Goal: Task Accomplishment & Management: Complete application form

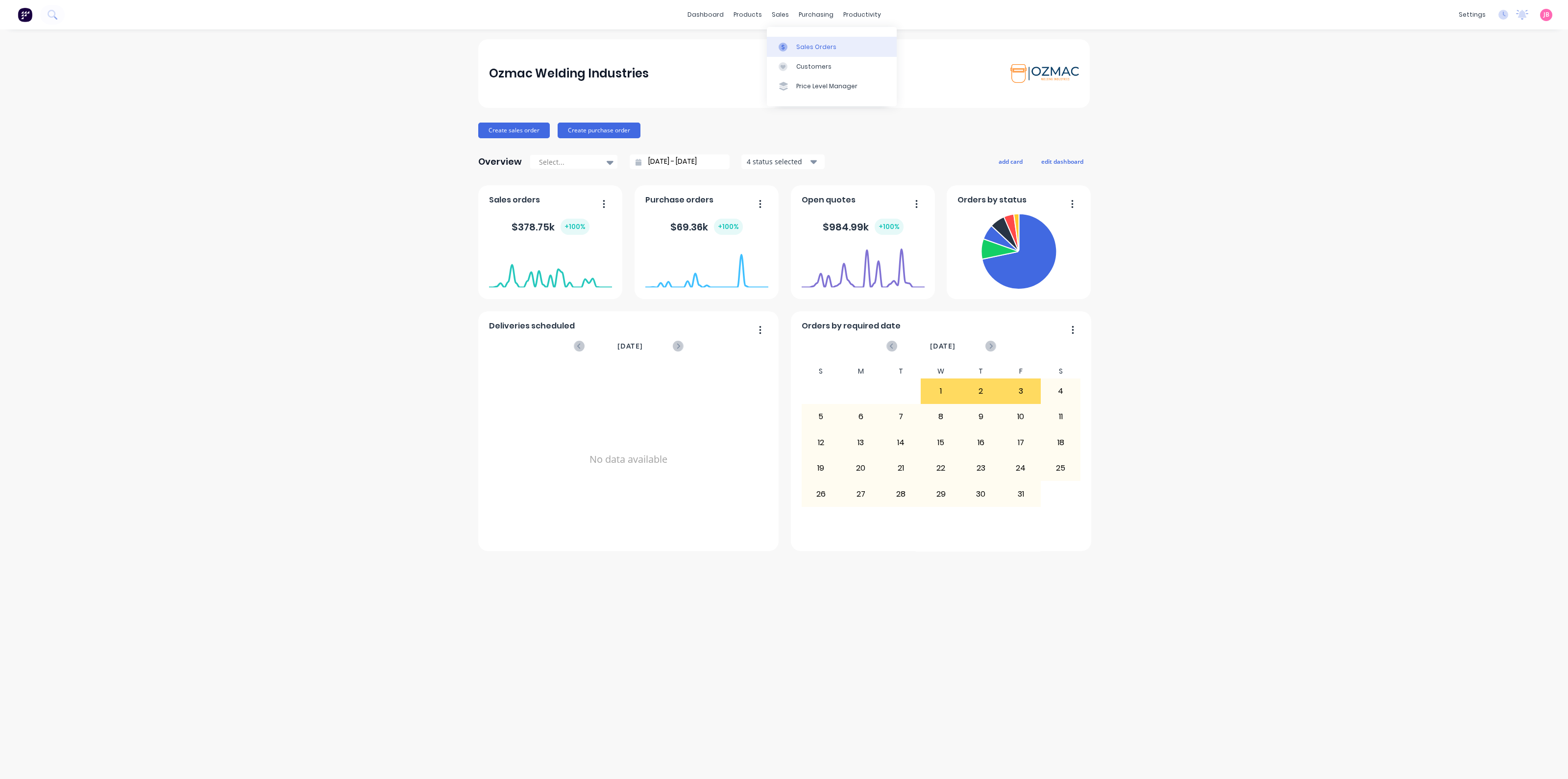
click at [821, 49] on div "Sales Orders" at bounding box center [816, 47] width 40 height 9
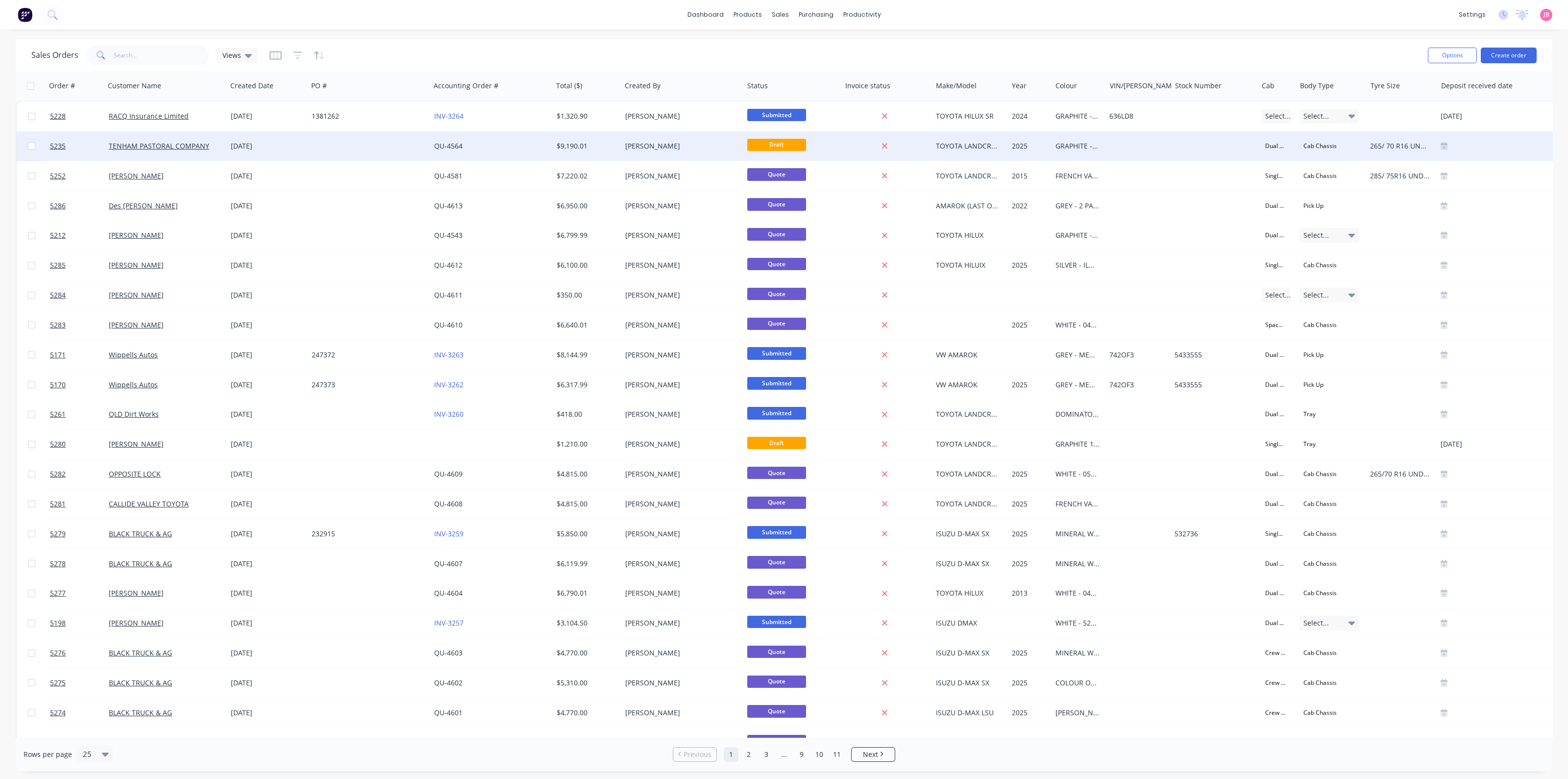
click at [525, 141] on div "QU-4564" at bounding box center [488, 146] width 109 height 10
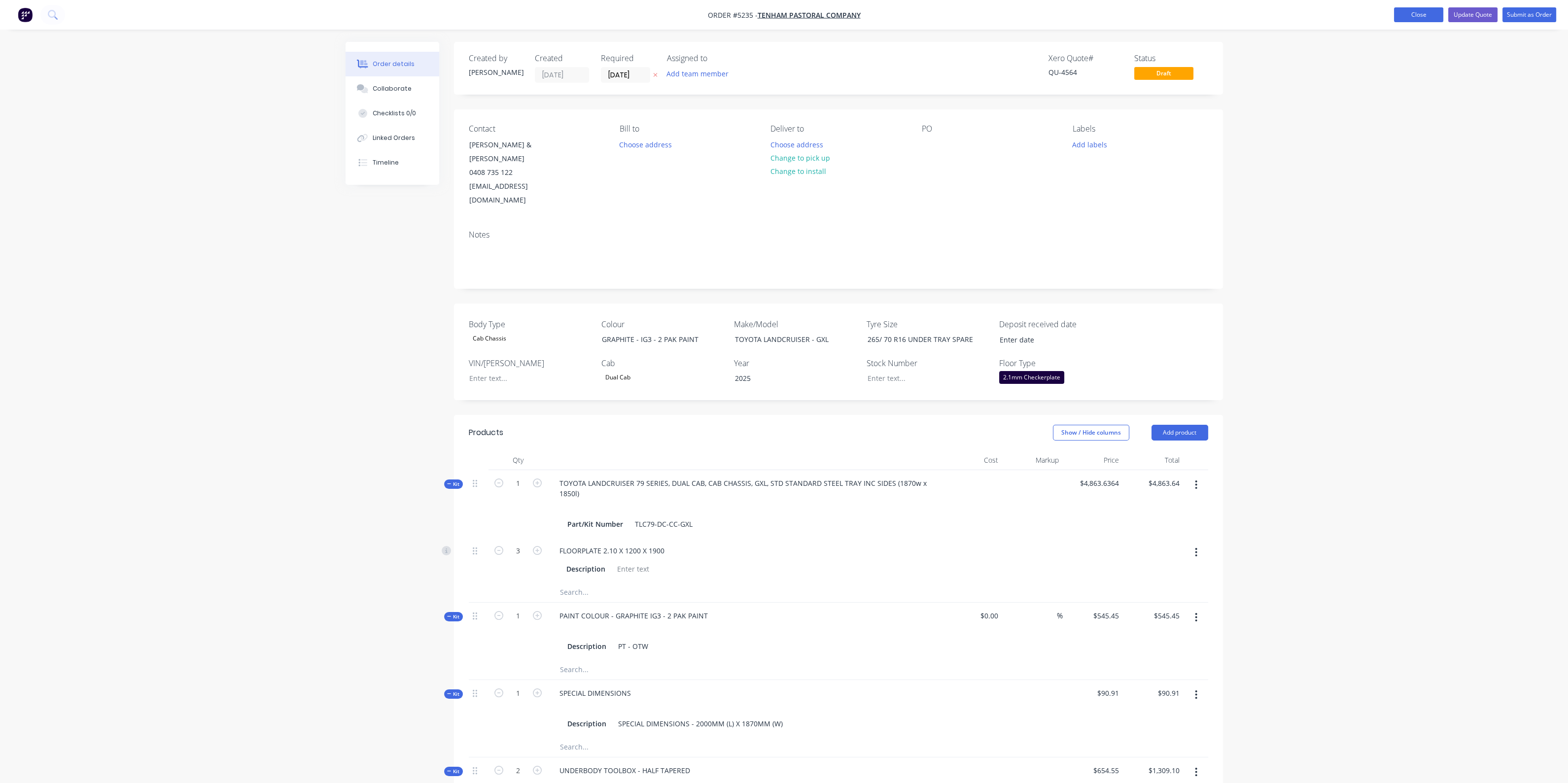
click at [1417, 11] on button "Close" at bounding box center [1419, 15] width 49 height 15
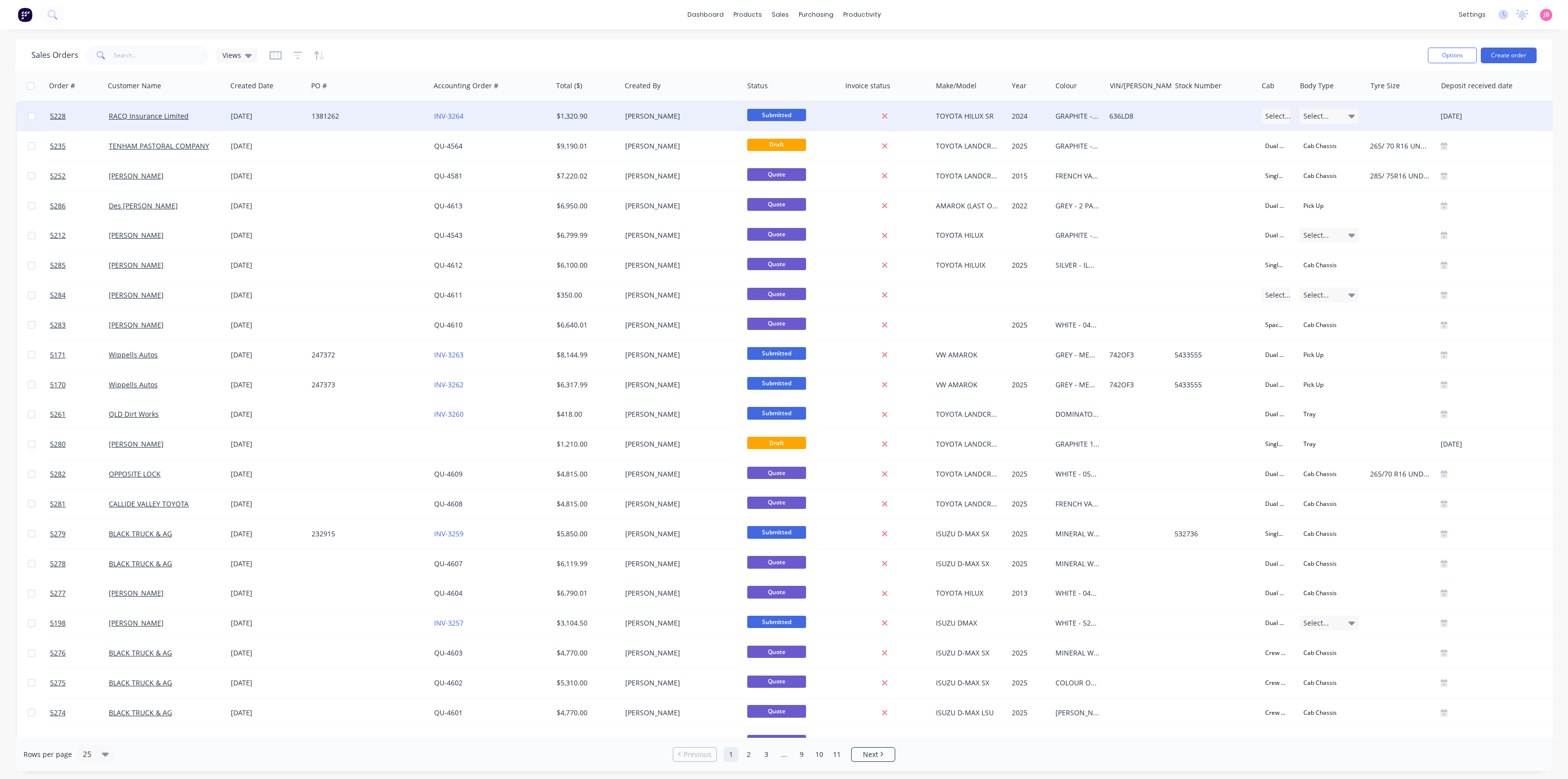
click at [588, 118] on div "$1,320.90" at bounding box center [585, 116] width 58 height 10
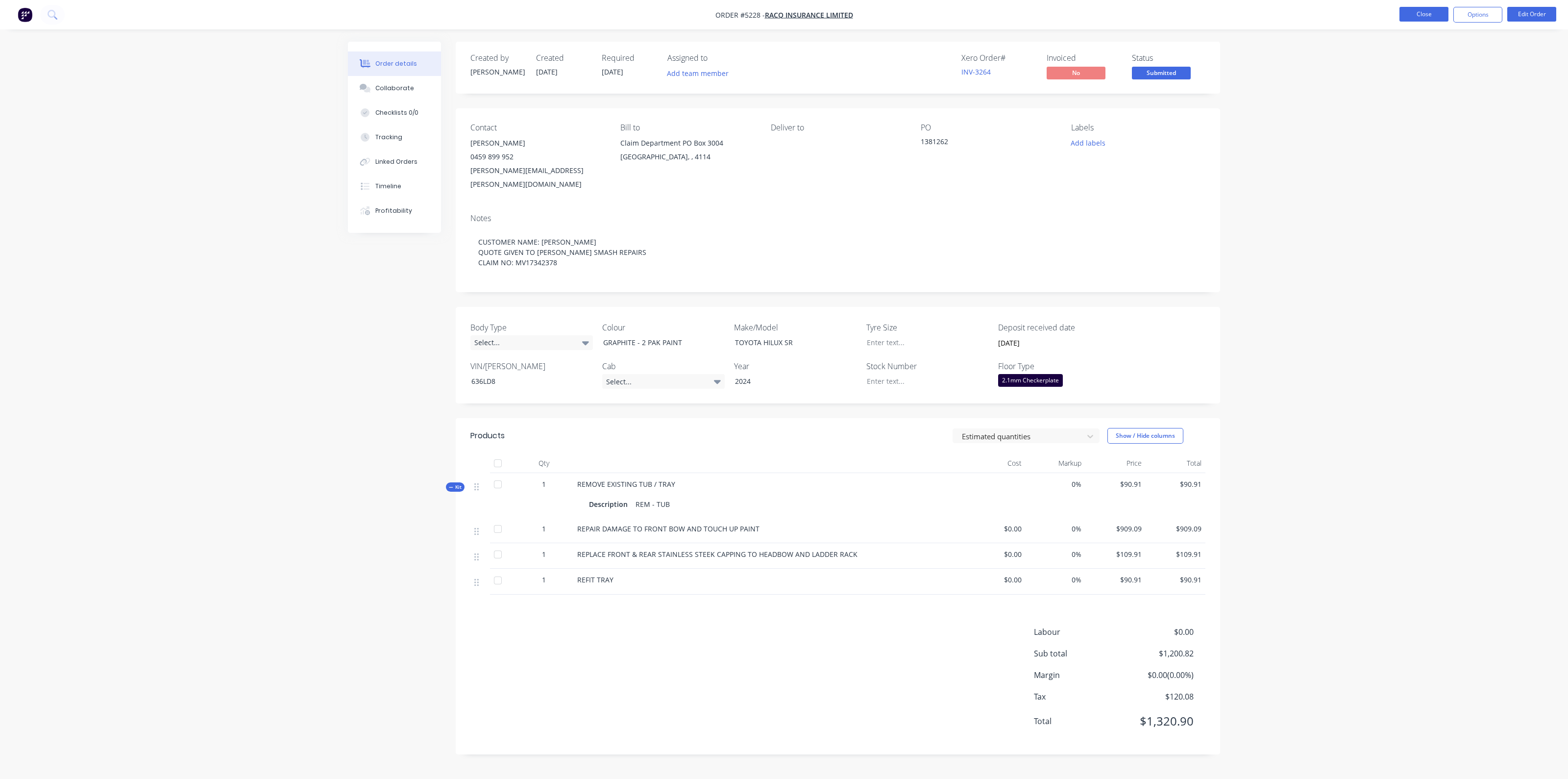
click at [1409, 8] on nav "Order #5228 - RACQ Insurance Limited Close Options Edit Order" at bounding box center [784, 15] width 1568 height 29
click at [1401, 13] on button "Close" at bounding box center [1424, 14] width 49 height 15
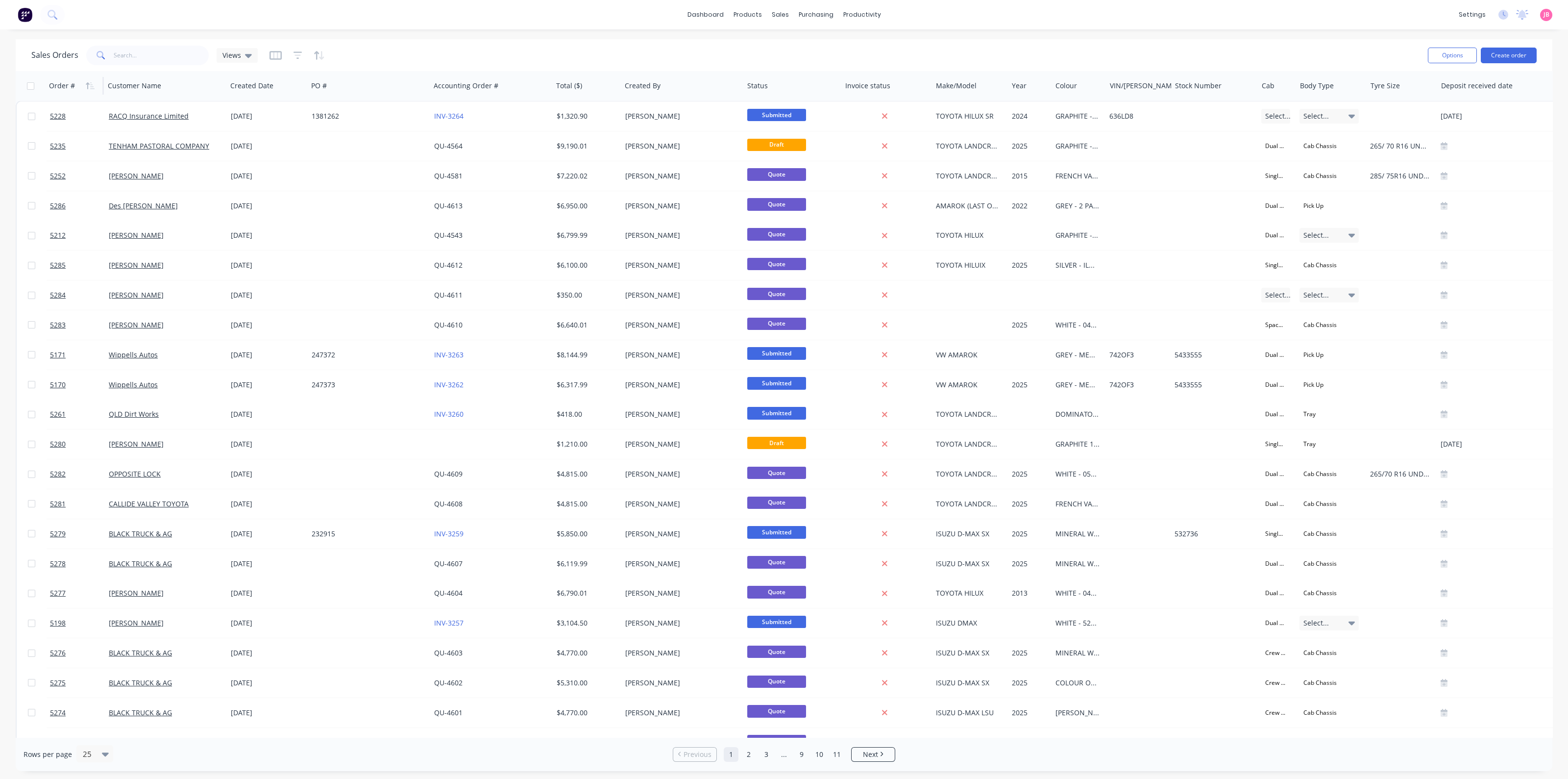
click at [58, 82] on div "Order #" at bounding box center [61, 86] width 26 height 10
click at [88, 84] on icon "button" at bounding box center [88, 85] width 4 height 7
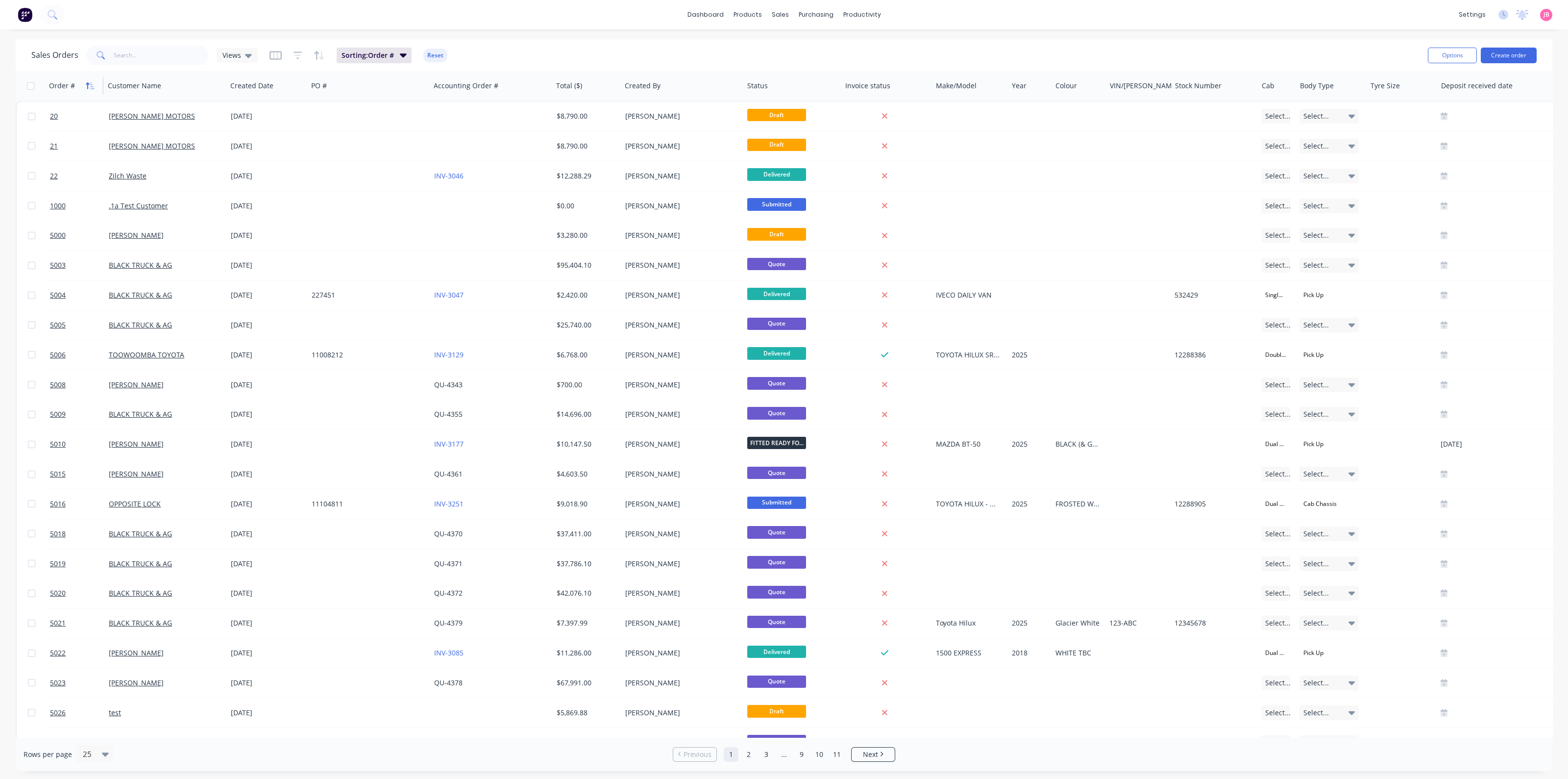
click at [86, 84] on icon "button" at bounding box center [90, 85] width 9 height 8
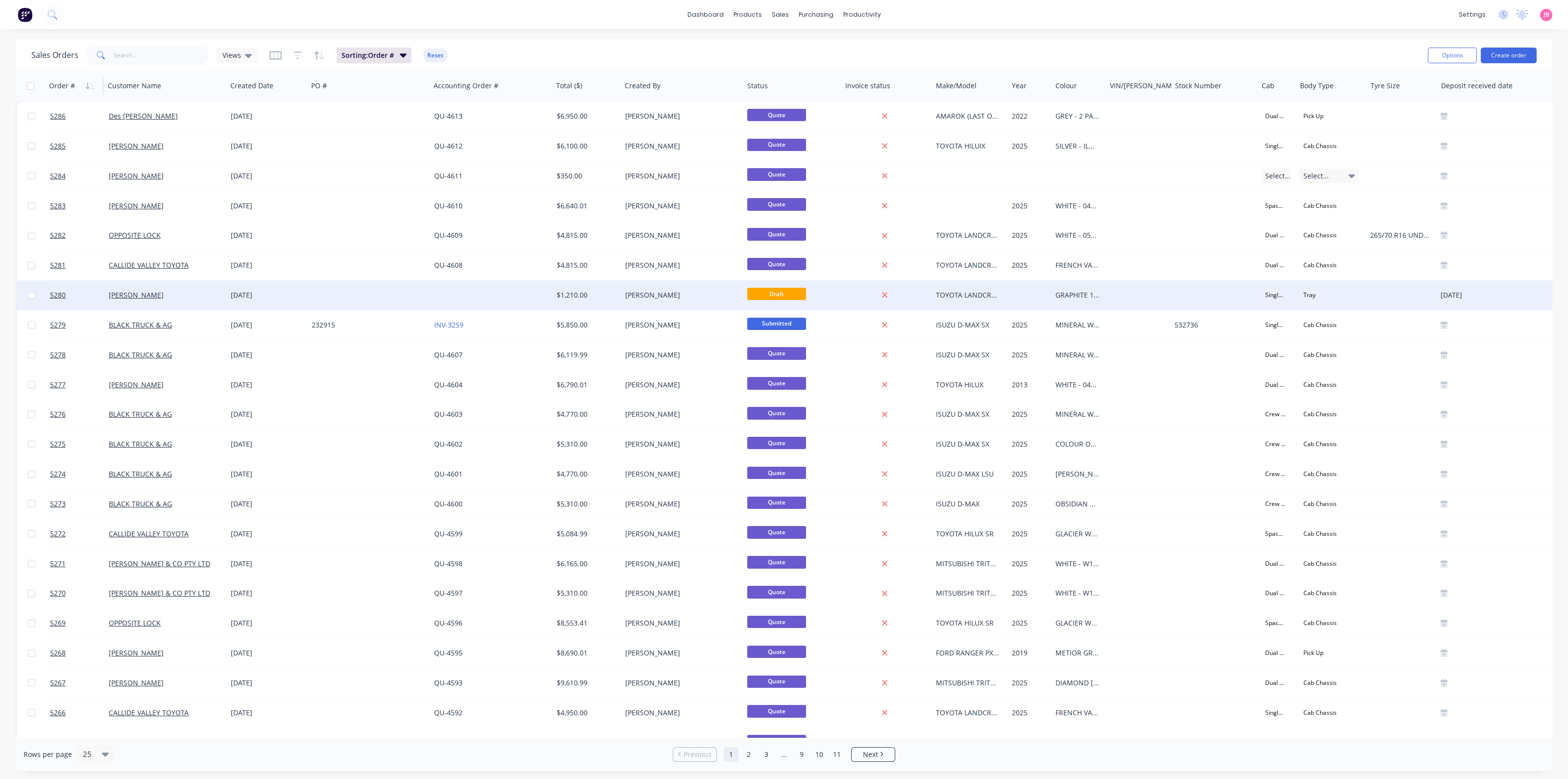
click at [374, 294] on div at bounding box center [369, 295] width 122 height 29
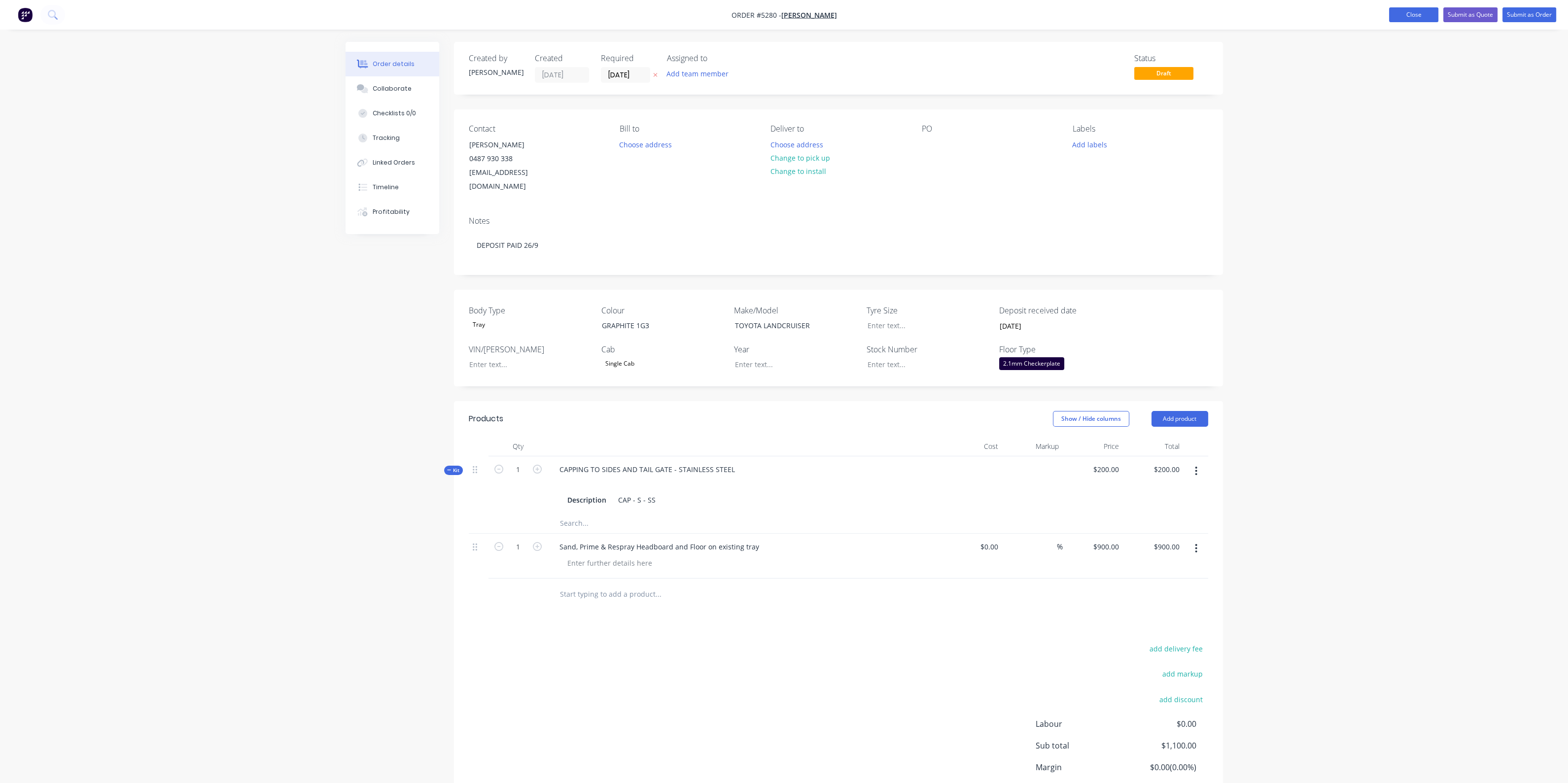
click at [1427, 13] on button "Close" at bounding box center [1413, 15] width 49 height 15
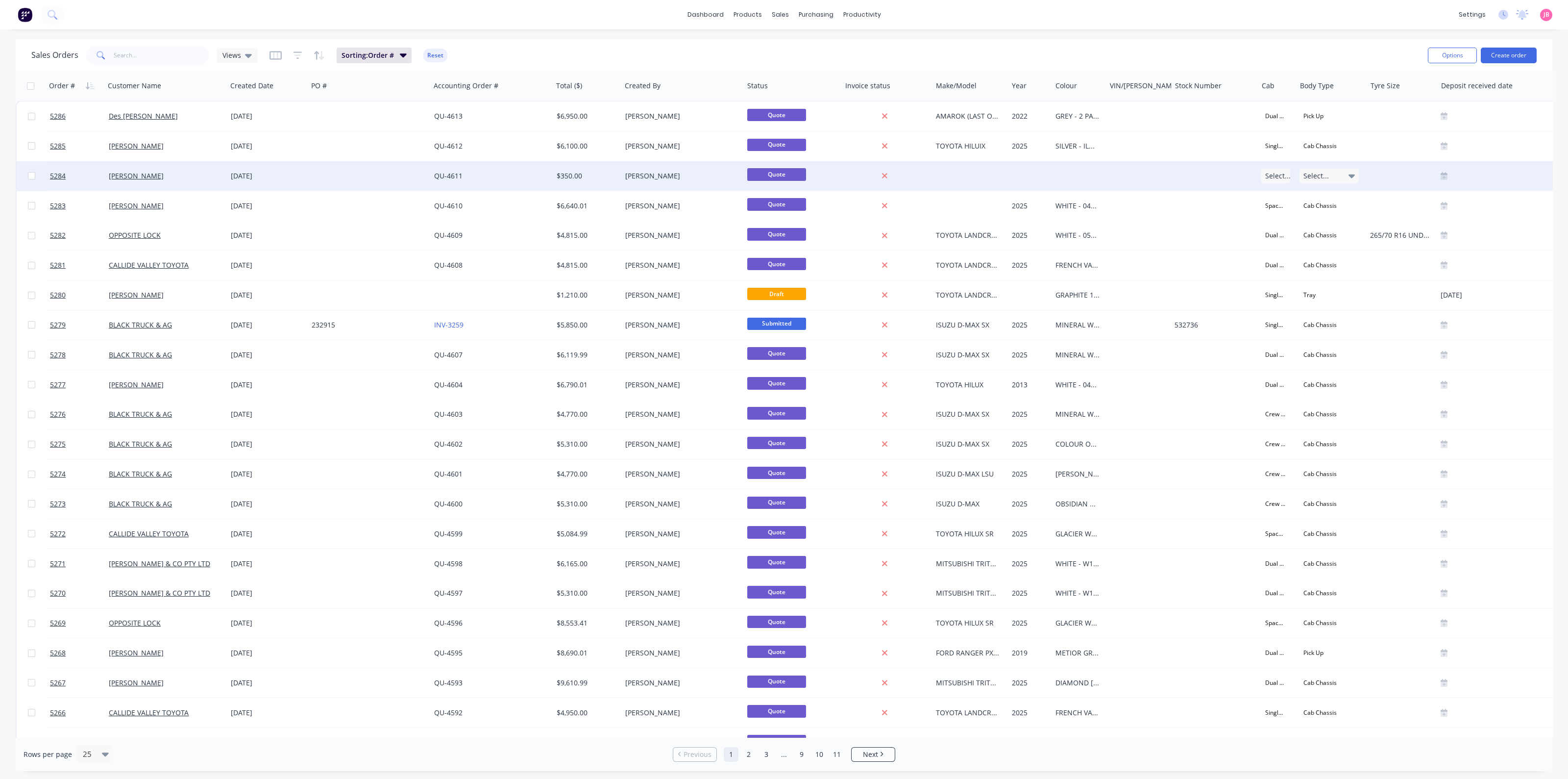
click at [398, 182] on div at bounding box center [369, 176] width 122 height 29
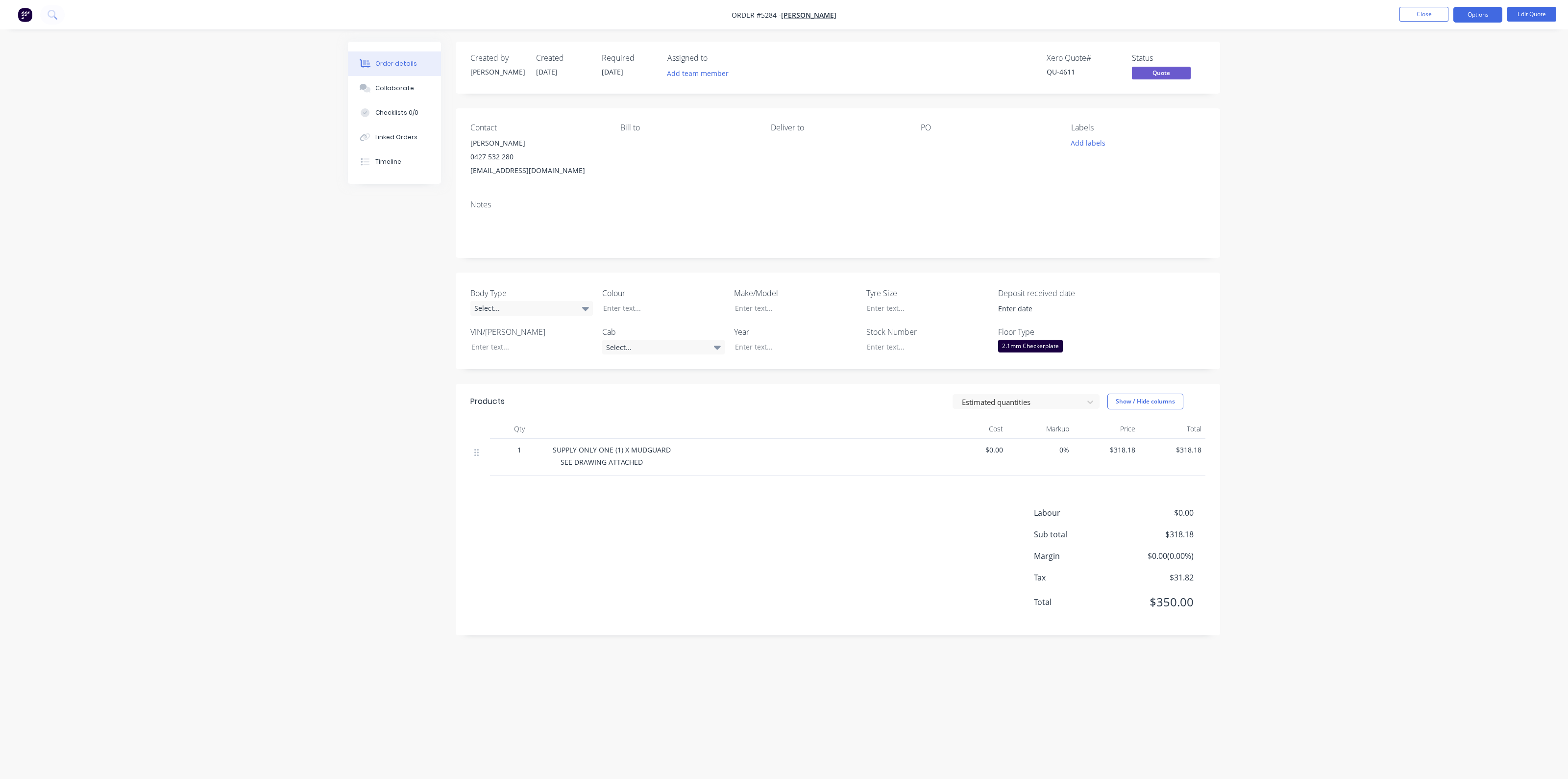
click at [740, 455] on div "SUPPLY ONLY ONE (1) X MUDGUARD SEE DRAWING ATTACHED" at bounding box center [745, 457] width 392 height 37
click at [1415, 12] on button "Close" at bounding box center [1424, 14] width 49 height 15
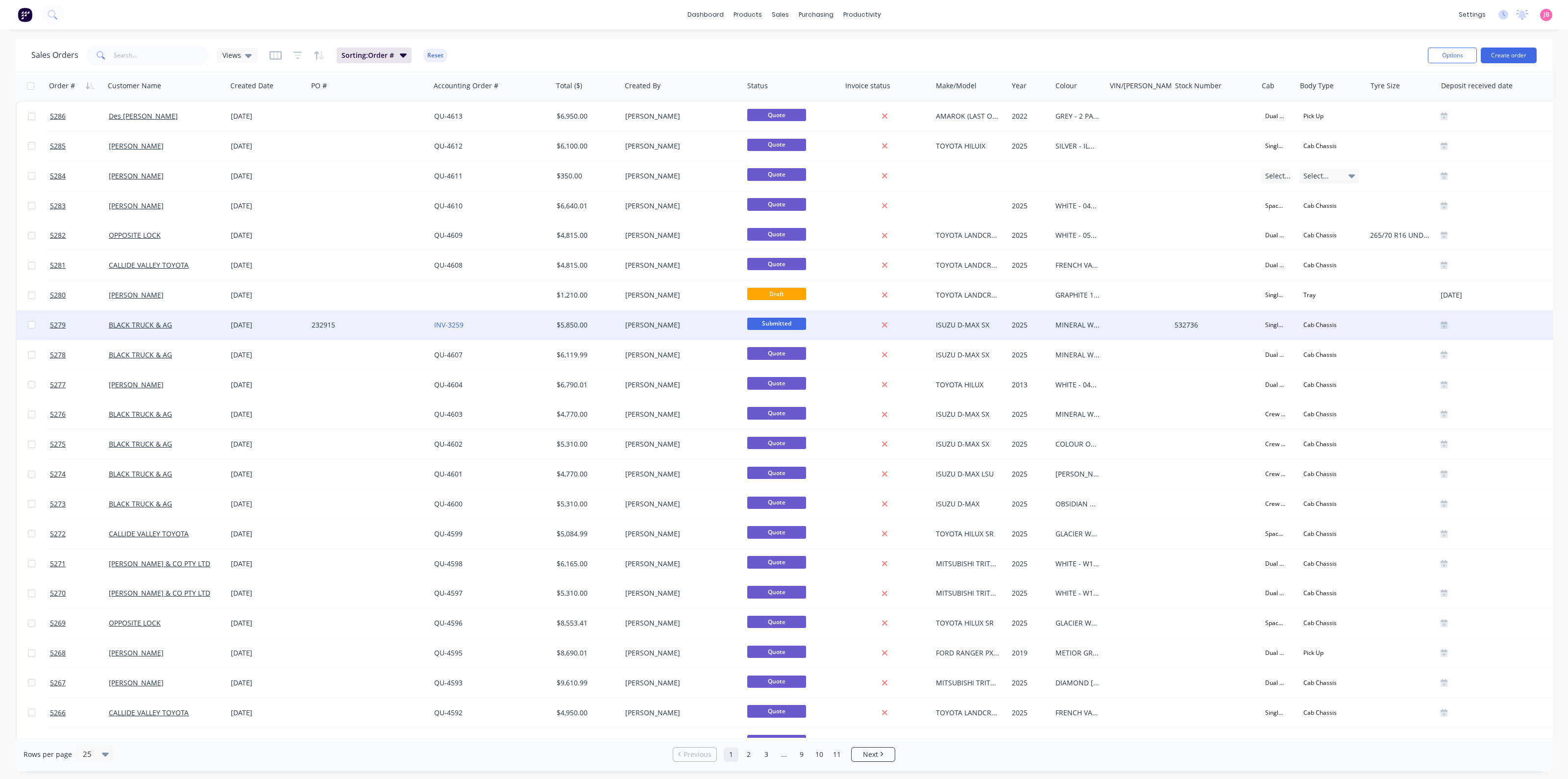
click at [333, 330] on div "232915" at bounding box center [366, 325] width 109 height 10
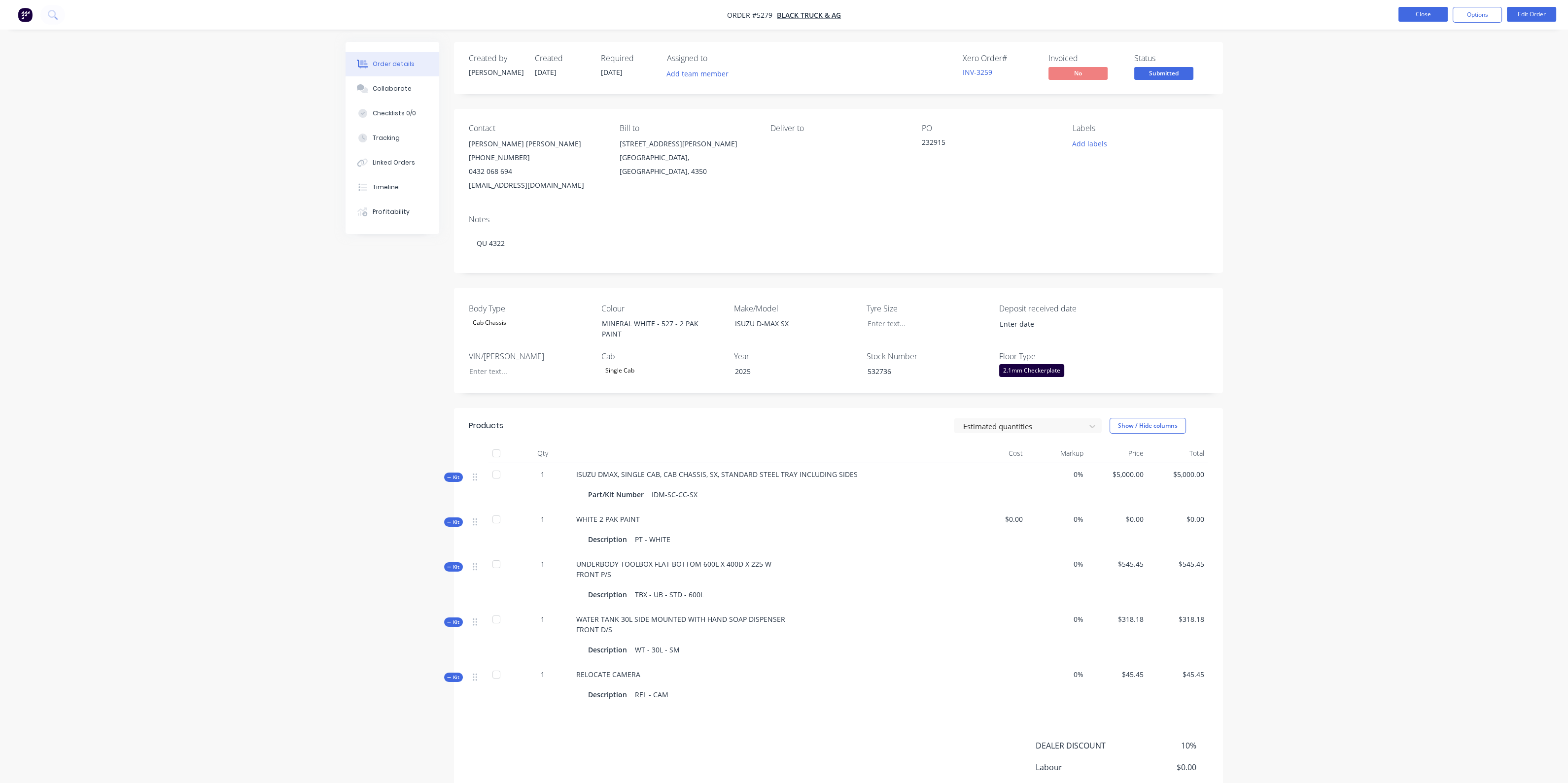
click at [1425, 13] on button "Close" at bounding box center [1423, 14] width 49 height 15
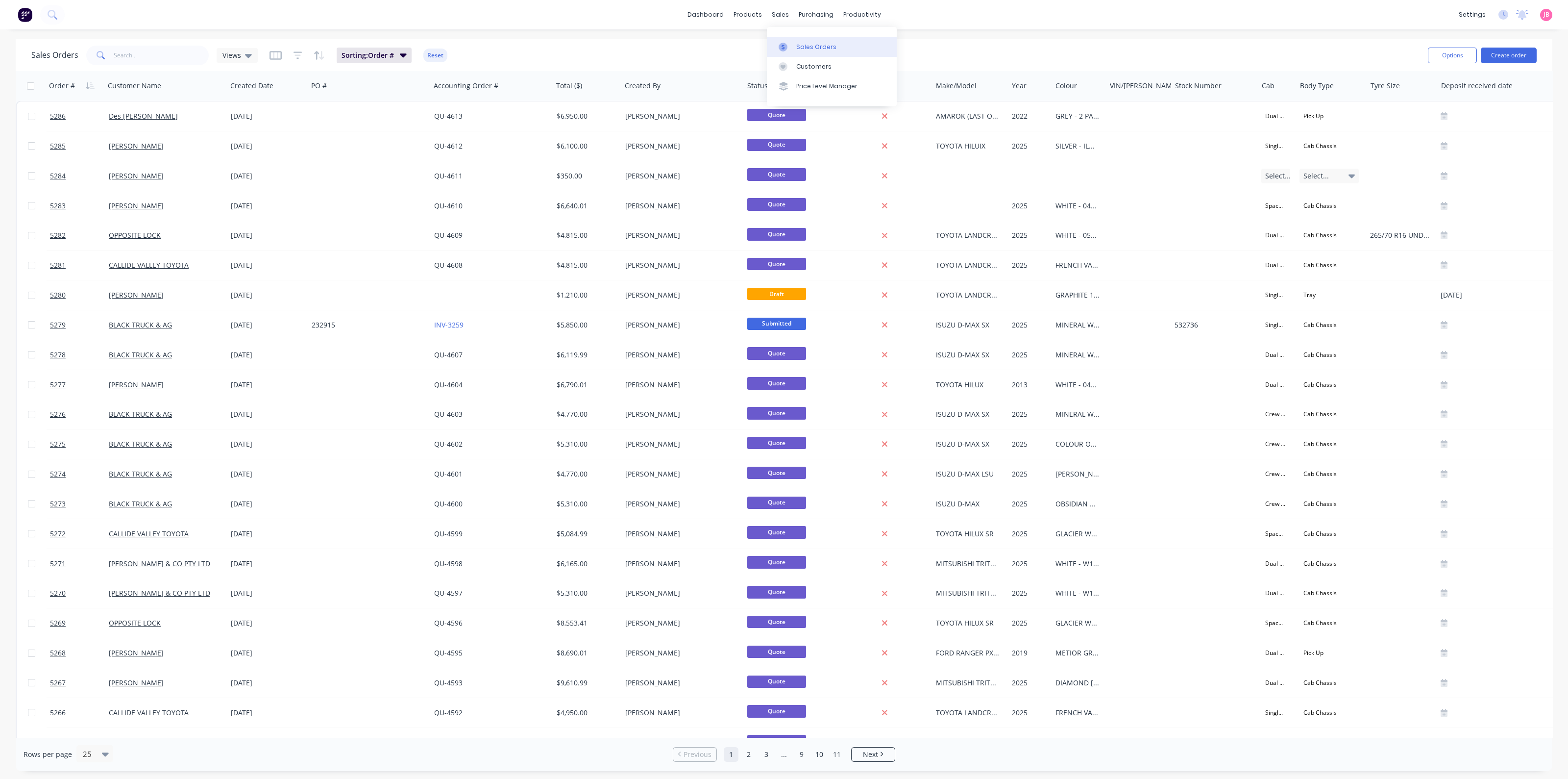
click at [806, 43] on div "Sales Orders" at bounding box center [816, 47] width 40 height 9
click at [1502, 55] on button "Create order" at bounding box center [1509, 55] width 56 height 16
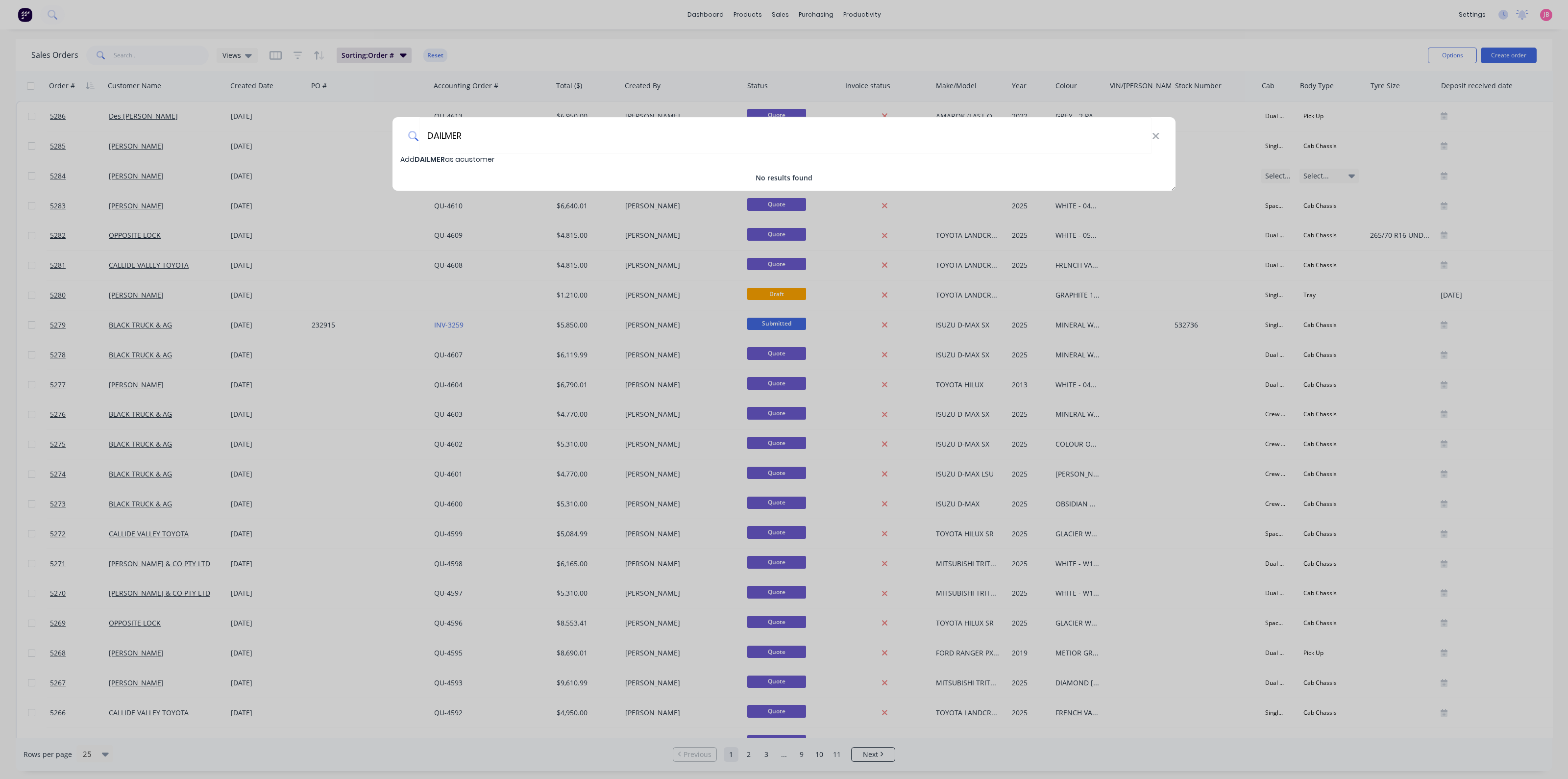
type input "DAILMER"
click at [488, 157] on span "Add DAILMER as a customer" at bounding box center [447, 160] width 94 height 10
select select "AU"
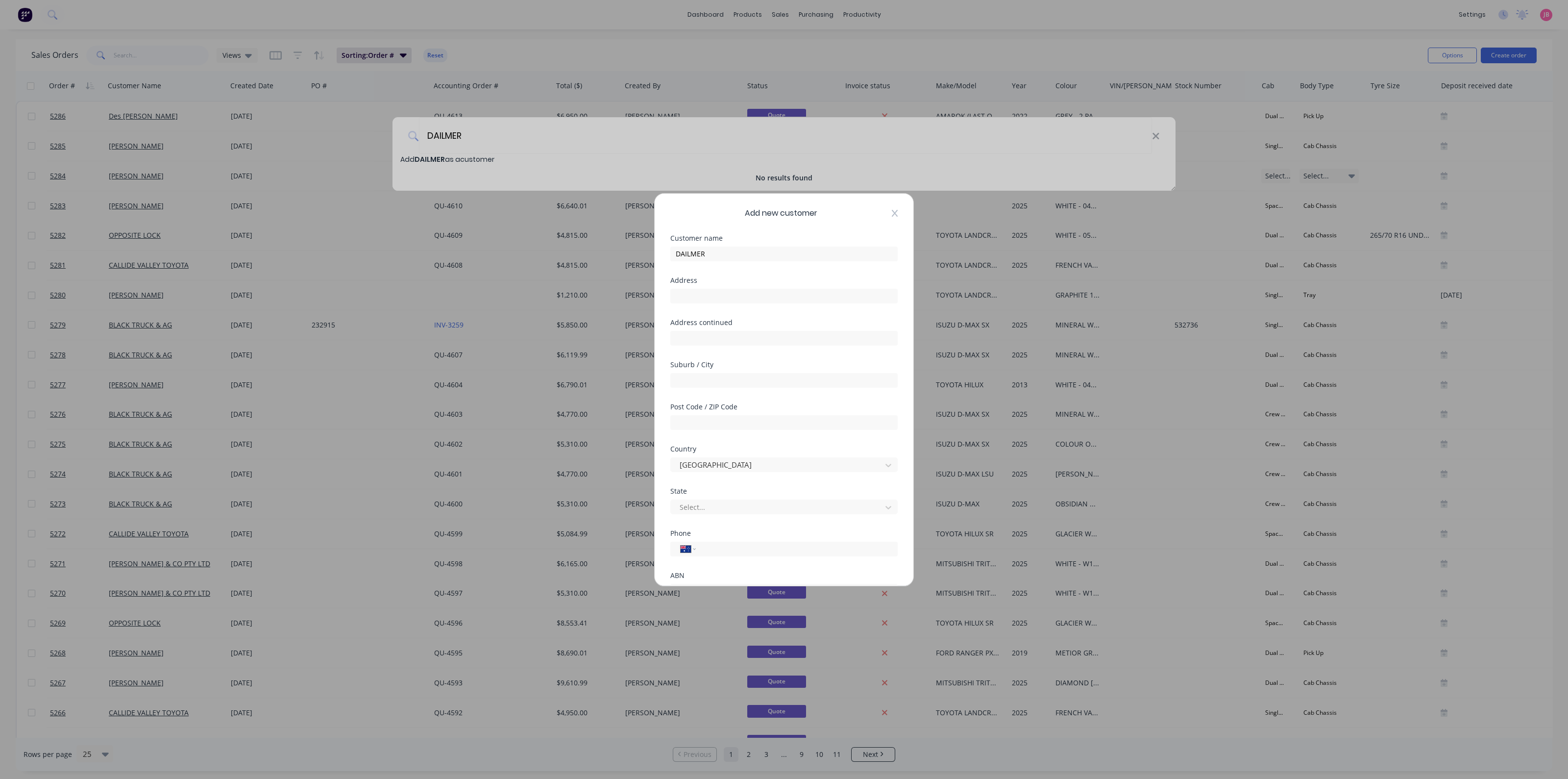
click at [892, 210] on icon at bounding box center [895, 213] width 6 height 7
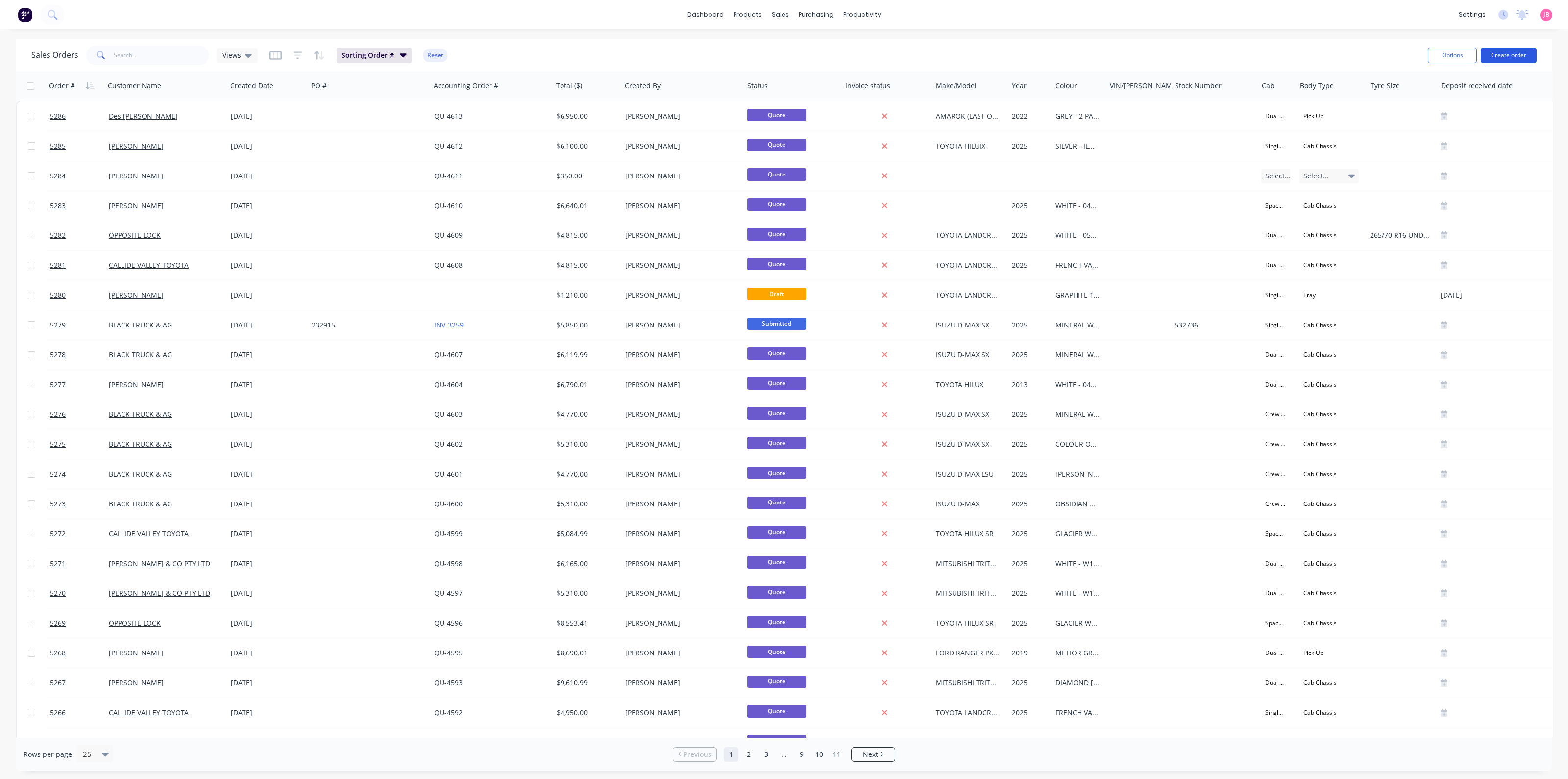
click at [1509, 52] on button "Create order" at bounding box center [1509, 55] width 56 height 16
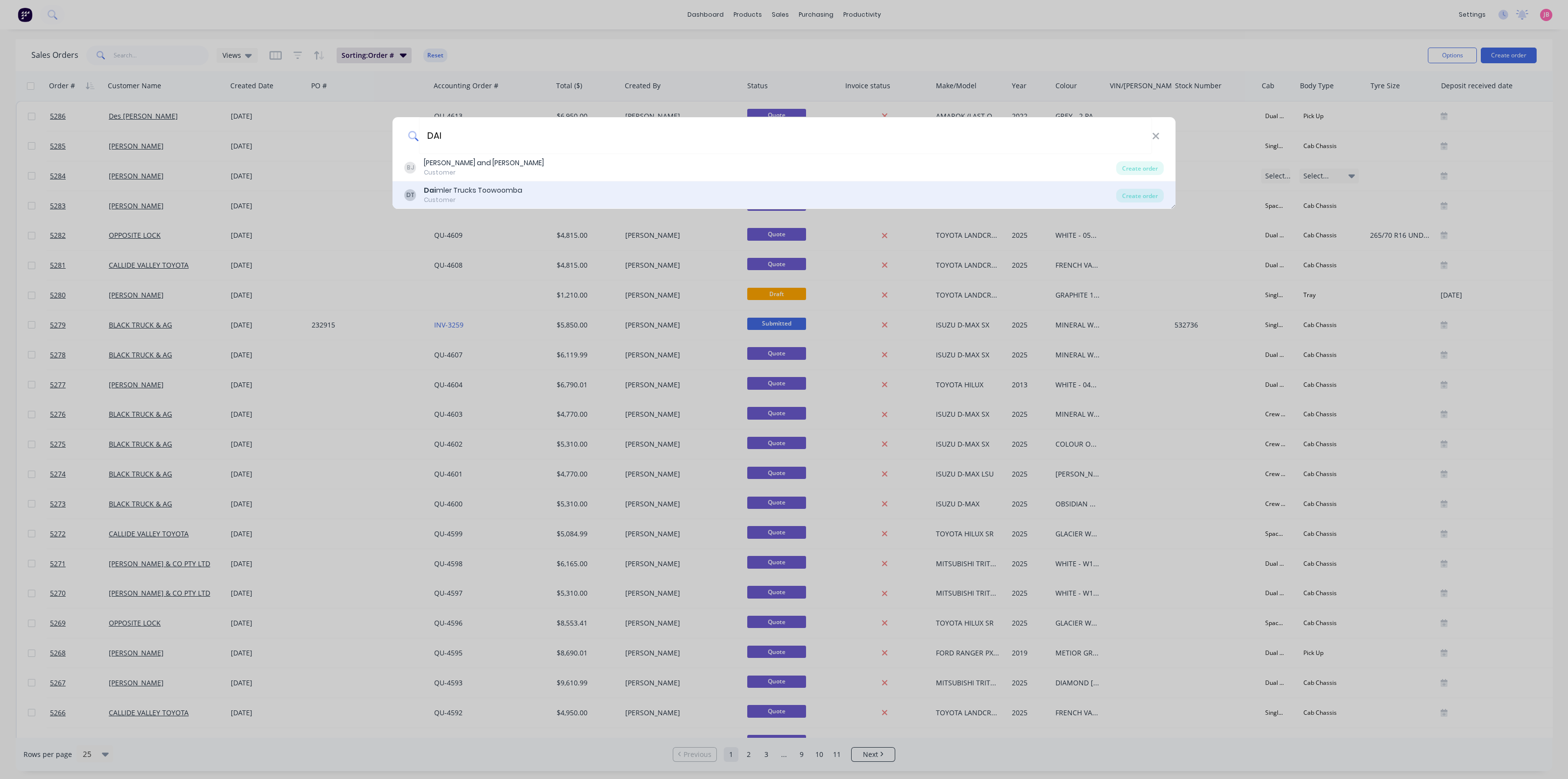
type input "DAI"
click at [521, 192] on div "DT Dai mler Trucks Toowoomba Customer" at bounding box center [760, 194] width 712 height 19
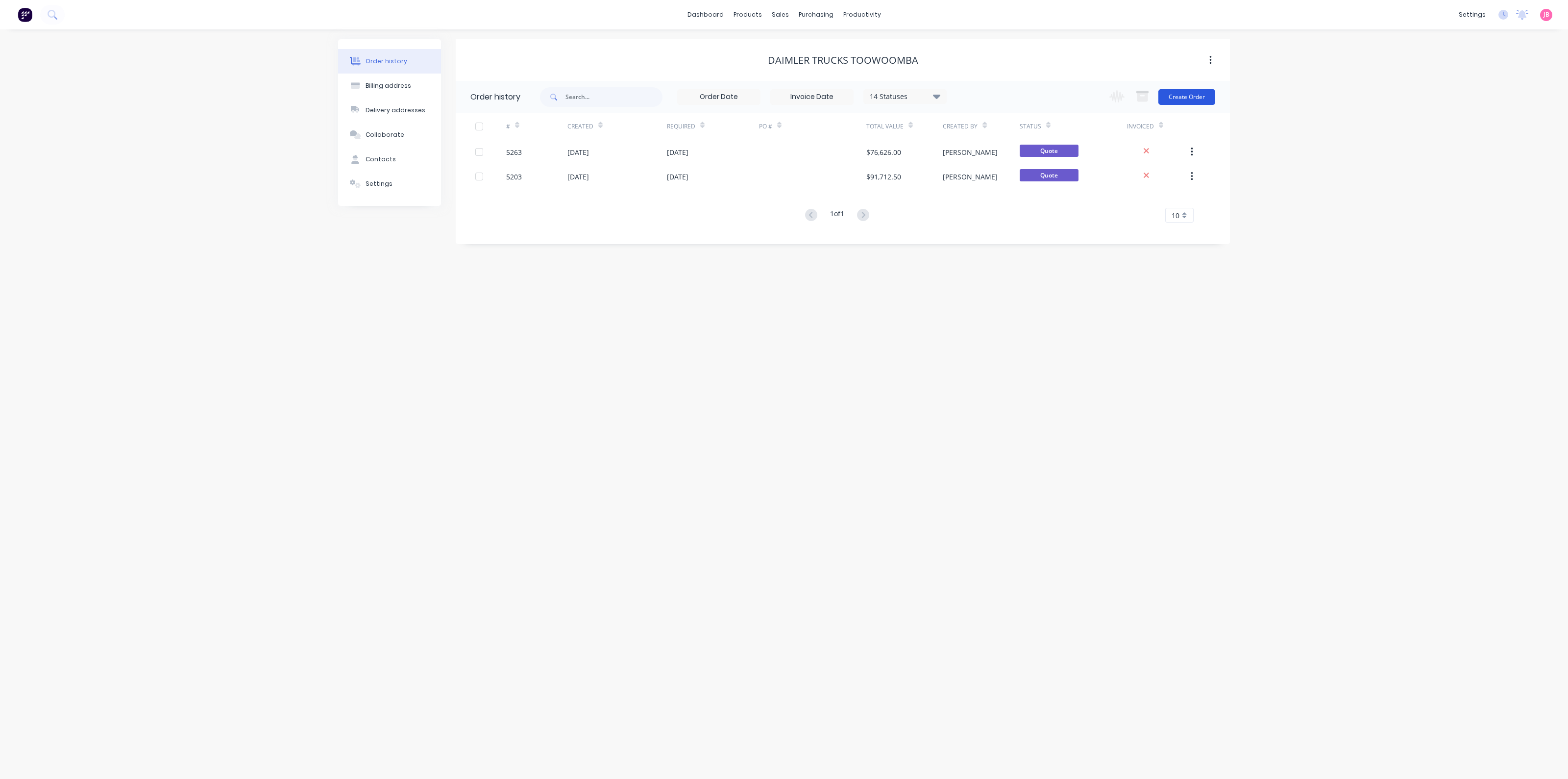
click at [1175, 96] on button "Create Order" at bounding box center [1186, 97] width 57 height 16
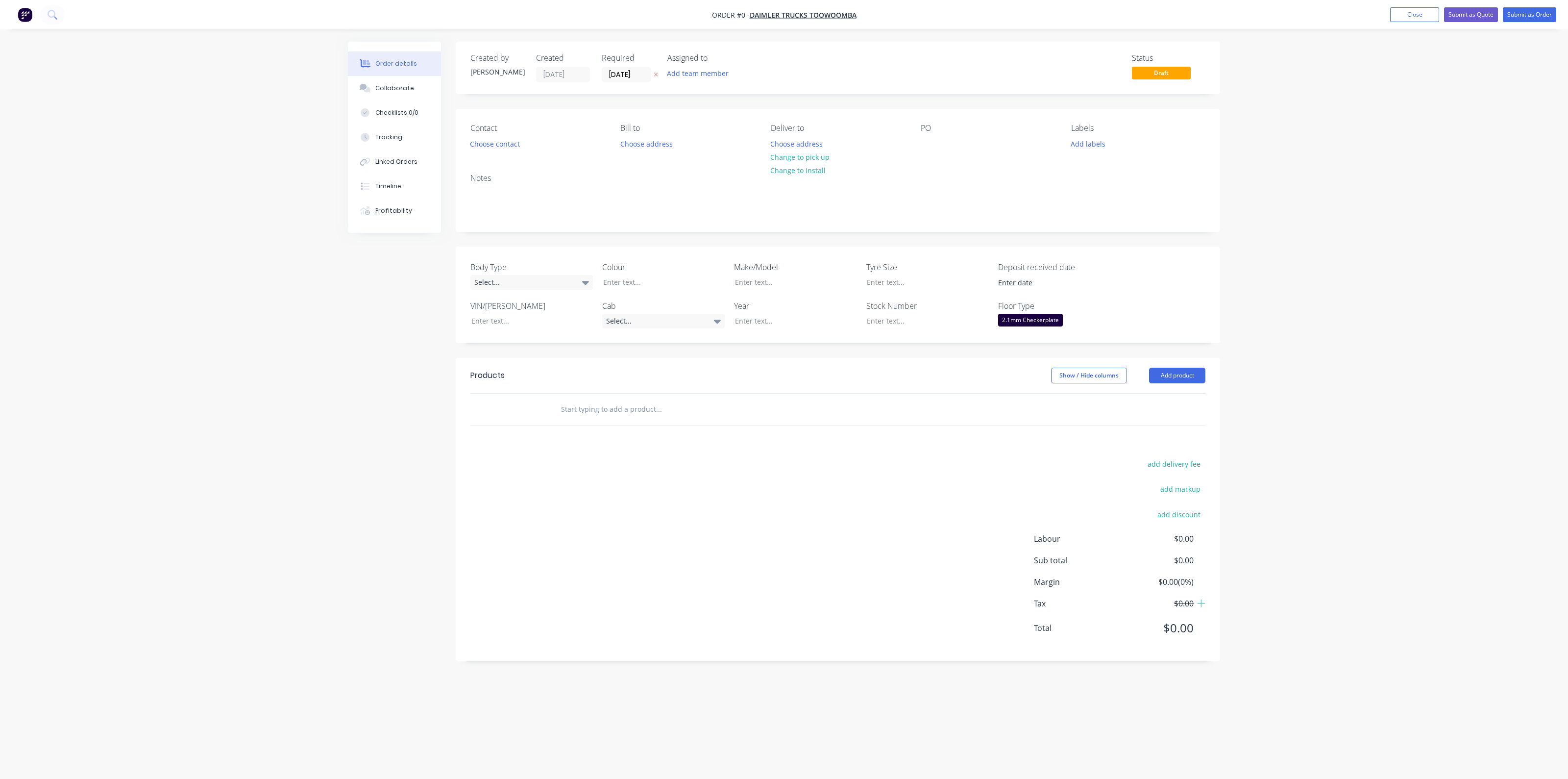
click at [494, 132] on div "Contact" at bounding box center [537, 128] width 135 height 9
click at [496, 148] on button "Choose contact" at bounding box center [495, 144] width 60 height 13
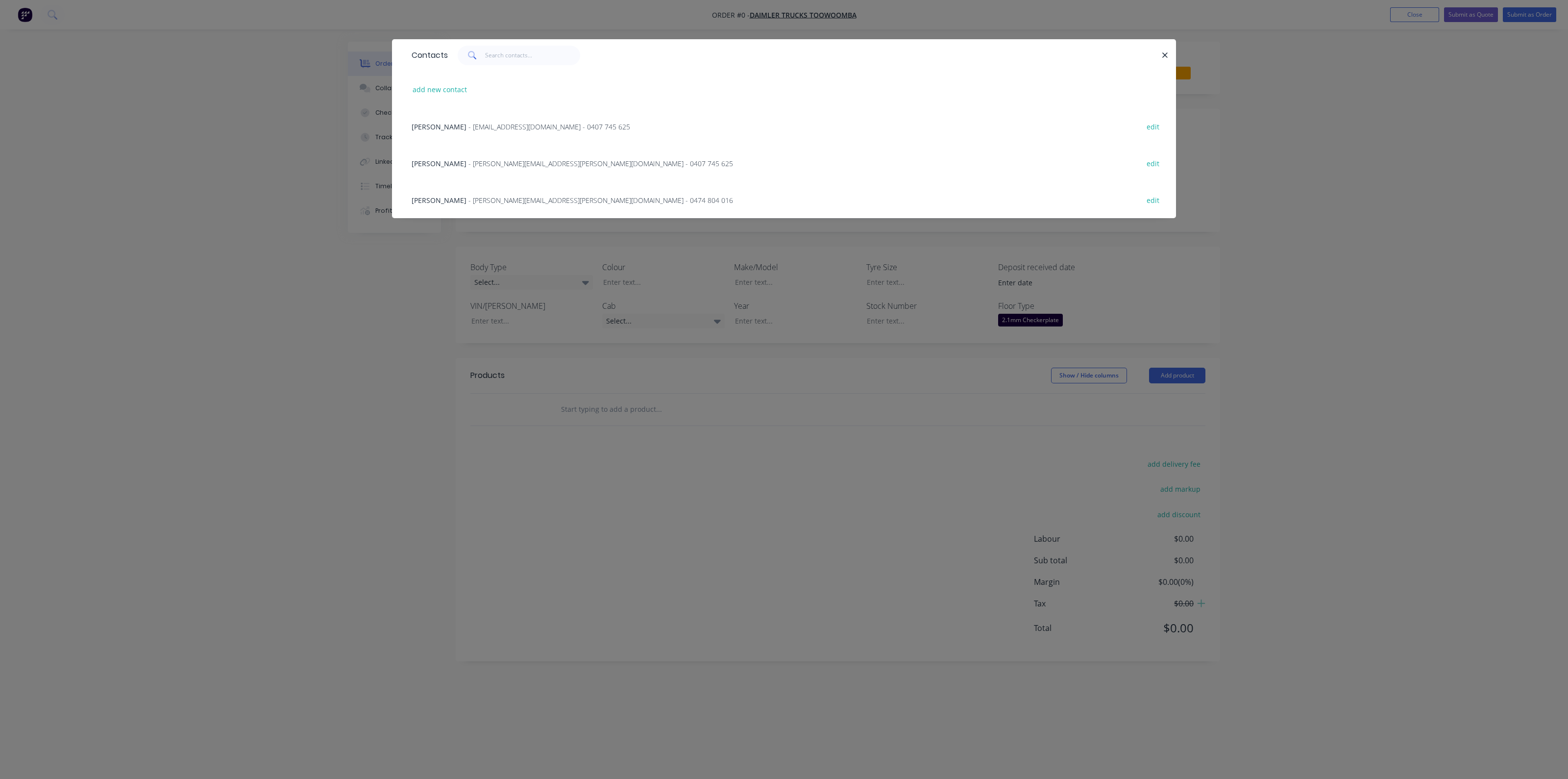
click at [479, 162] on span "- [PERSON_NAME][EMAIL_ADDRESS][PERSON_NAME][DOMAIN_NAME] - 0407 745 625" at bounding box center [601, 163] width 265 height 9
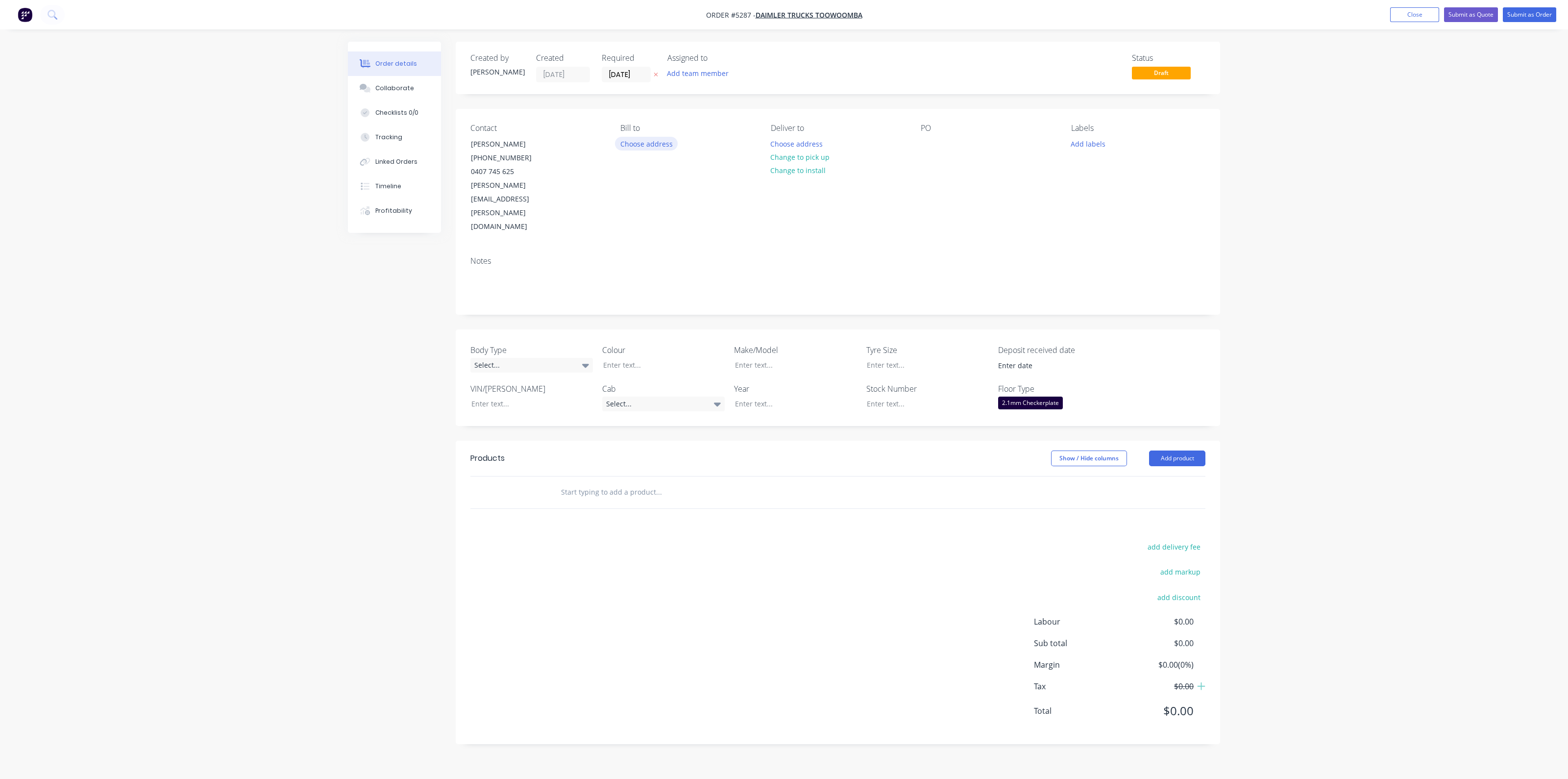
click at [660, 146] on button "Choose address" at bounding box center [646, 144] width 63 height 13
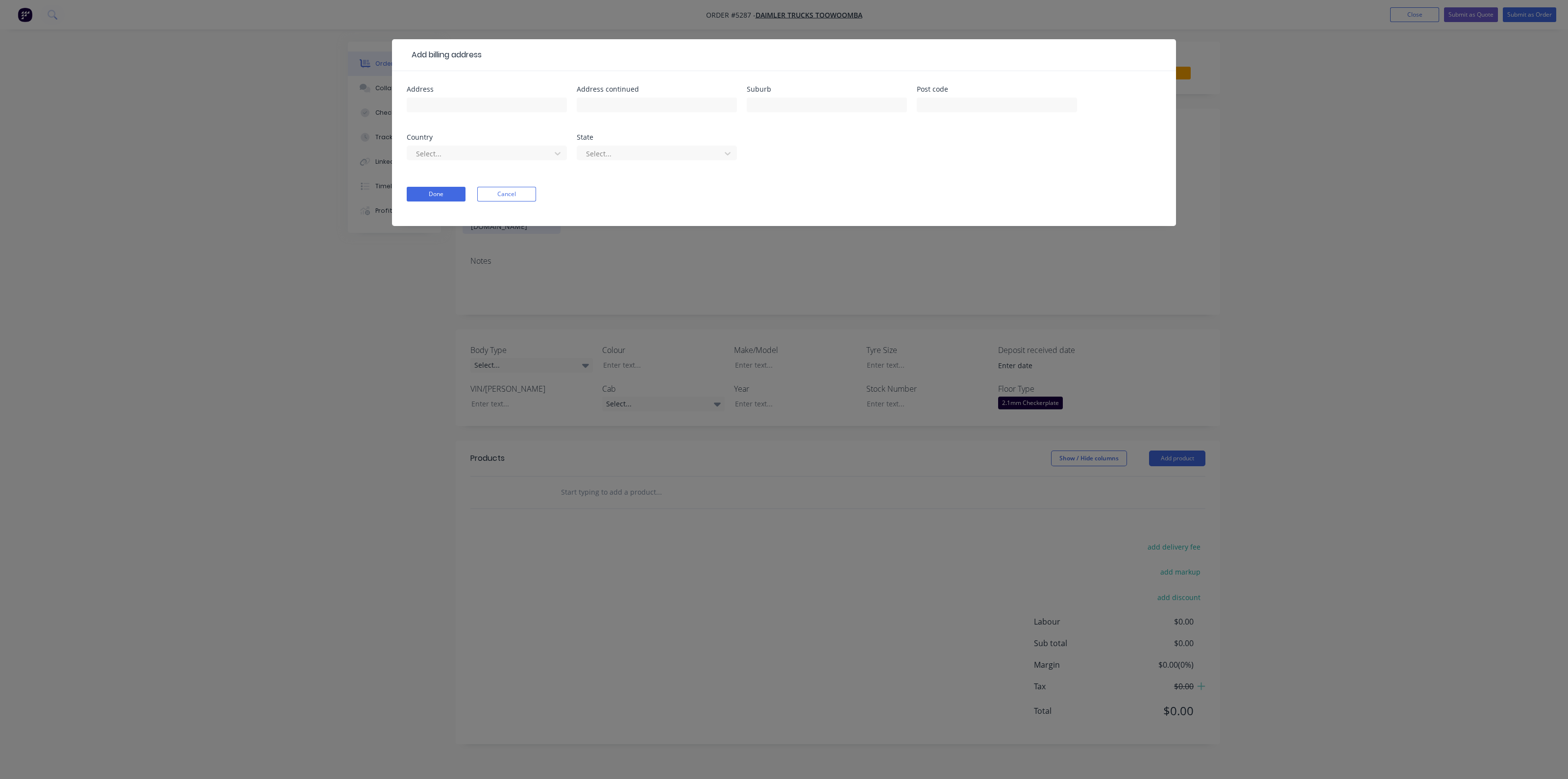
click at [526, 190] on button "Cancel" at bounding box center [506, 194] width 59 height 15
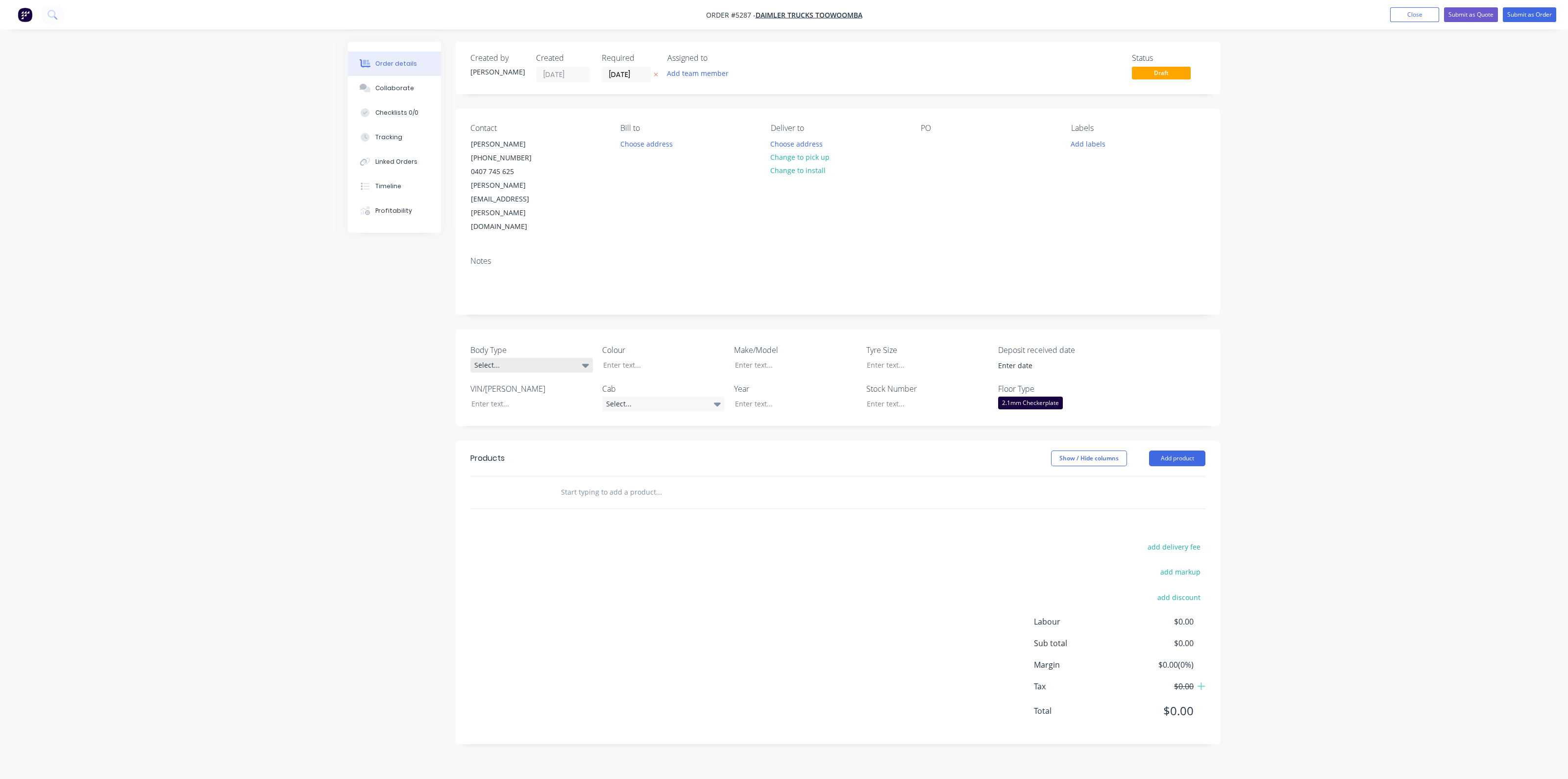
click at [583, 358] on div "Select..." at bounding box center [531, 365] width 122 height 15
drag, startPoint x: 544, startPoint y: 366, endPoint x: 601, endPoint y: 350, distance: 59.2
click at [544, 366] on button "Cab Chassis" at bounding box center [544, 364] width 147 height 19
click at [665, 358] on div at bounding box center [656, 365] width 122 height 14
click at [677, 482] on input "text" at bounding box center [659, 492] width 196 height 19
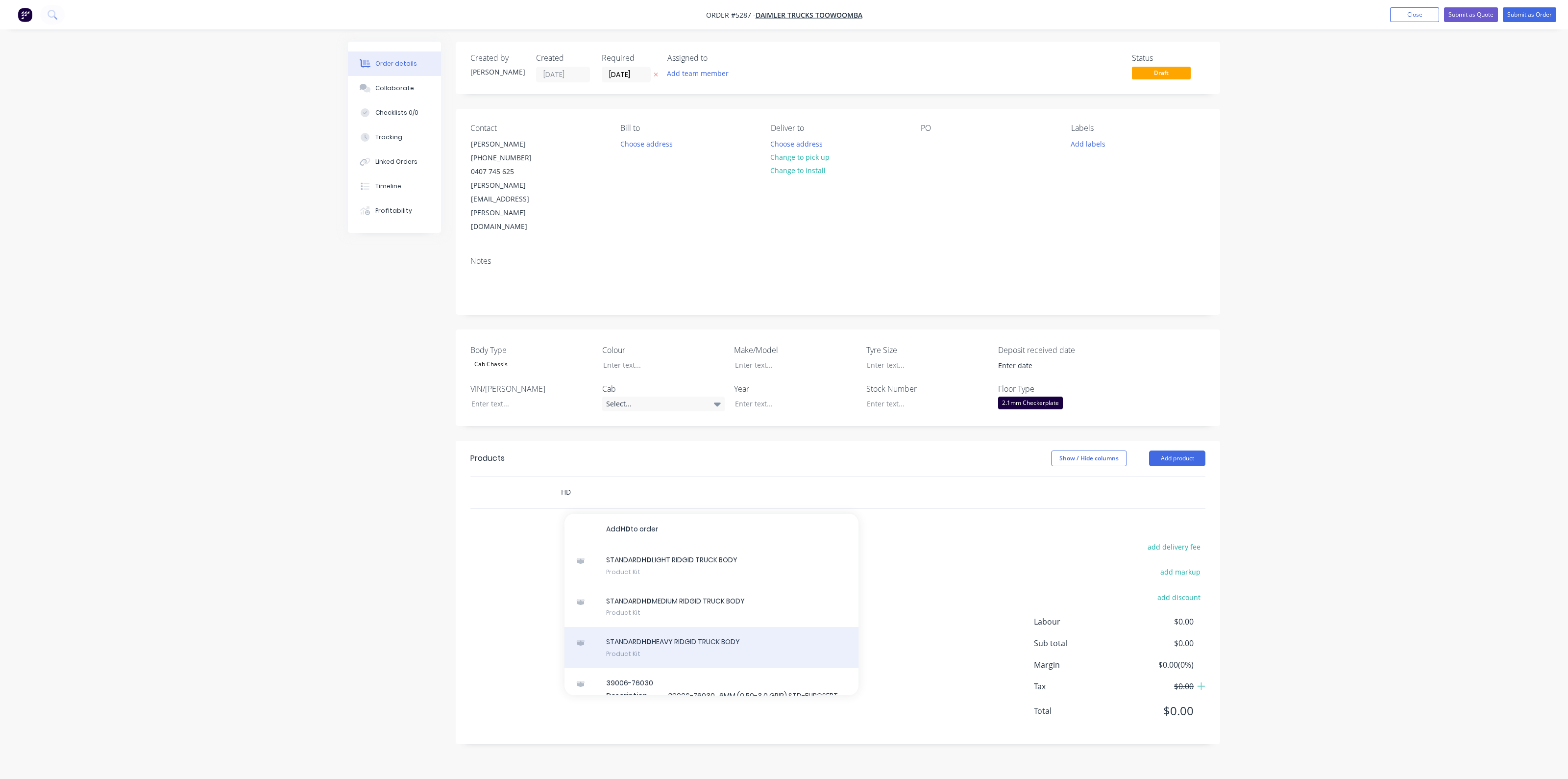
type input "HD"
click at [702, 627] on div "STANDARD HD HEAVY RIDGID TRUCK BODY Product Kit" at bounding box center [711, 648] width 294 height 41
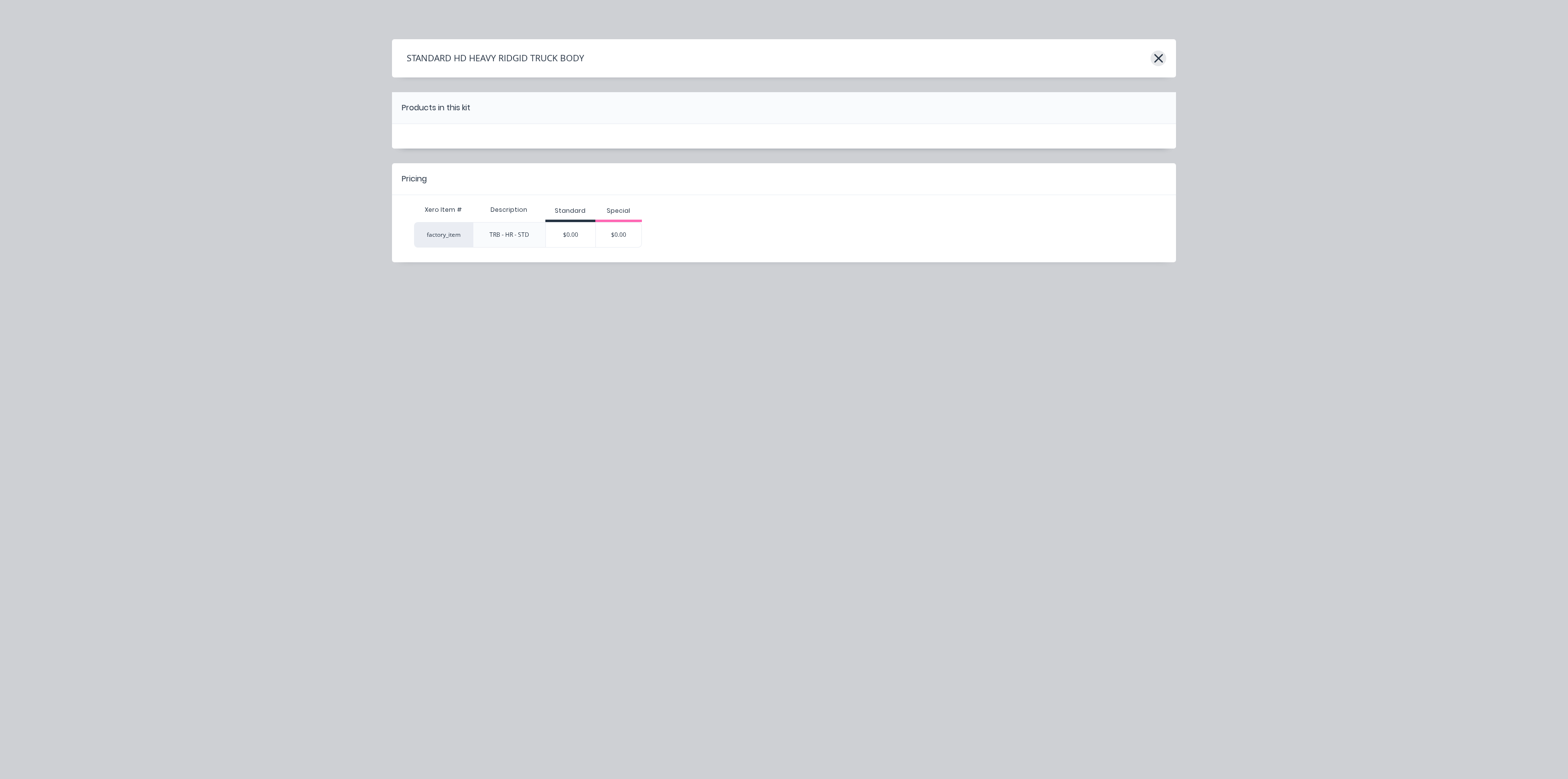
click at [1155, 60] on icon "button" at bounding box center [1158, 58] width 10 height 14
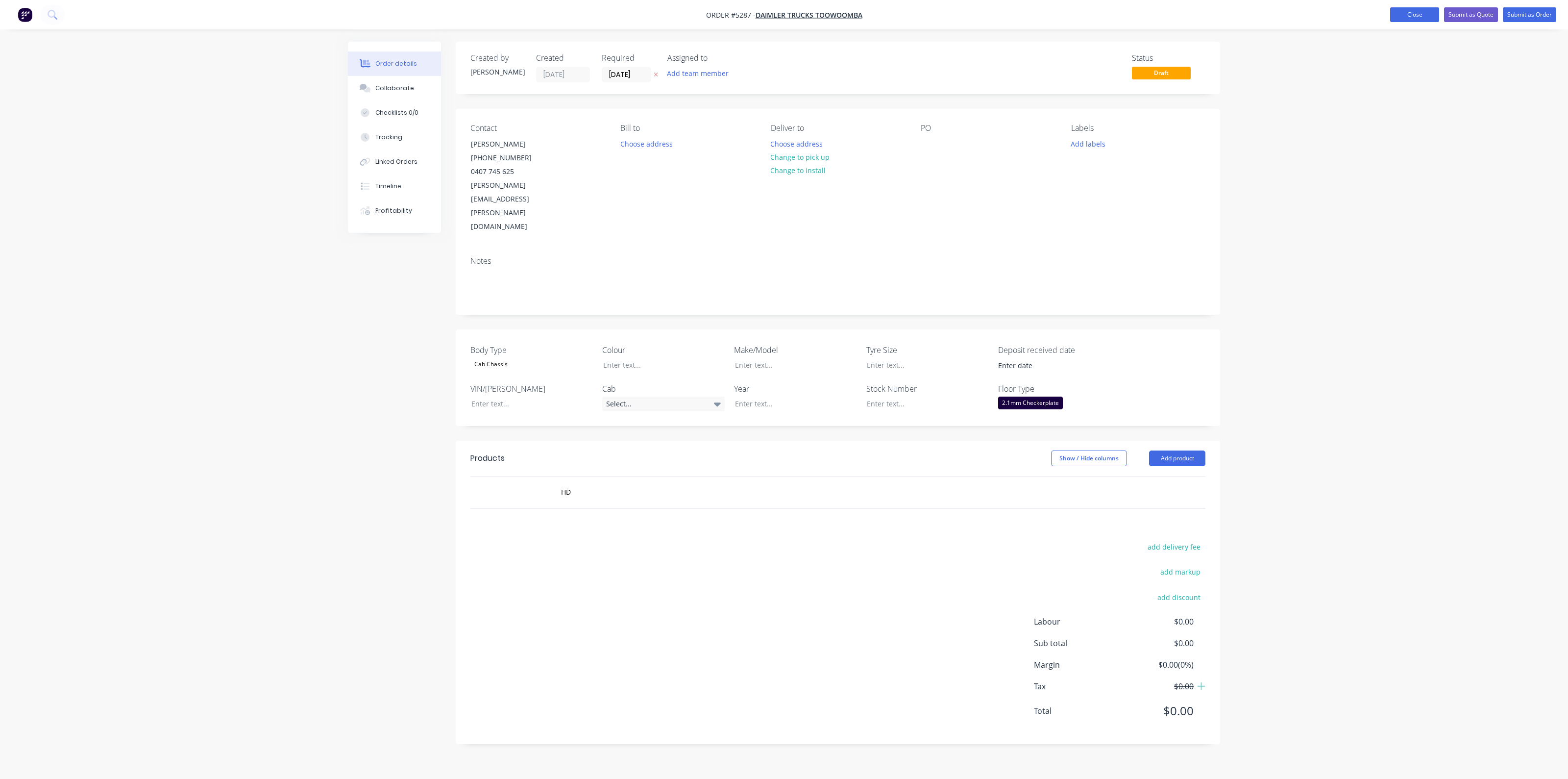
click at [1410, 16] on button "Close" at bounding box center [1415, 15] width 49 height 15
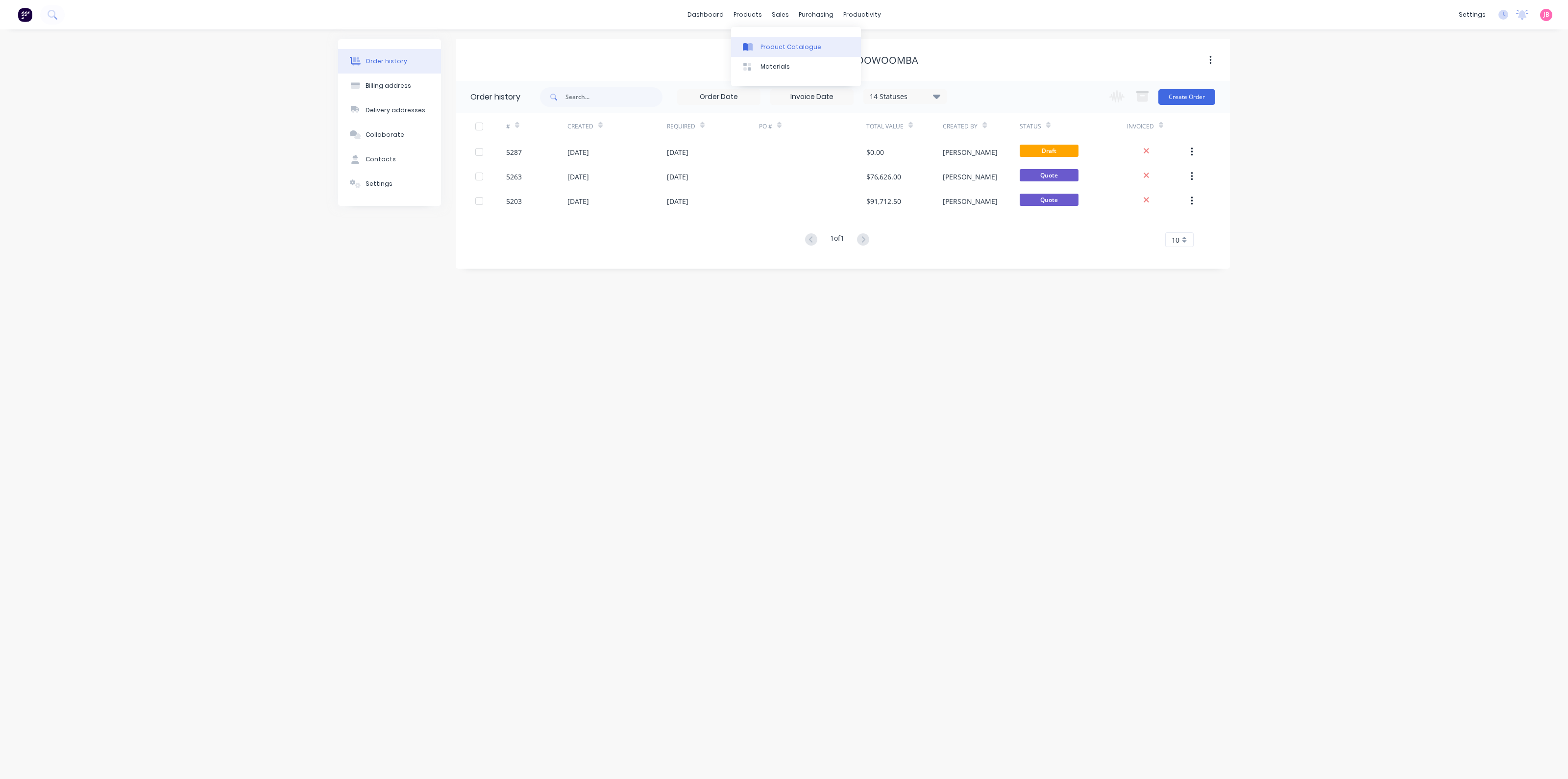
click at [758, 47] on link "Product Catalogue" at bounding box center [796, 46] width 130 height 19
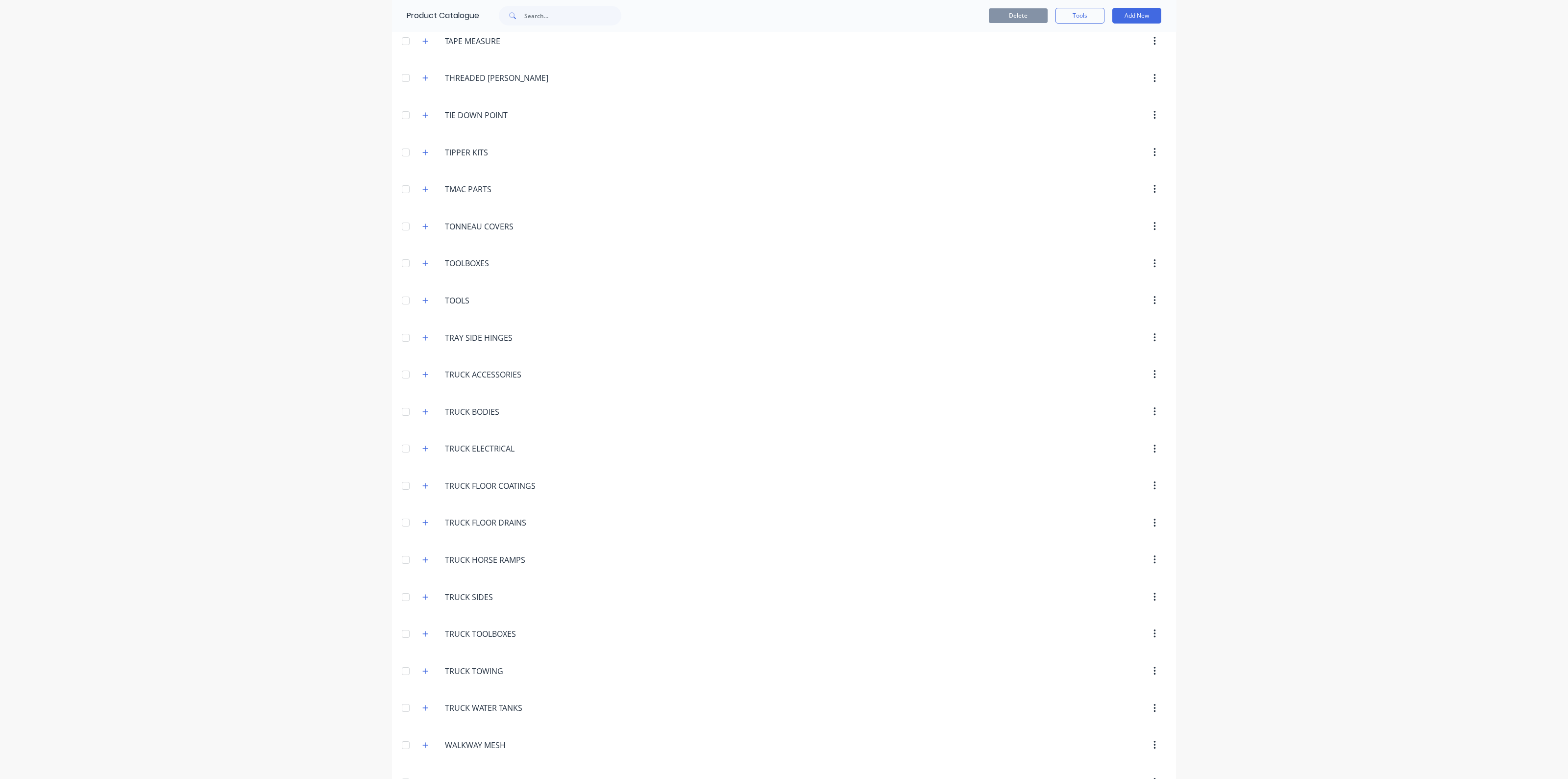
scroll to position [3944, 0]
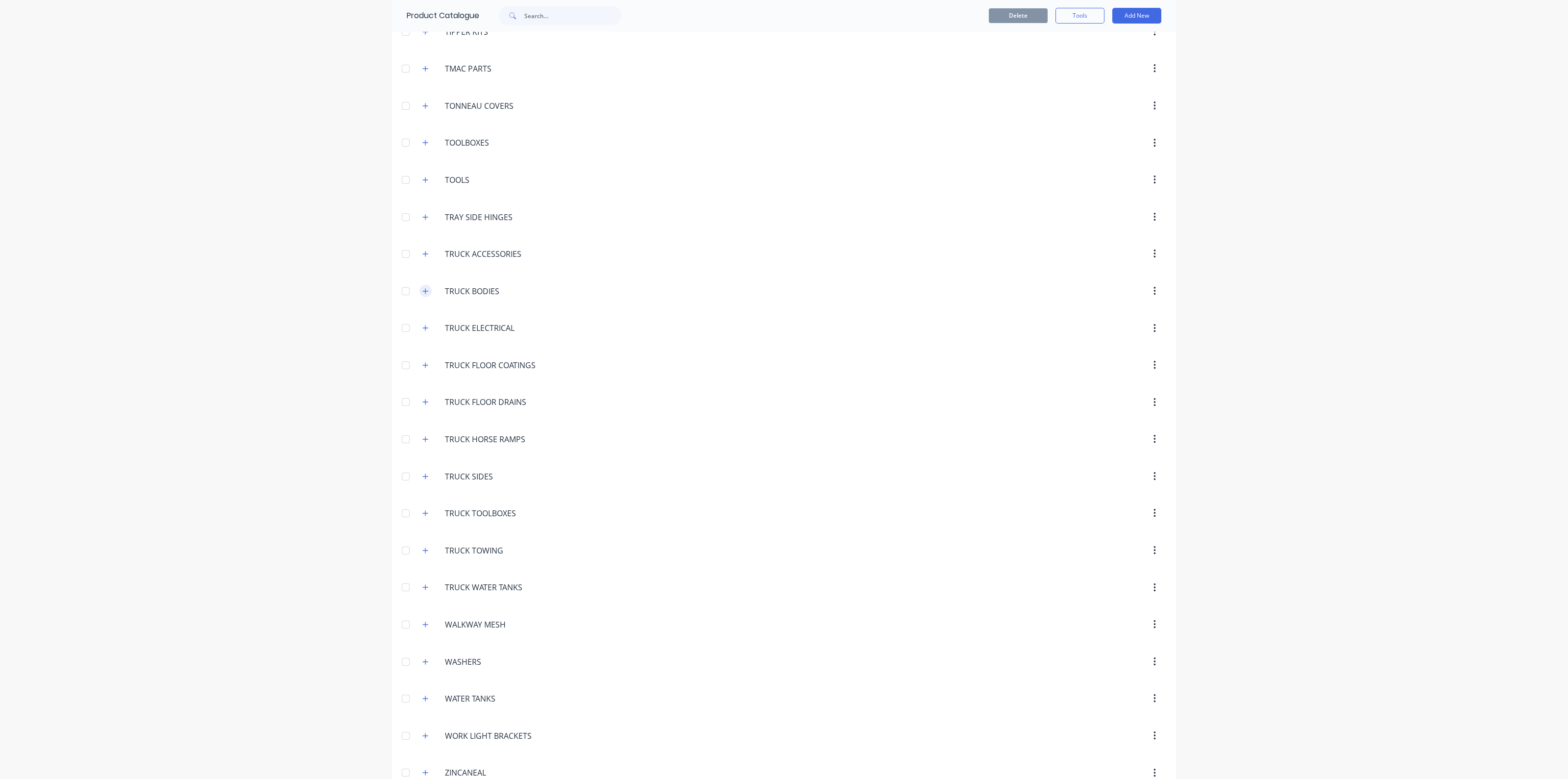
click at [422, 288] on icon "button" at bounding box center [425, 291] width 6 height 7
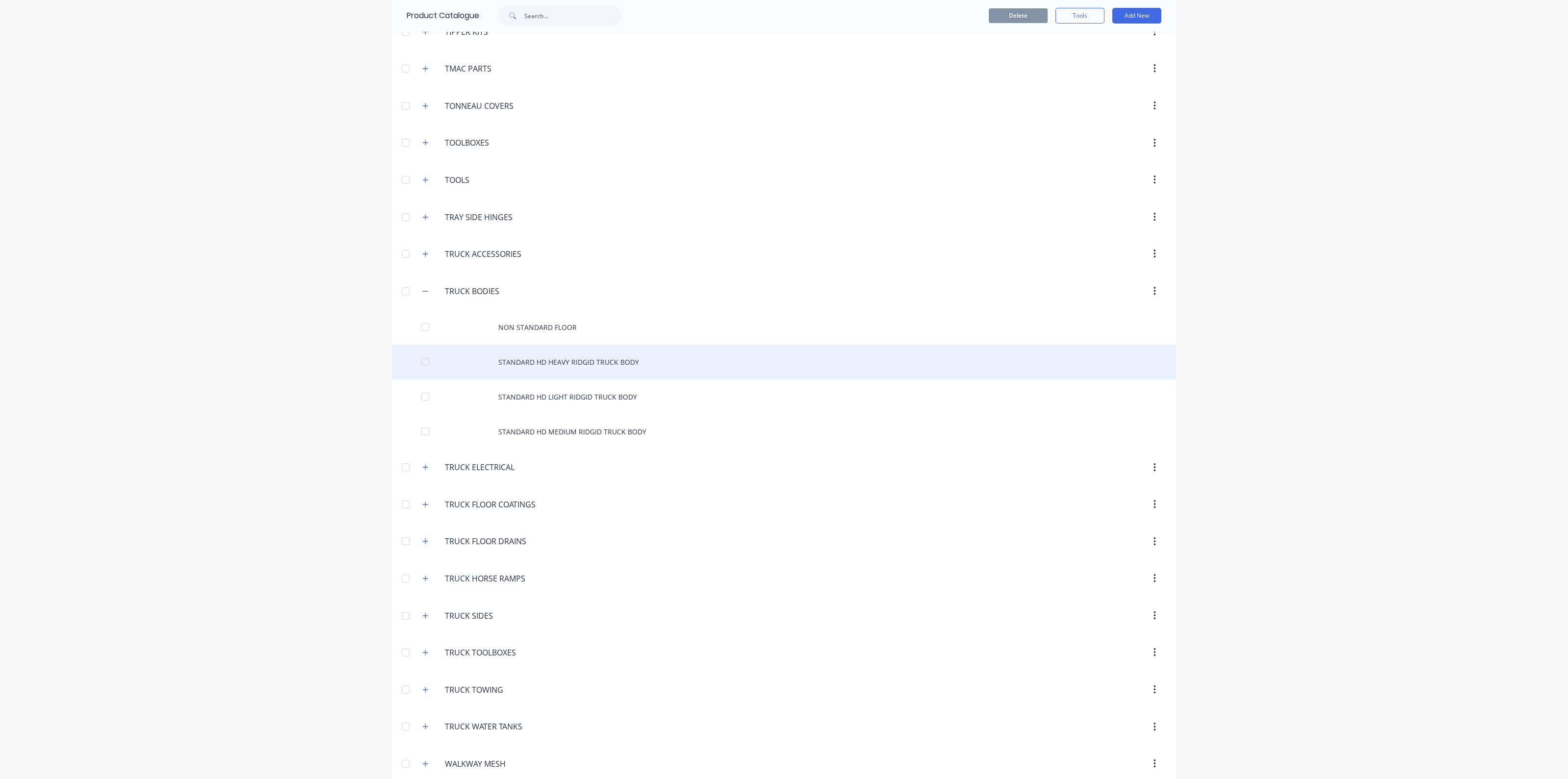
click at [546, 351] on div "STANDARD HD HEAVY RIDGID TRUCK BODY" at bounding box center [784, 362] width 784 height 35
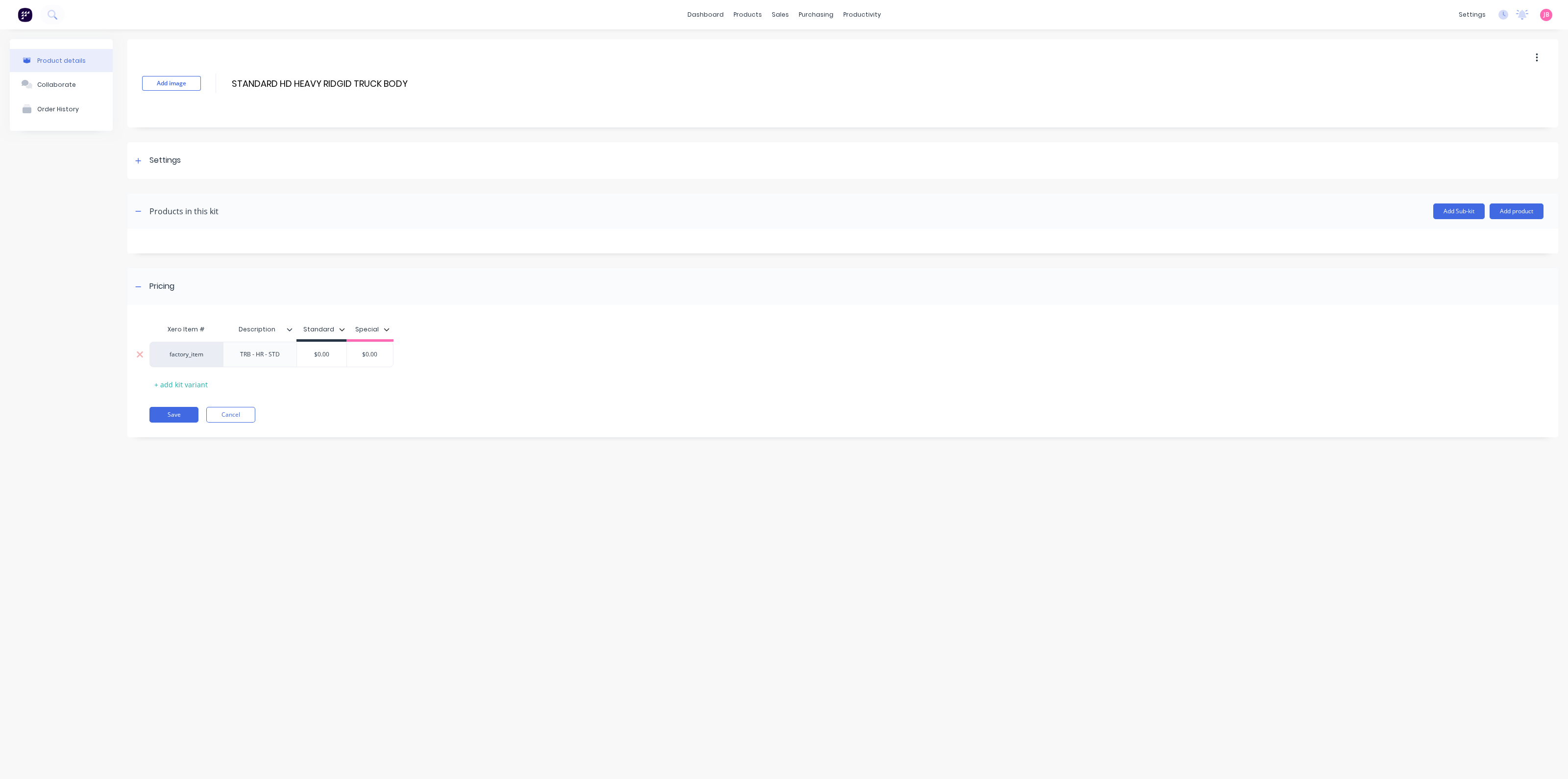
click at [329, 358] on input "$0.00" at bounding box center [321, 354] width 49 height 9
click at [326, 358] on input "$0.00" at bounding box center [321, 354] width 49 height 9
click at [326, 358] on input "$0.00" at bounding box center [321, 354] width 49 height 9
type input "$750"
click at [723, 390] on div "Xero Item # Description Standard Special factory_item TRB - HR - STD $750.00 $7…" at bounding box center [836, 356] width 1373 height 72
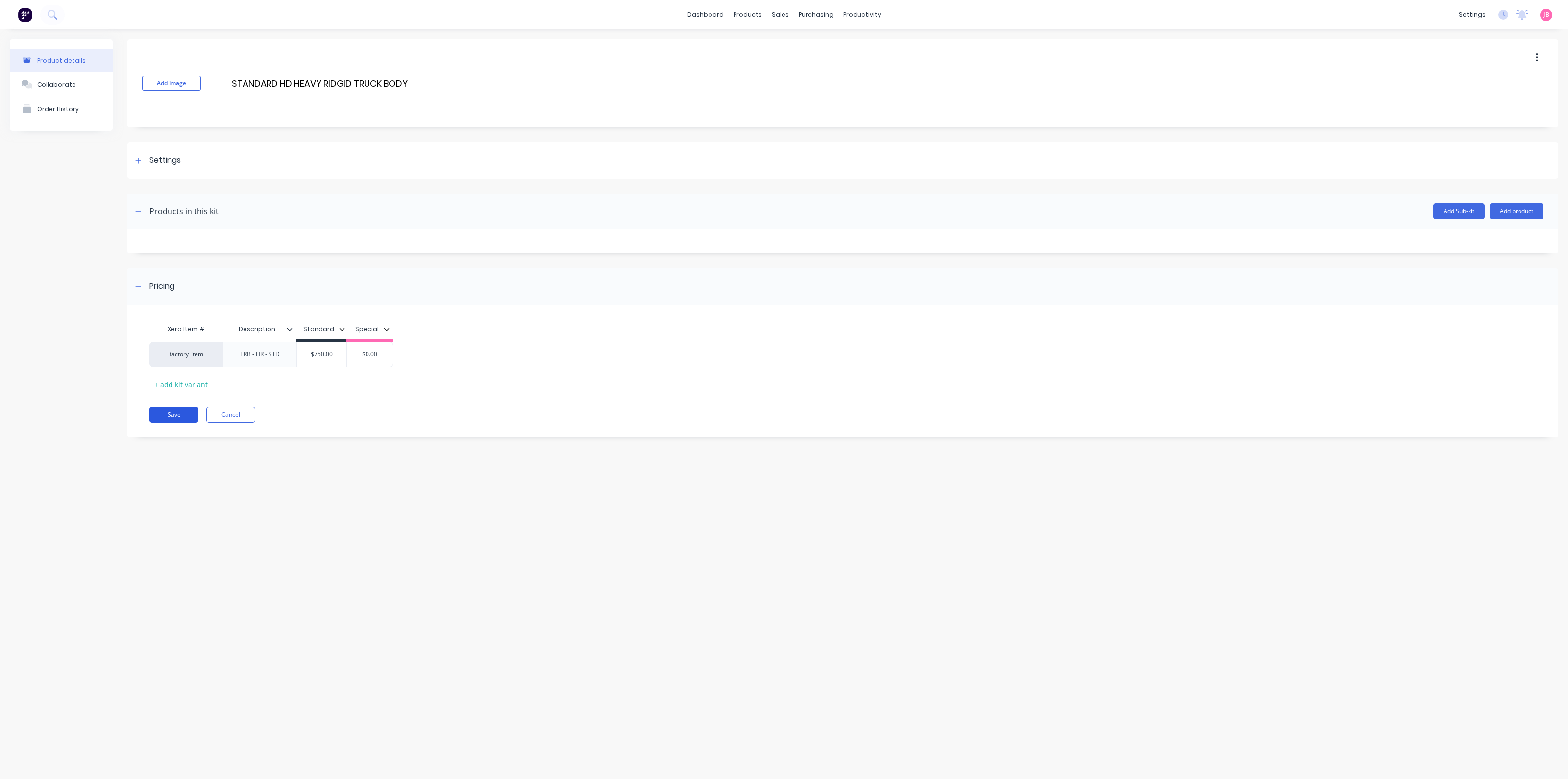
click at [179, 413] on button "Save" at bounding box center [174, 415] width 49 height 16
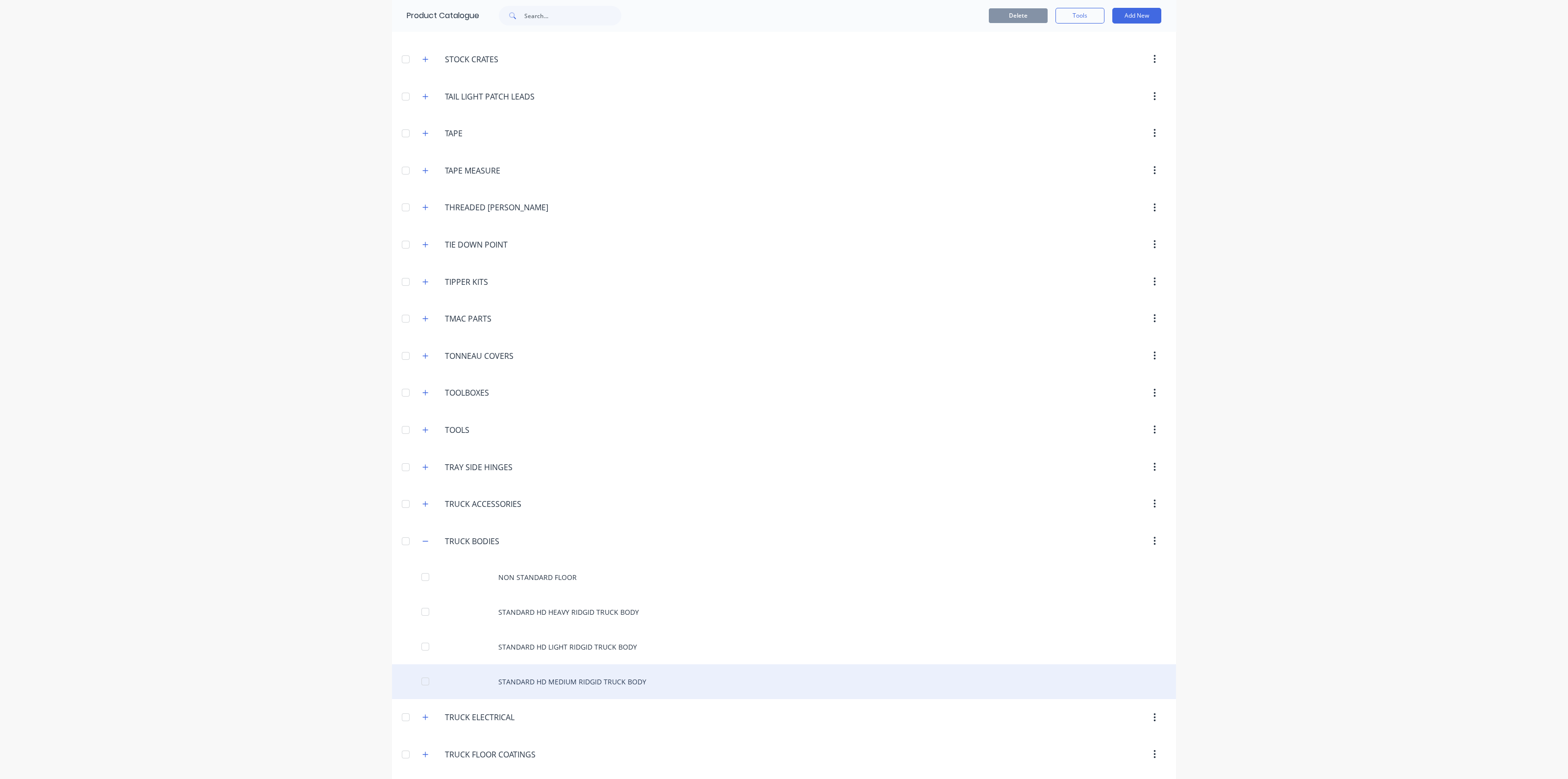
scroll to position [3738, 0]
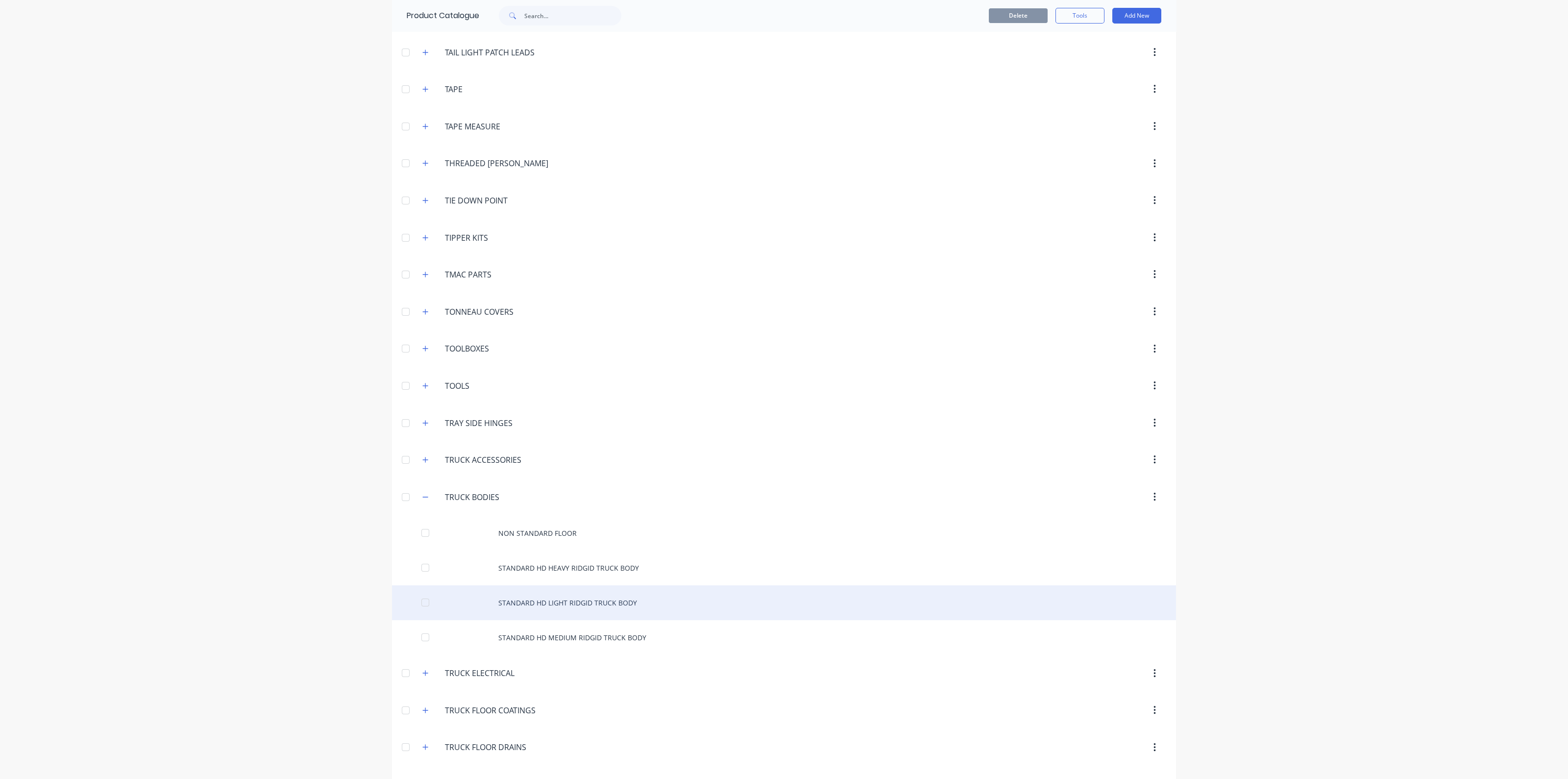
click at [509, 587] on div "STANDARD HD LIGHT RIDGID TRUCK BODY" at bounding box center [784, 602] width 784 height 35
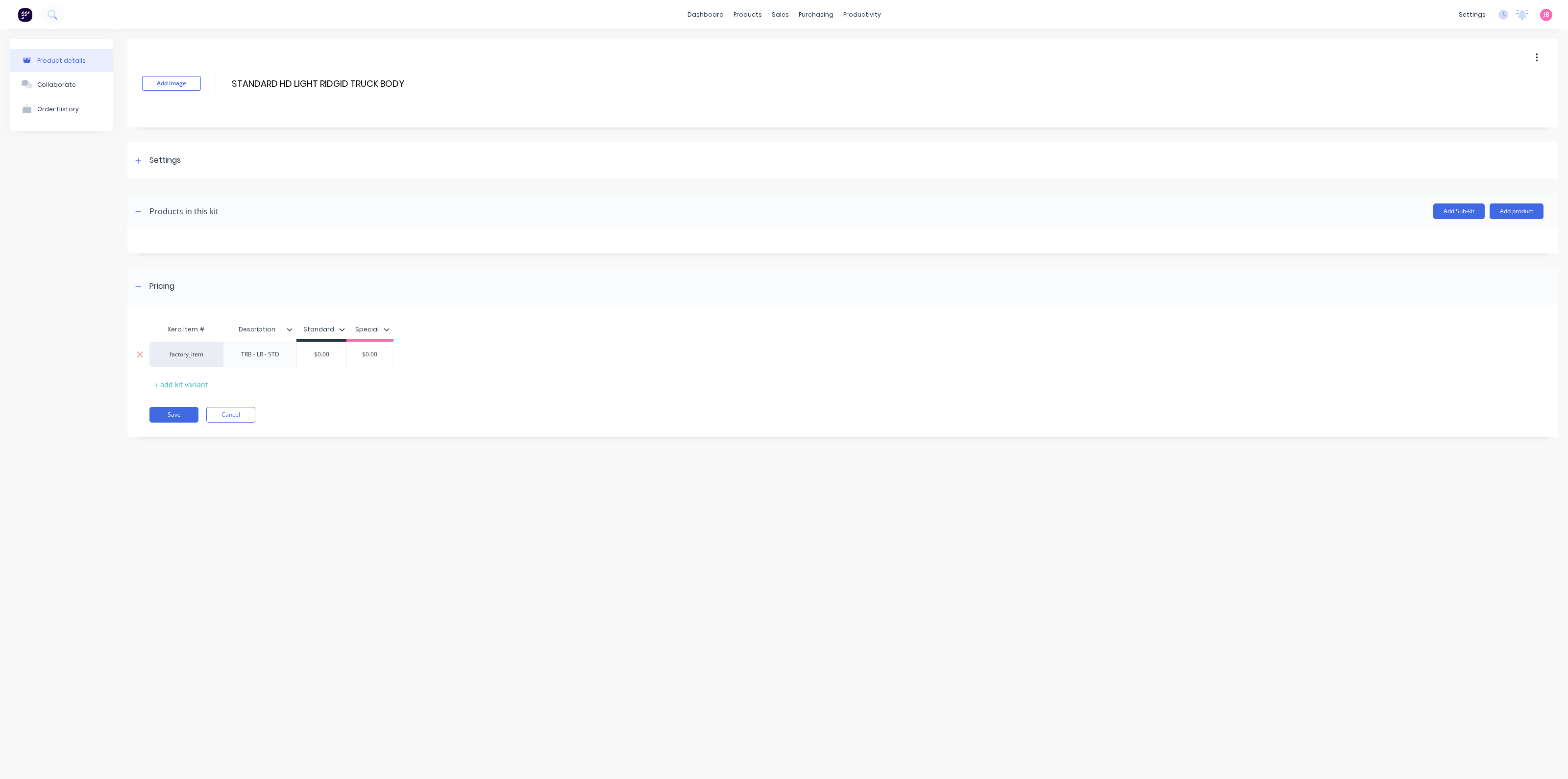
click at [333, 353] on input "$0.00" at bounding box center [321, 354] width 49 height 9
type input "$650"
drag, startPoint x: 788, startPoint y: 361, endPoint x: 686, endPoint y: 359, distance: 102.0
click at [787, 360] on div "factory_item TRB - LR - STD $650.00 $650 $0.00" at bounding box center [836, 354] width 1373 height 26
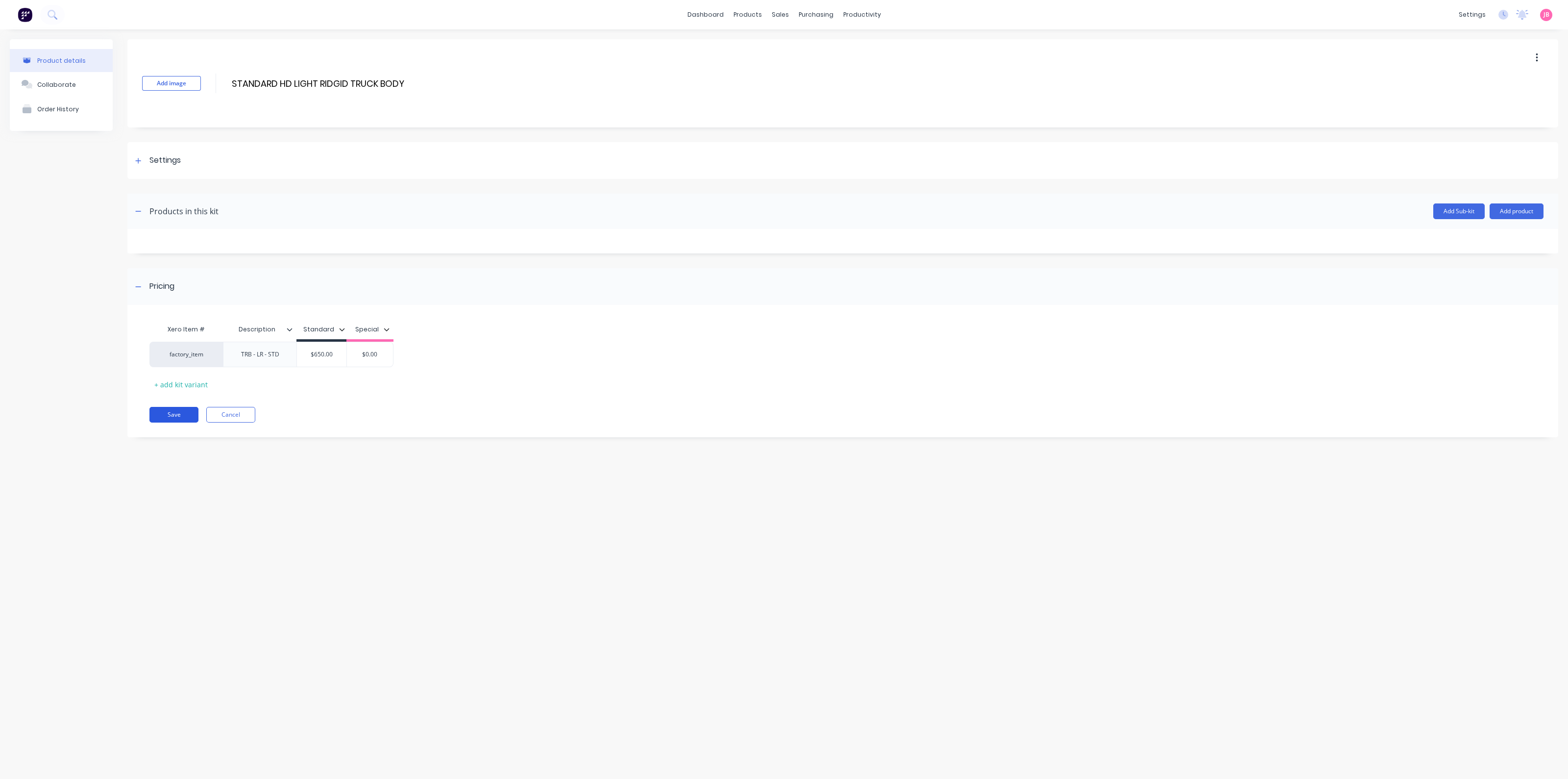
click at [169, 410] on button "Save" at bounding box center [174, 415] width 49 height 16
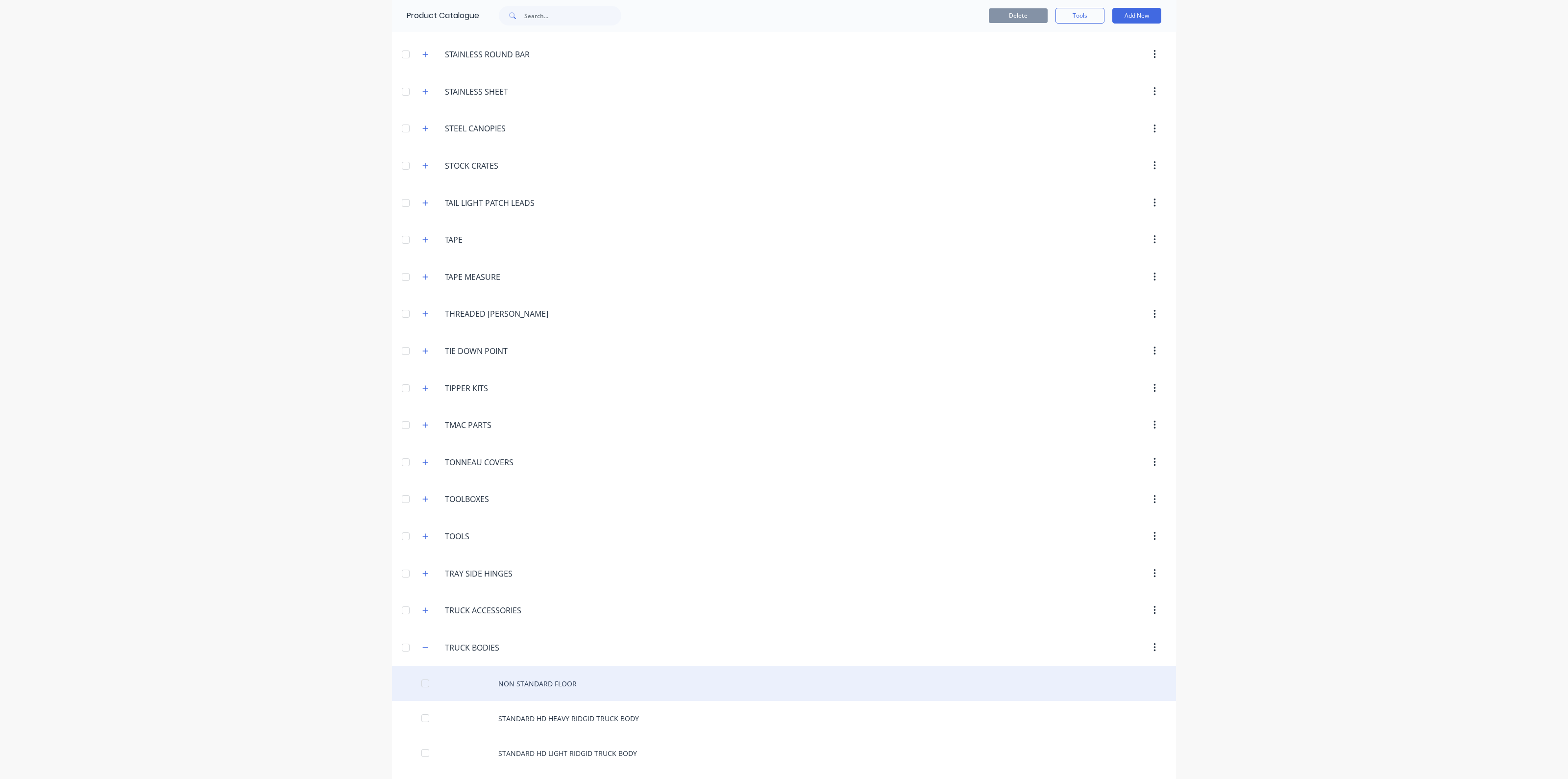
scroll to position [3861, 0]
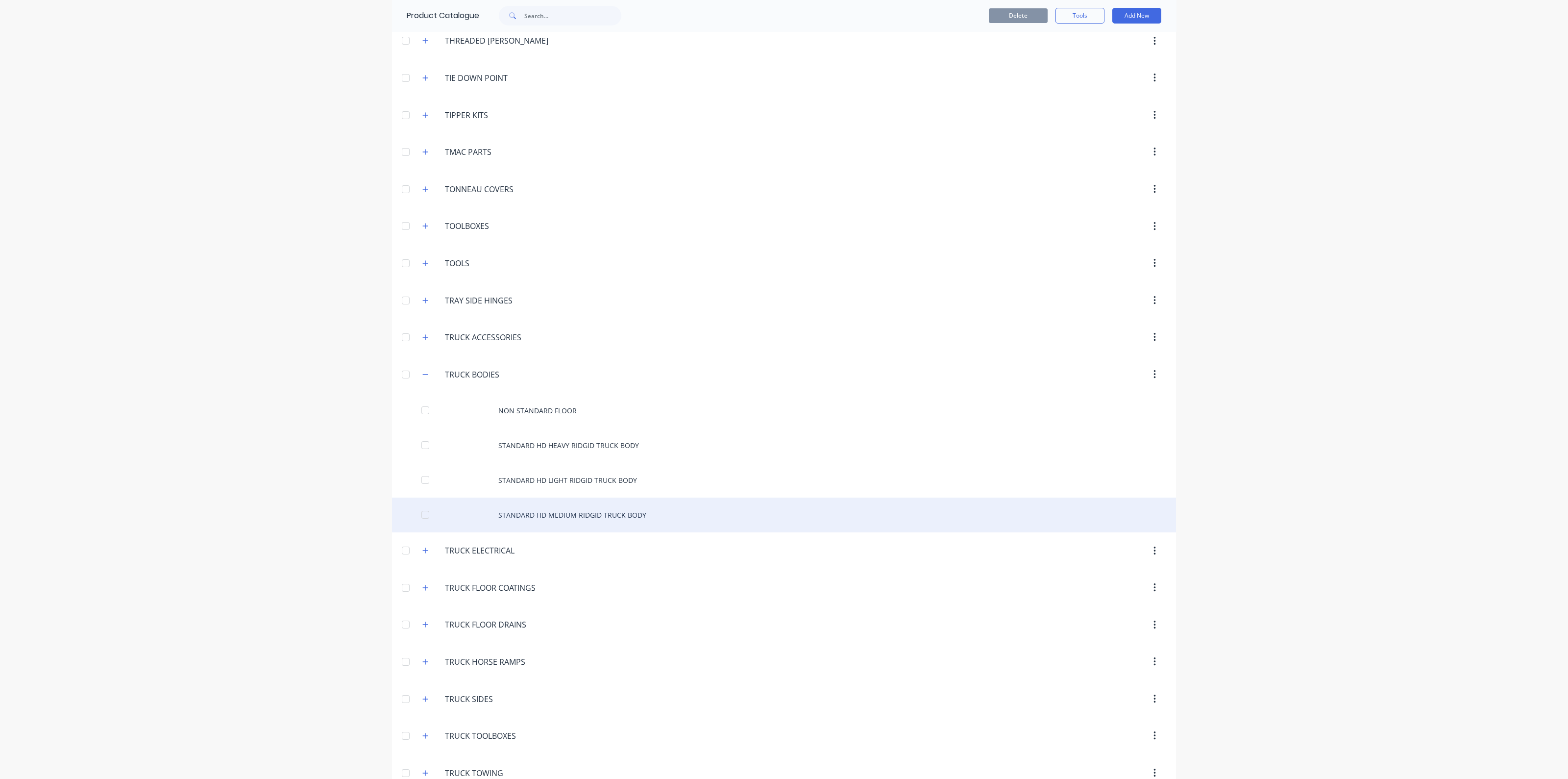
click at [534, 498] on div "STANDARD HD MEDIUM RIDGID TRUCK BODY" at bounding box center [784, 515] width 784 height 35
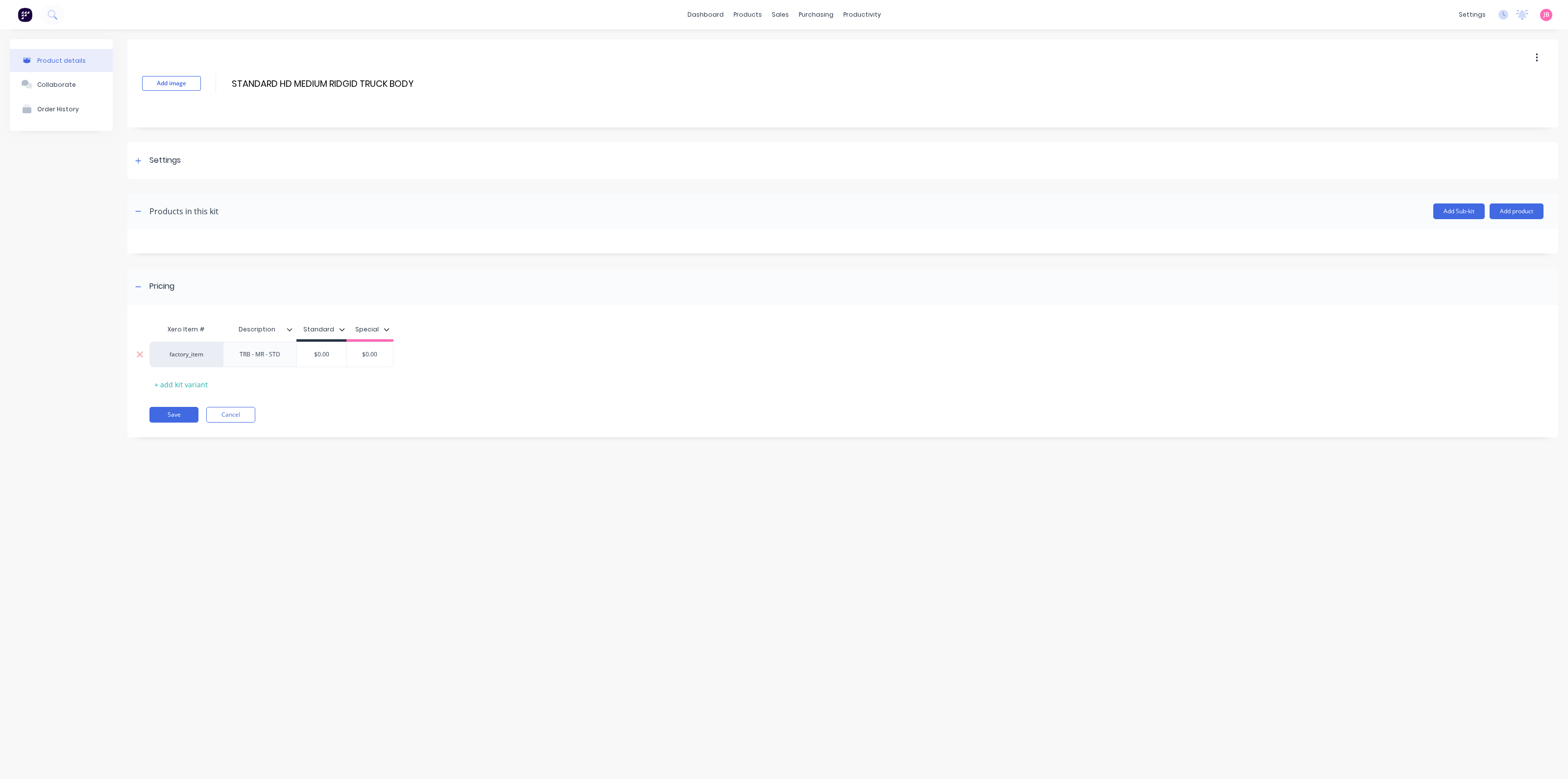
click at [322, 354] on input "$0.00" at bounding box center [321, 354] width 49 height 9
click at [321, 354] on input "$0.00" at bounding box center [321, 354] width 49 height 9
click at [322, 354] on input "$0.00" at bounding box center [321, 354] width 49 height 9
type input "700"
click at [488, 336] on div "Xero Item # Description Standard Special factory_item TRB - MR - STD $700.00 70…" at bounding box center [836, 356] width 1373 height 72
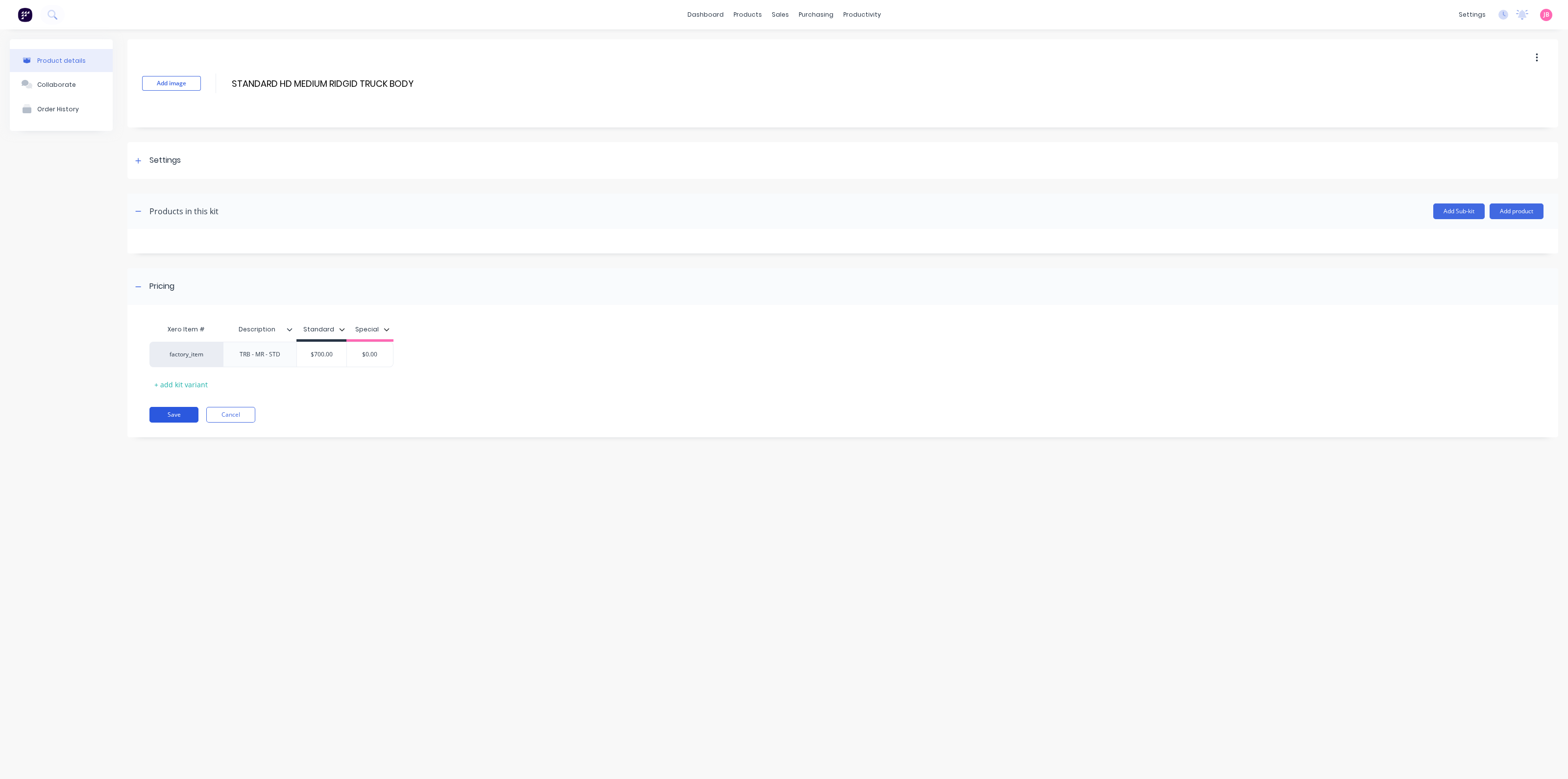
click at [164, 415] on button "Save" at bounding box center [174, 415] width 49 height 16
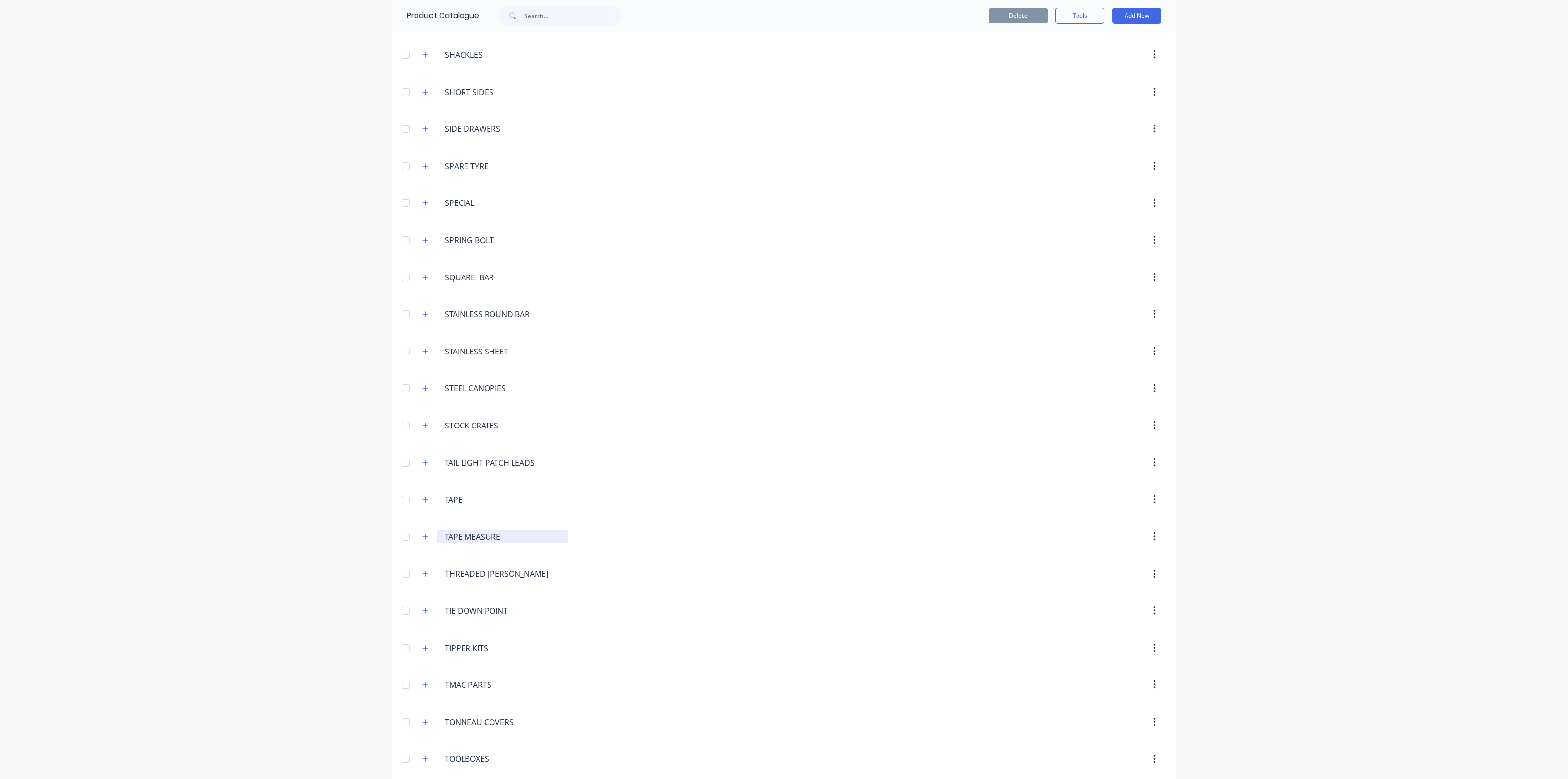
scroll to position [3554, 0]
click at [423, 196] on icon "button" at bounding box center [425, 199] width 5 height 5
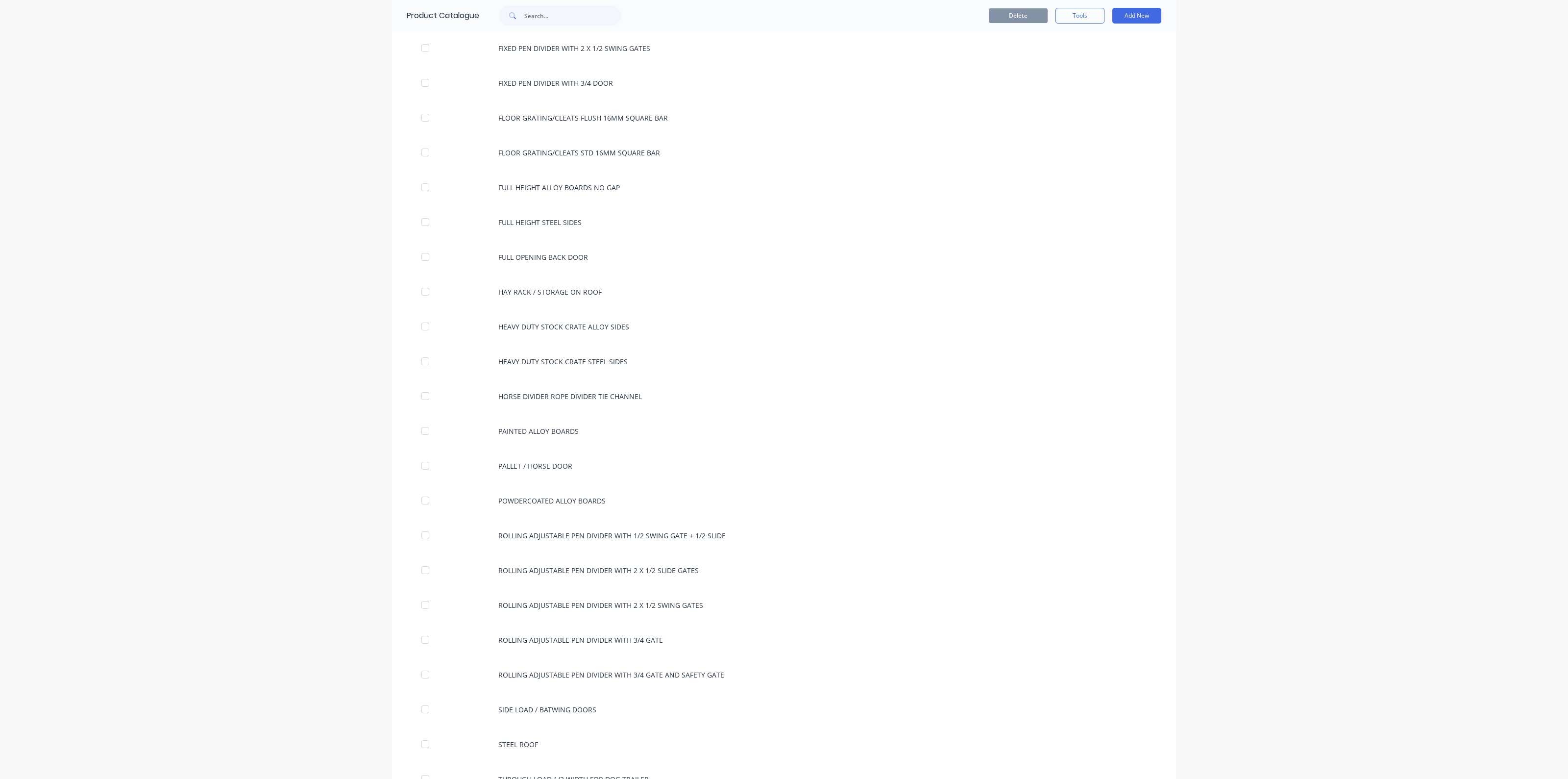
scroll to position [3983, 0]
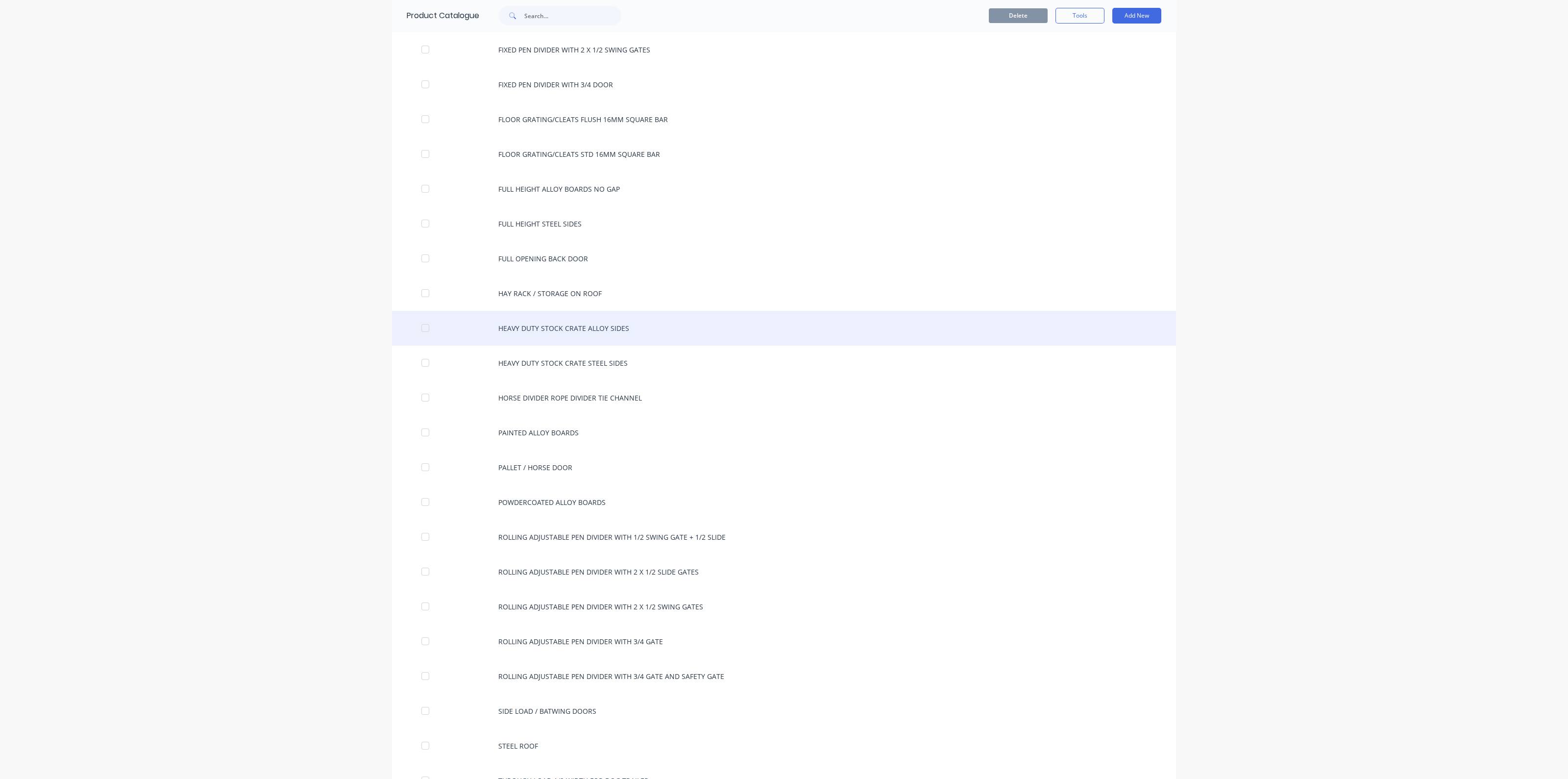
click at [553, 311] on div "HEAVY DUTY STOCK CRATE ALLOY SIDES" at bounding box center [784, 328] width 784 height 35
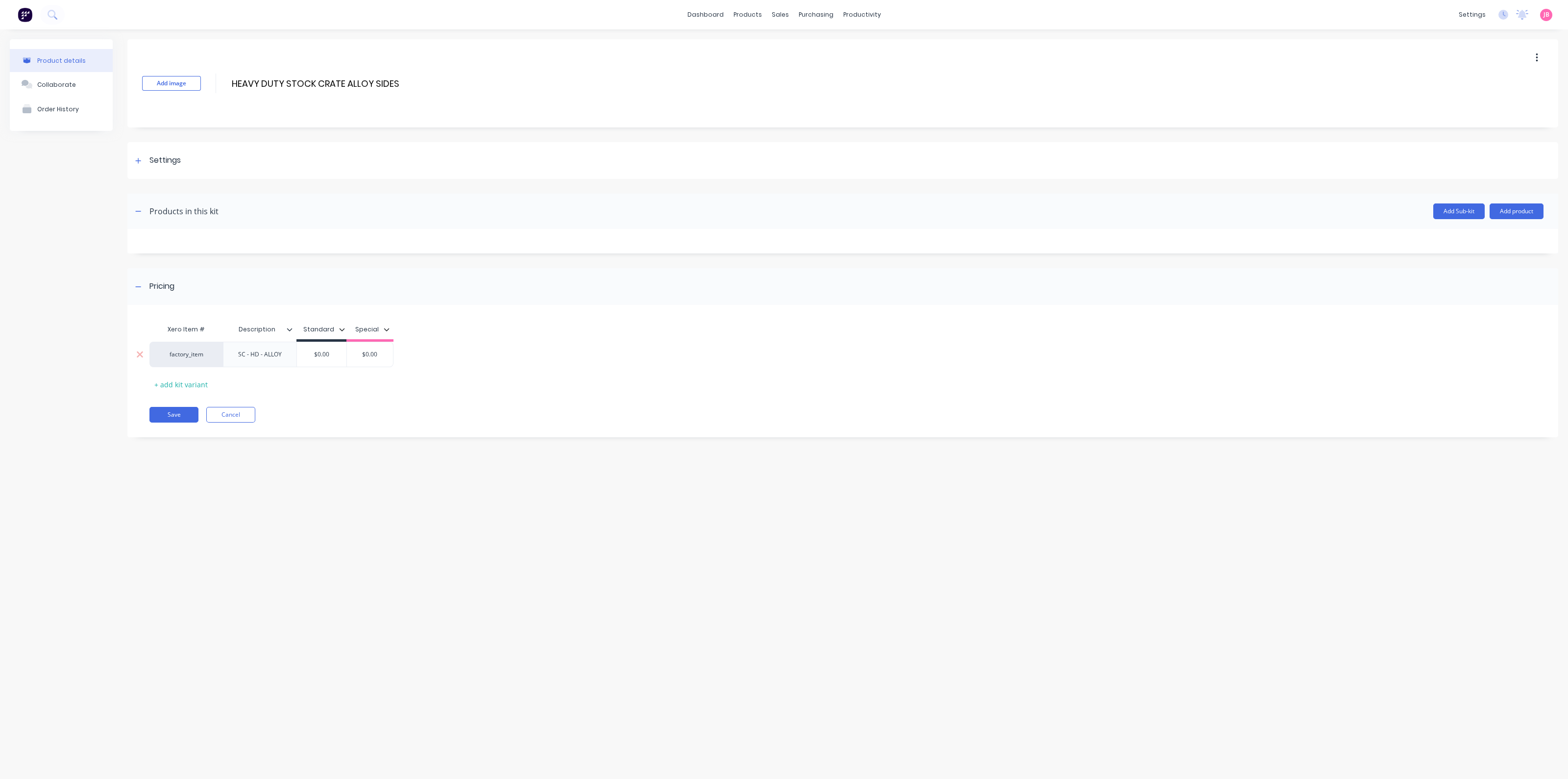
click at [328, 355] on input "$0.00" at bounding box center [321, 354] width 49 height 9
type input "$920"
click at [528, 361] on div "factory_item SC - HD - ALLOY $920.00 $920 $0.00" at bounding box center [836, 354] width 1373 height 26
click at [186, 414] on button "Save" at bounding box center [174, 415] width 49 height 16
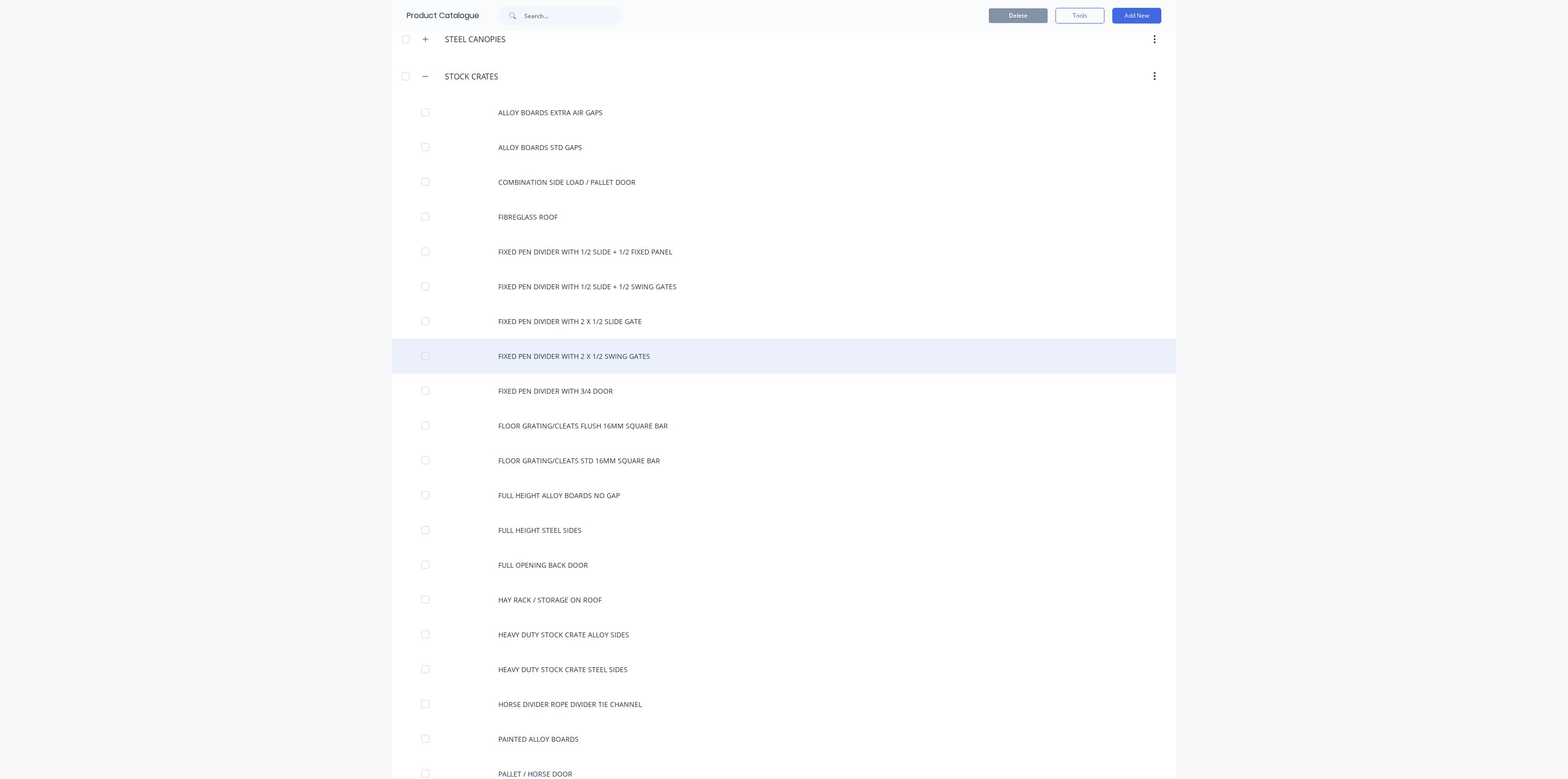
scroll to position [3677, 0]
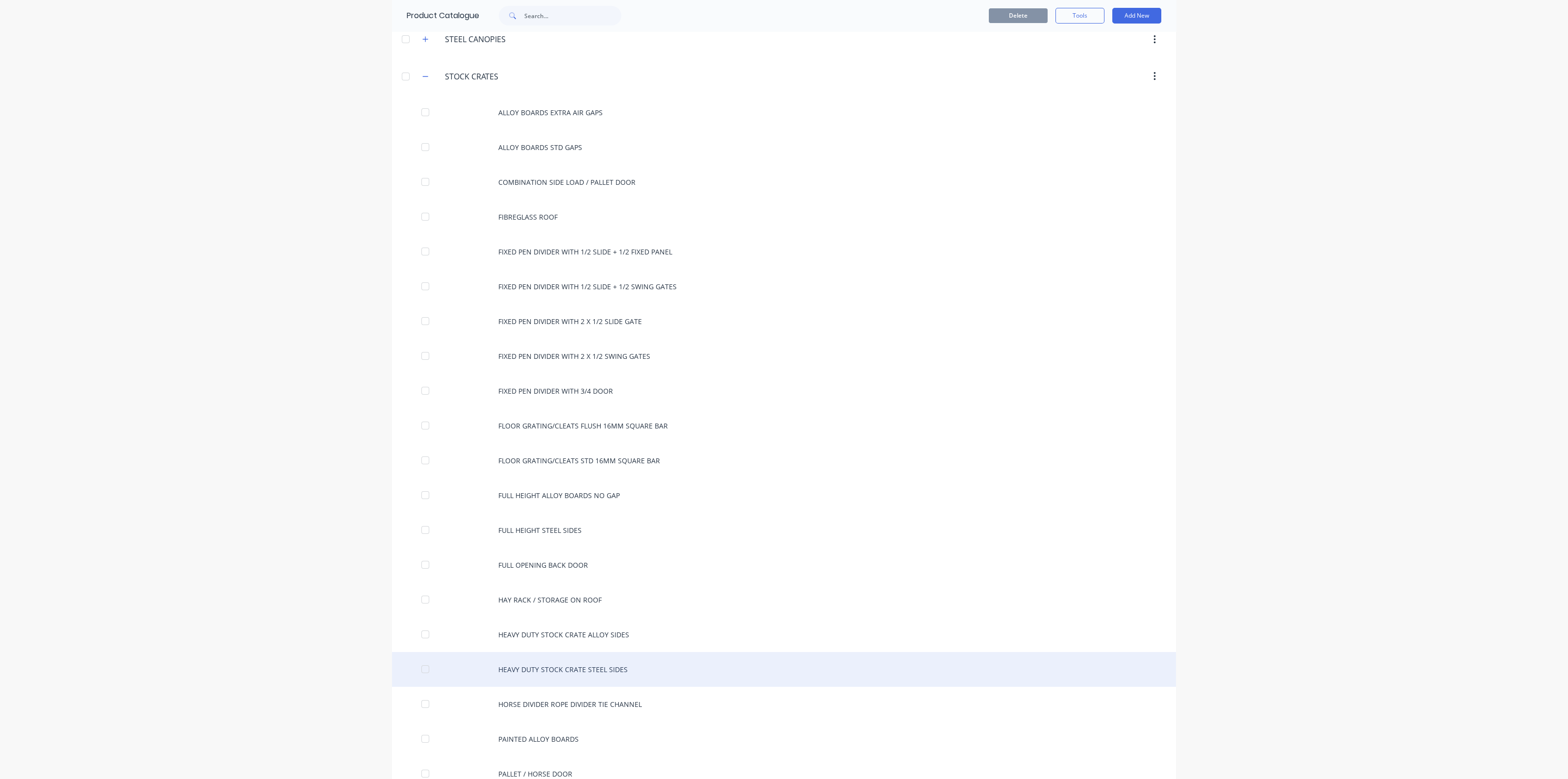
click at [547, 653] on div "HEAVY DUTY STOCK CRATE STEEL SIDES" at bounding box center [784, 669] width 784 height 35
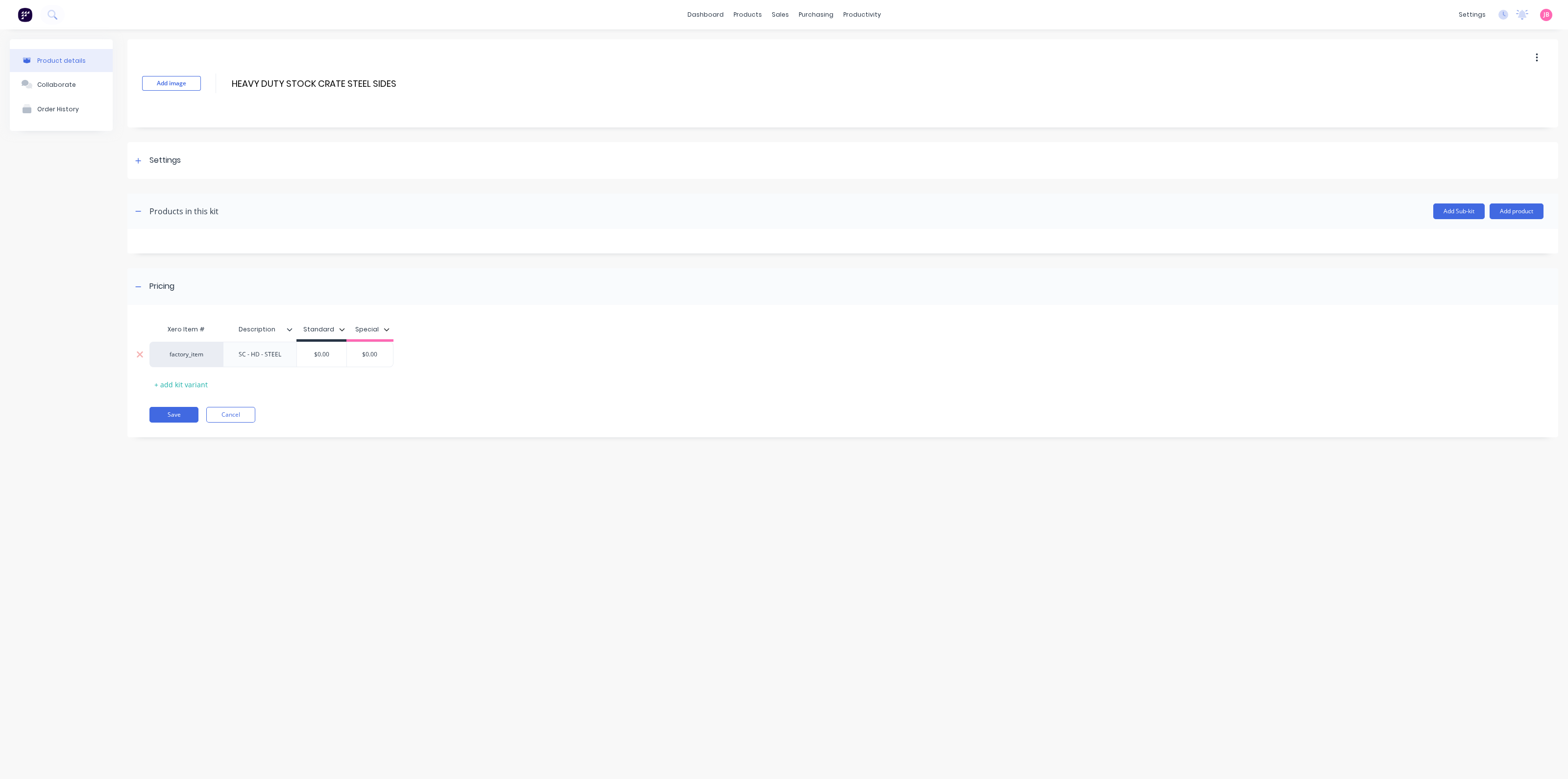
click at [318, 351] on input "$0.00" at bounding box center [321, 354] width 49 height 9
type input "$820"
click at [597, 349] on div "factory_item SC - HD - STEEL $820.00 $820 $0.00" at bounding box center [836, 354] width 1373 height 26
click at [170, 413] on button "Save" at bounding box center [174, 415] width 49 height 16
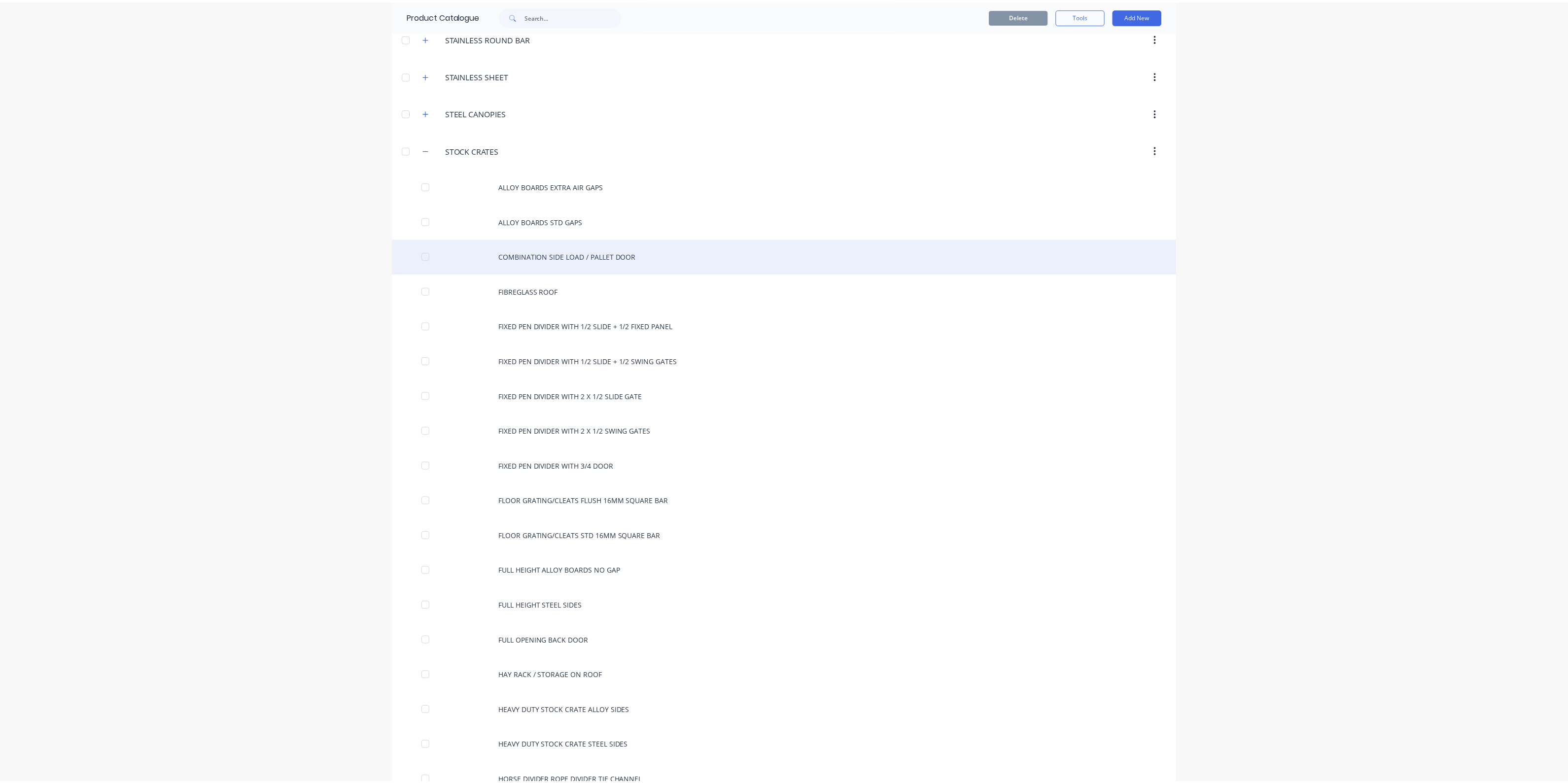
scroll to position [3634, 0]
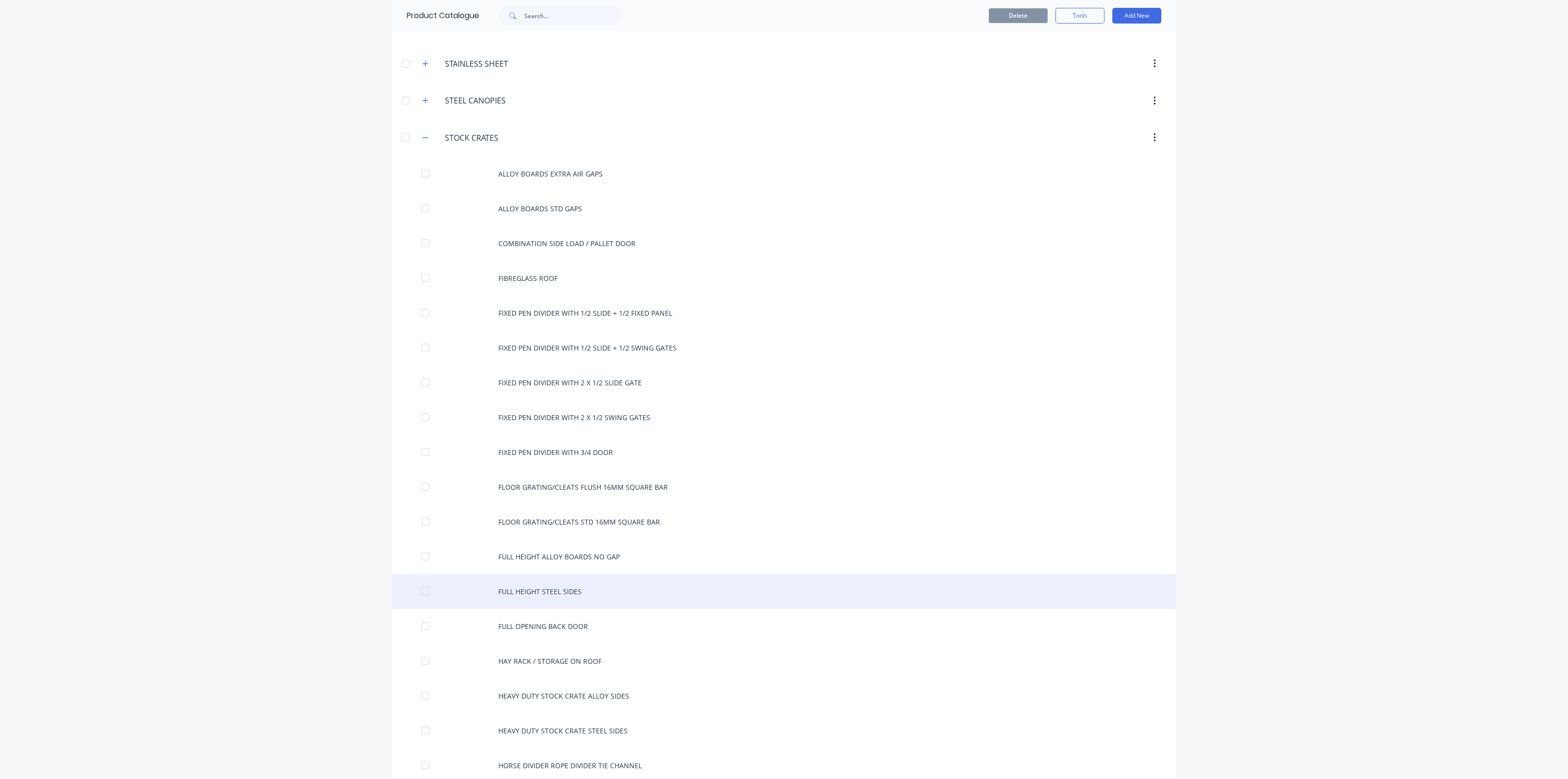
click at [542, 574] on div "FULL HEIGHT STEEL SIDES" at bounding box center [784, 591] width 784 height 35
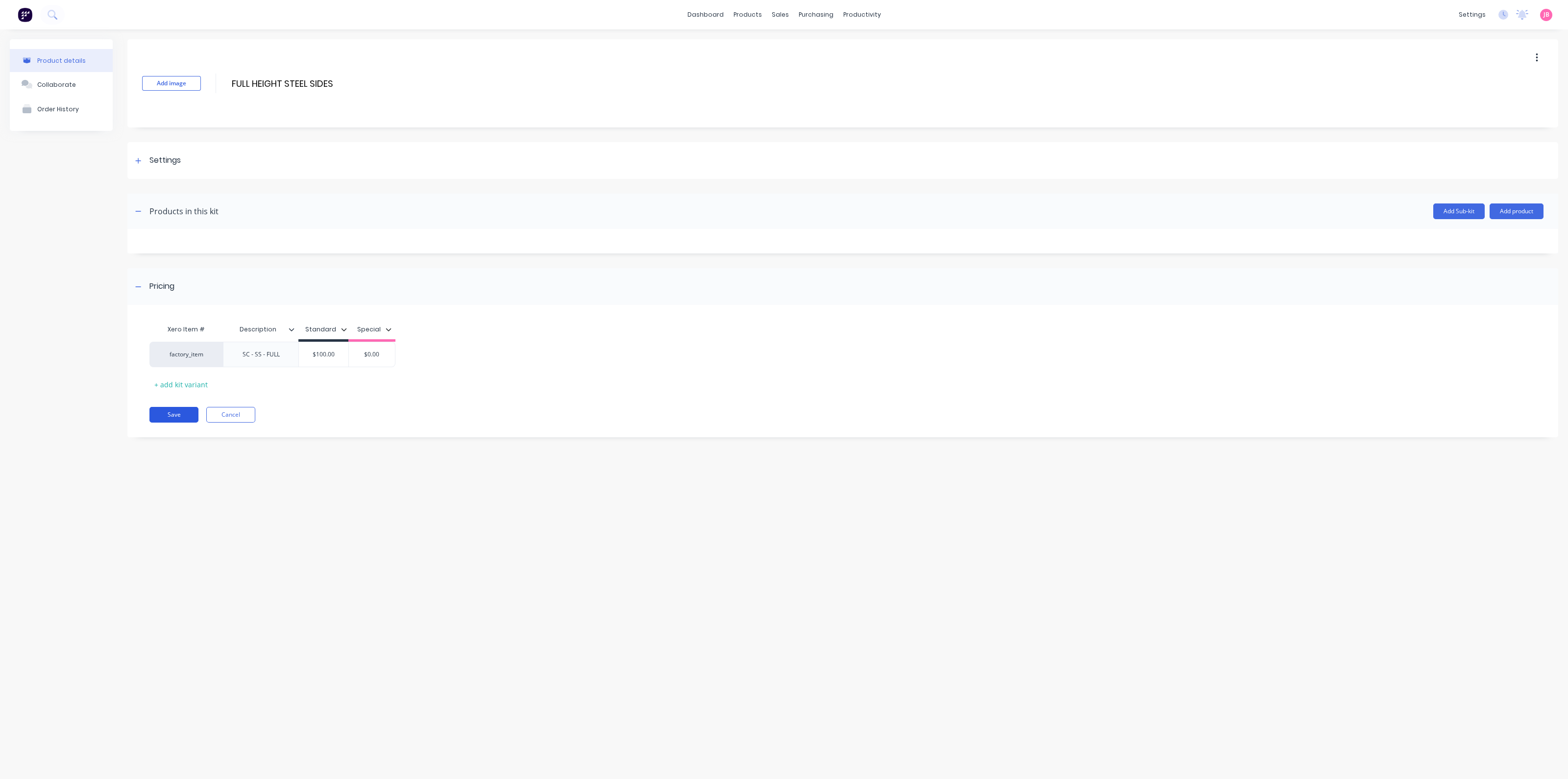
click at [184, 413] on button "Save" at bounding box center [174, 415] width 49 height 16
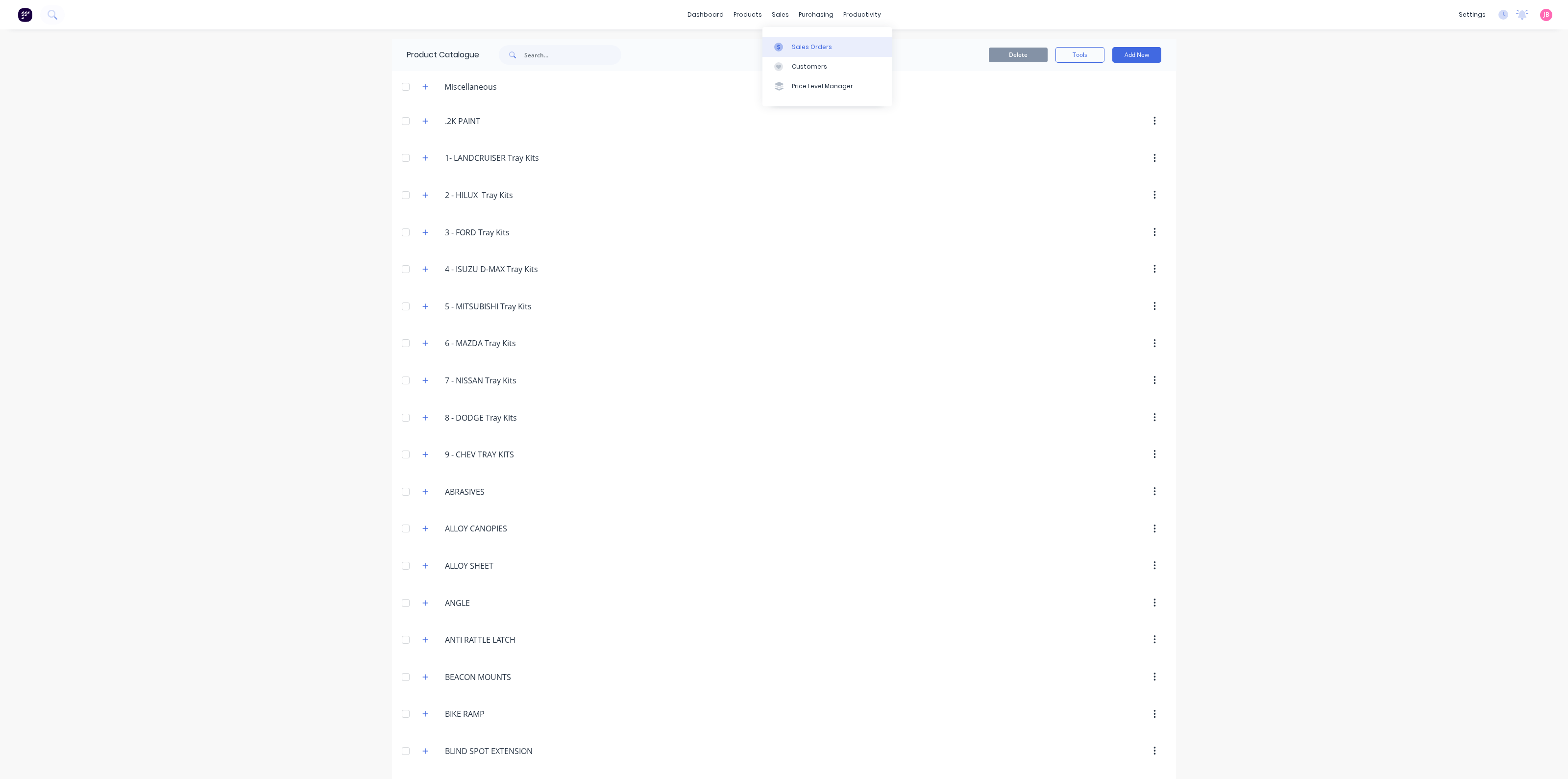
click at [784, 39] on link "Sales Orders" at bounding box center [827, 46] width 130 height 19
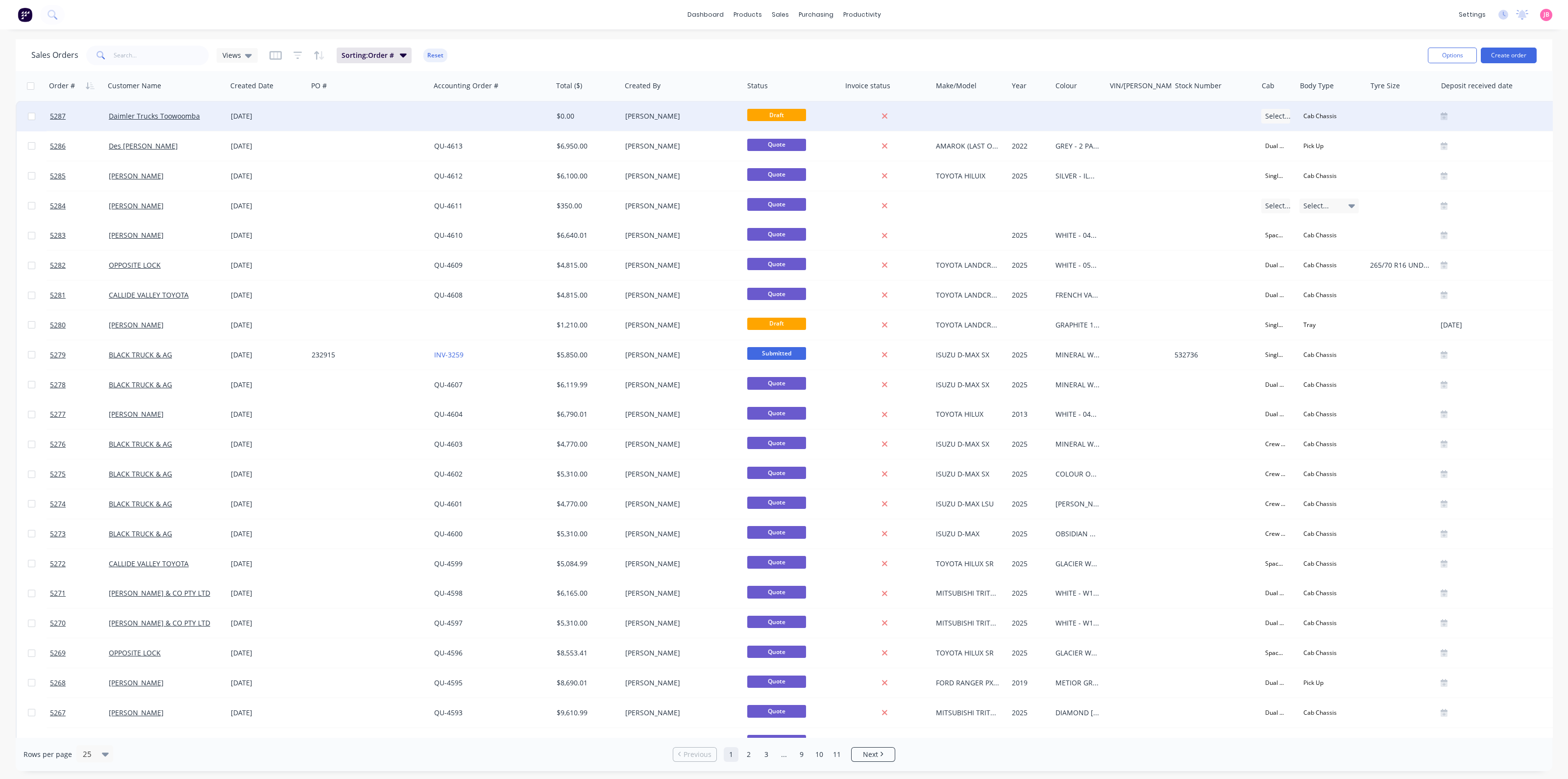
click at [690, 114] on div "[PERSON_NAME]" at bounding box center [679, 116] width 109 height 10
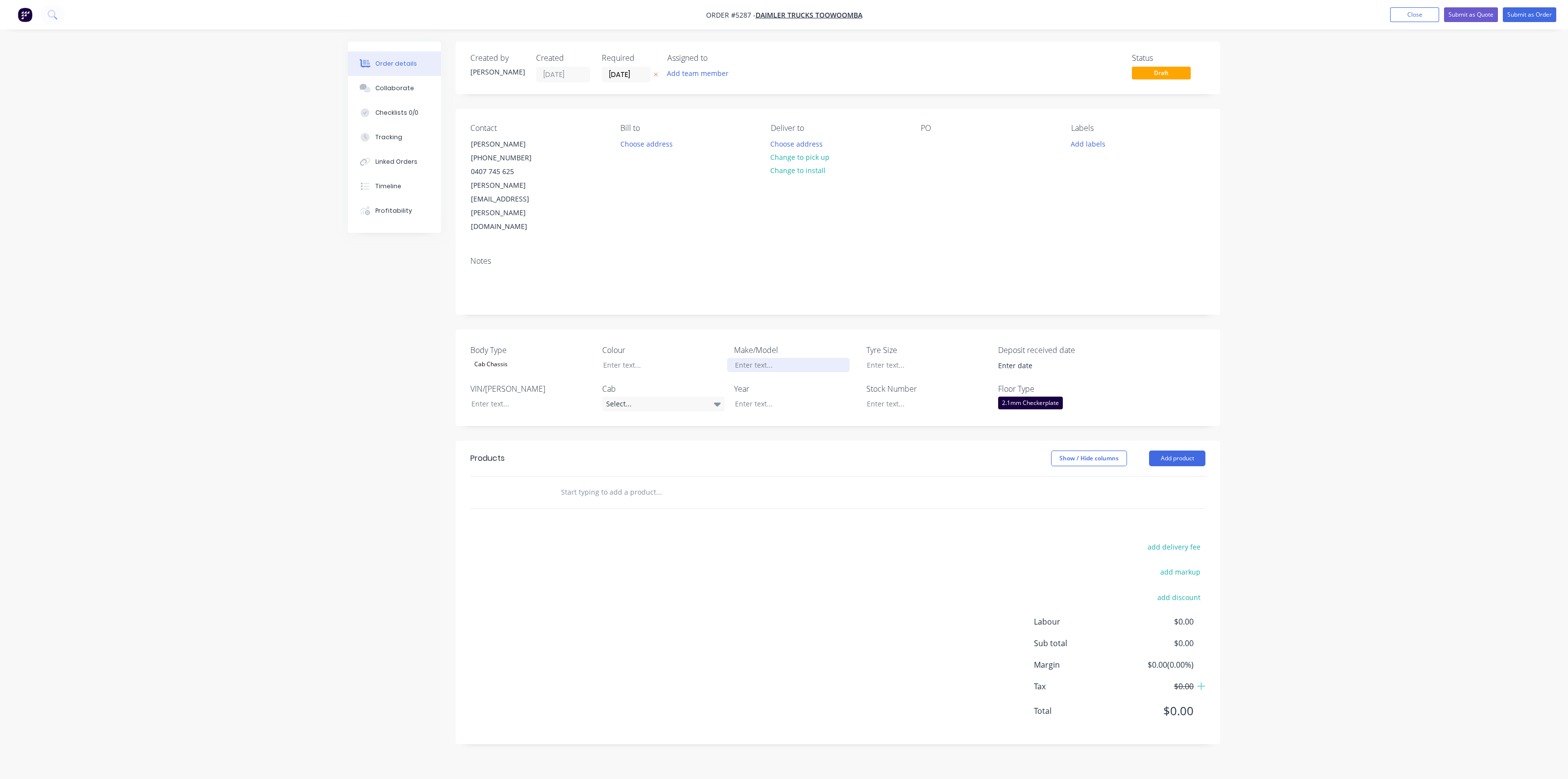
click at [766, 358] on div at bounding box center [788, 365] width 122 height 14
click at [662, 397] on div "Select..." at bounding box center [663, 404] width 122 height 15
click at [755, 397] on div at bounding box center [788, 403] width 122 height 14
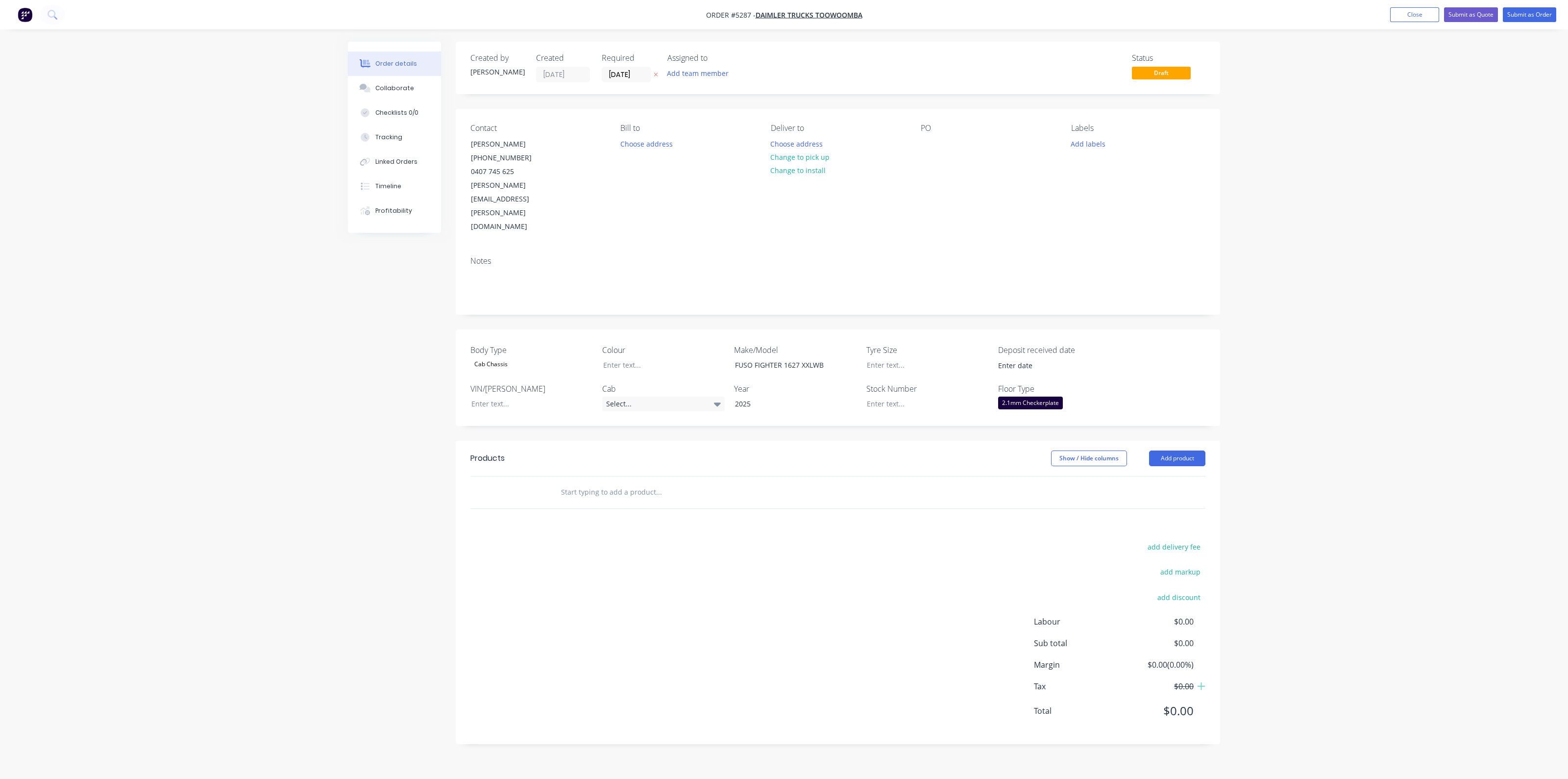
click at [724, 482] on input "text" at bounding box center [659, 492] width 196 height 19
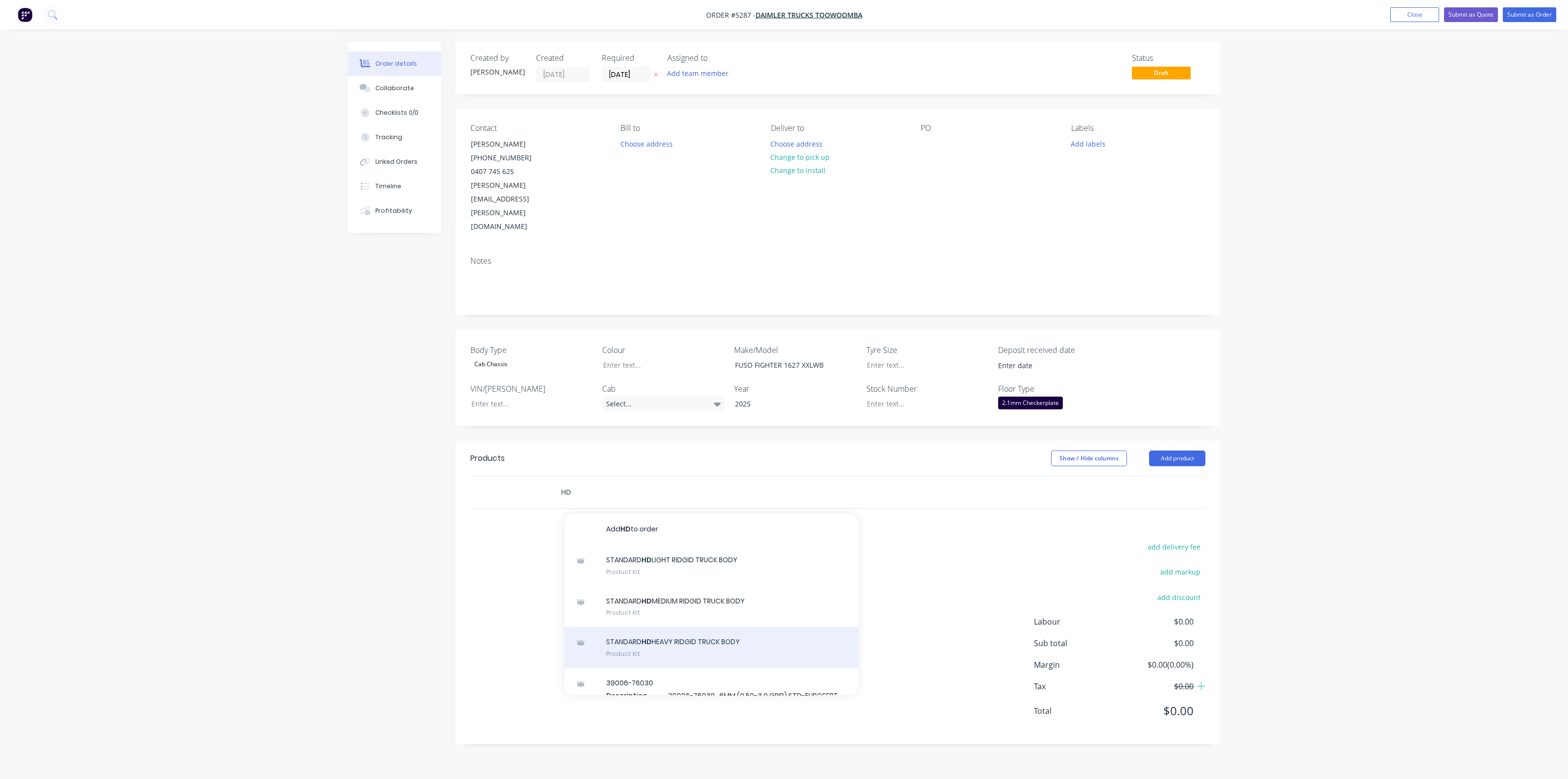
type input "HD"
click at [677, 627] on div "STANDARD HD HEAVY RIDGID TRUCK BODY Product Kit" at bounding box center [711, 648] width 294 height 41
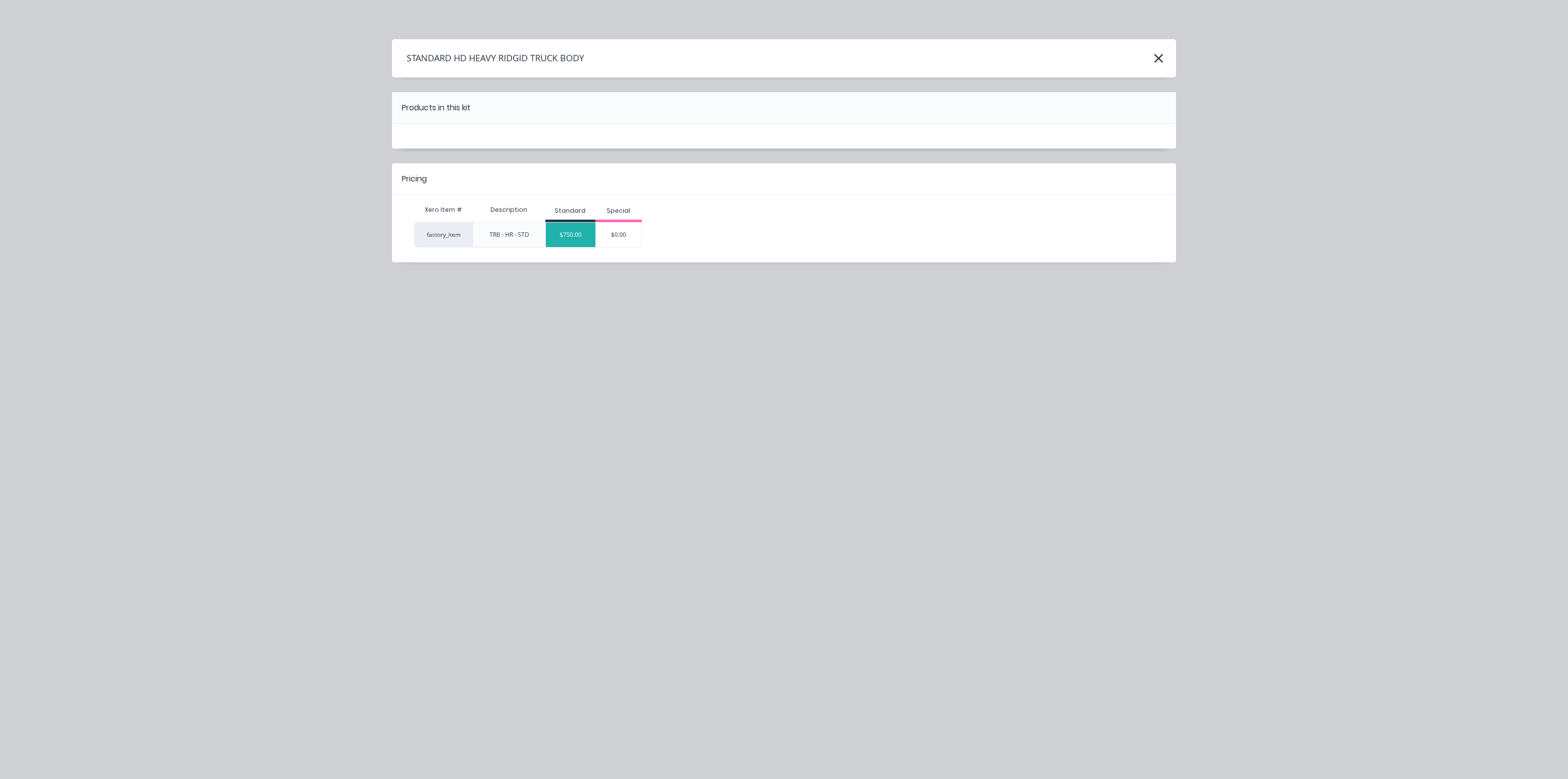
click at [562, 227] on div "$750.00" at bounding box center [570, 234] width 49 height 24
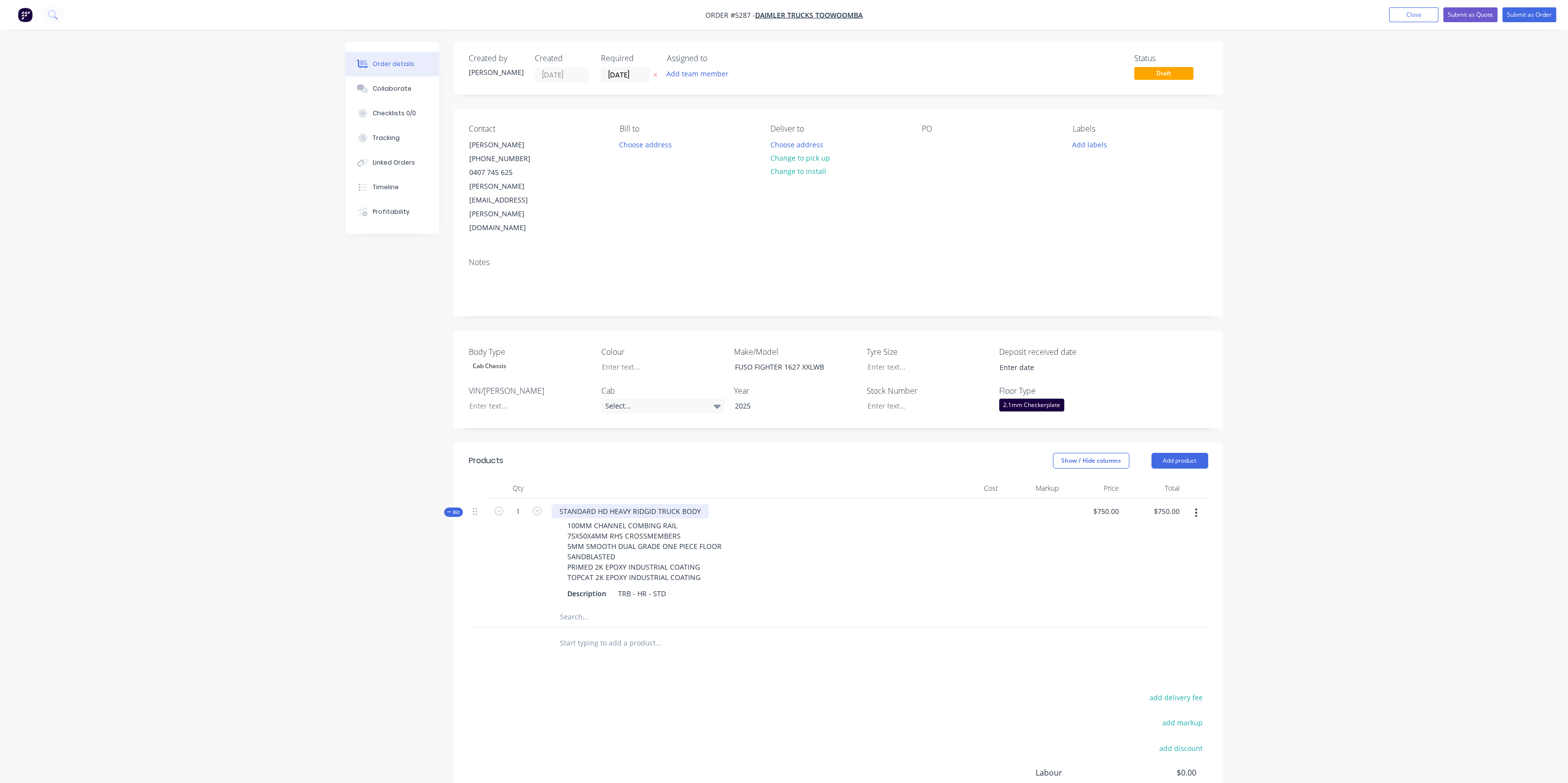
click at [660, 504] on div "STANDARD HD HEAVY RIDGID TRUCK BODY" at bounding box center [630, 511] width 157 height 14
drag, startPoint x: 653, startPoint y: 467, endPoint x: 609, endPoint y: 470, distance: 44.1
click at [609, 504] on div "STANDARD HD HEAVY RIDGID TRUCK BODY" at bounding box center [630, 511] width 157 height 14
click at [785, 607] on div at bounding box center [699, 617] width 296 height 20
click at [1108, 504] on input "750" at bounding box center [1114, 511] width 17 height 14
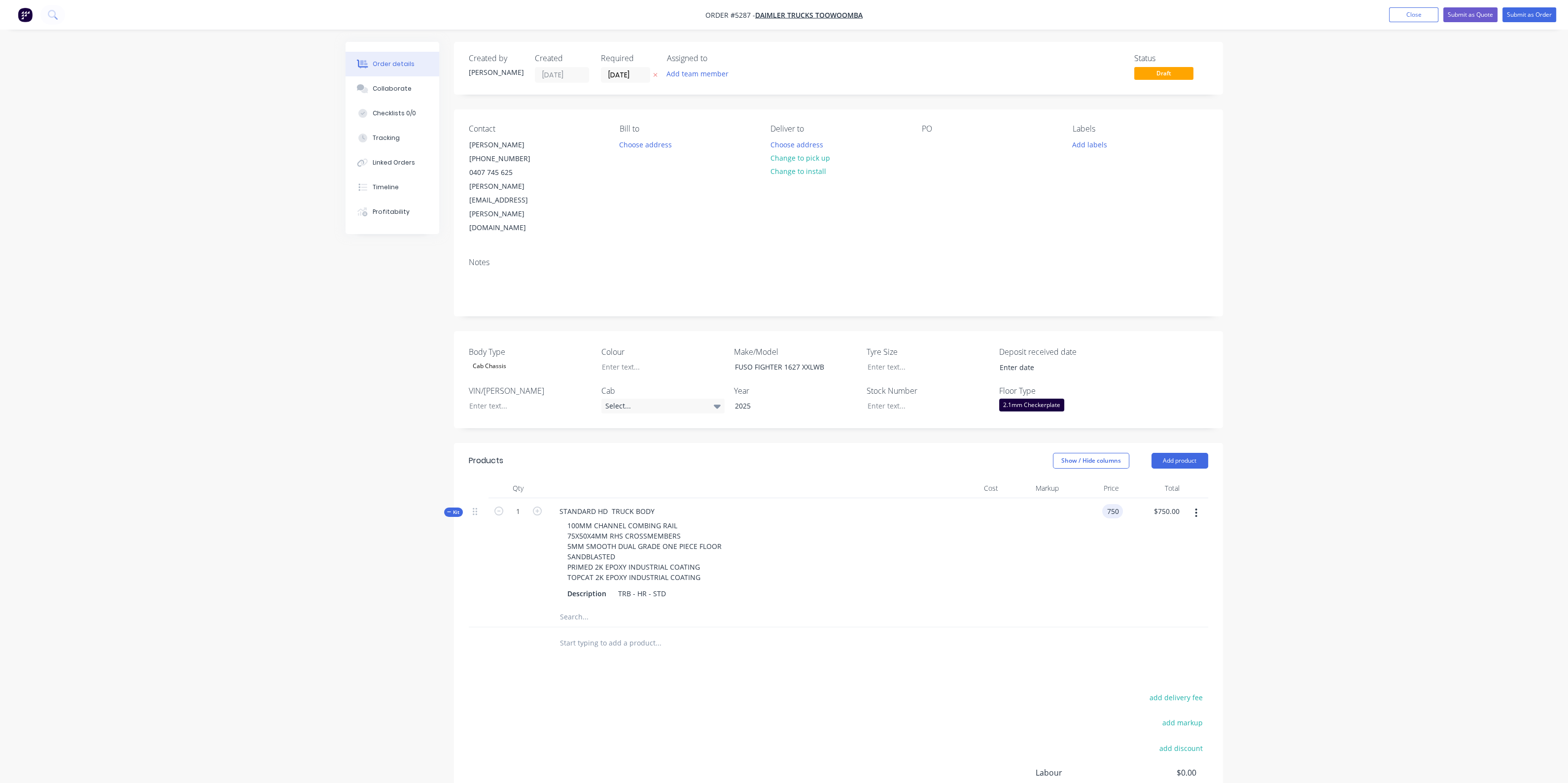
click at [1106, 504] on input "750" at bounding box center [1114, 511] width 17 height 14
type input "$750.00"
drag, startPoint x: 506, startPoint y: 266, endPoint x: 506, endPoint y: 260, distance: 6.0
click at [507, 264] on div "Notes" at bounding box center [838, 283] width 769 height 66
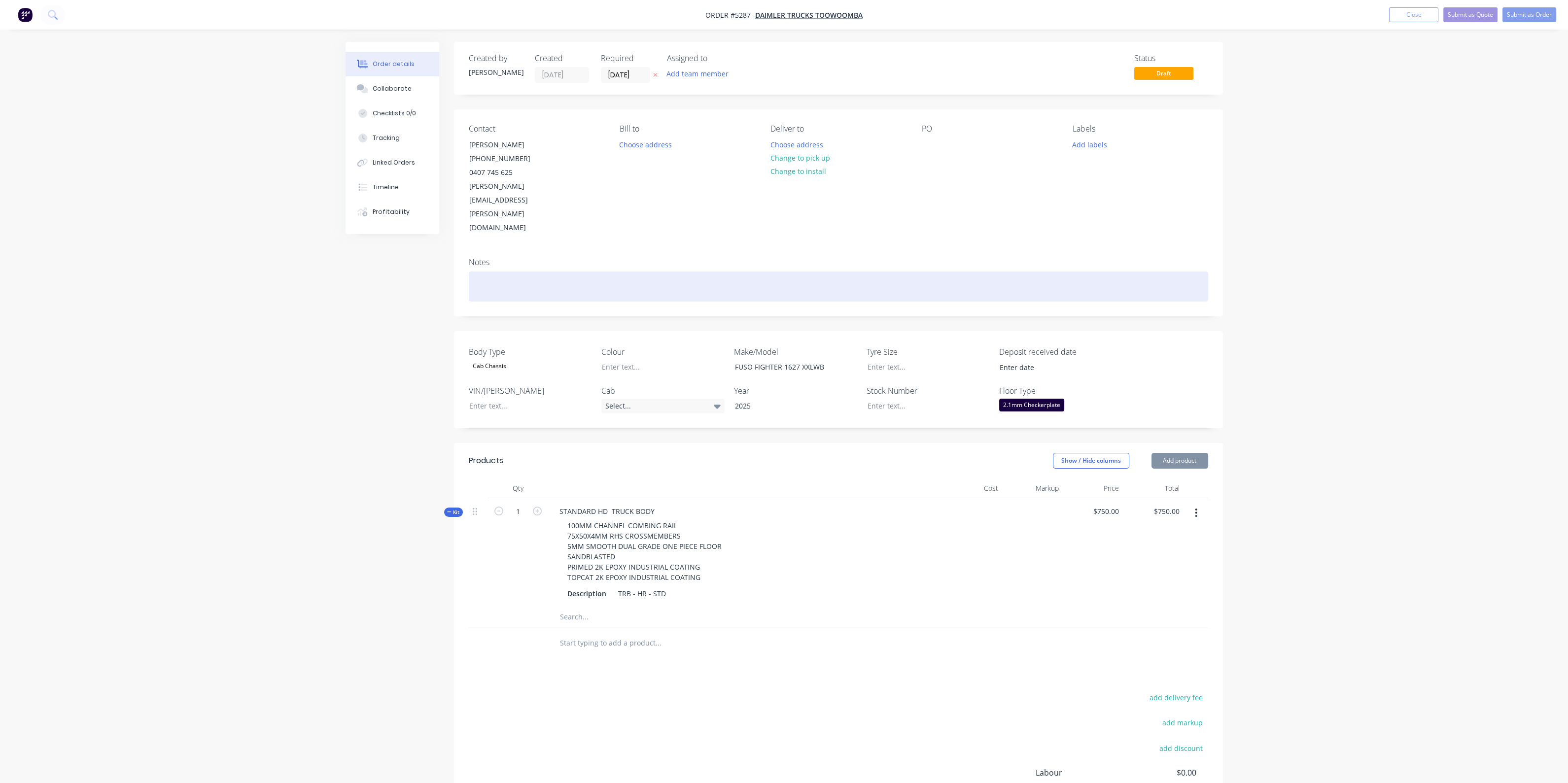
click at [513, 272] on div at bounding box center [839, 287] width 740 height 30
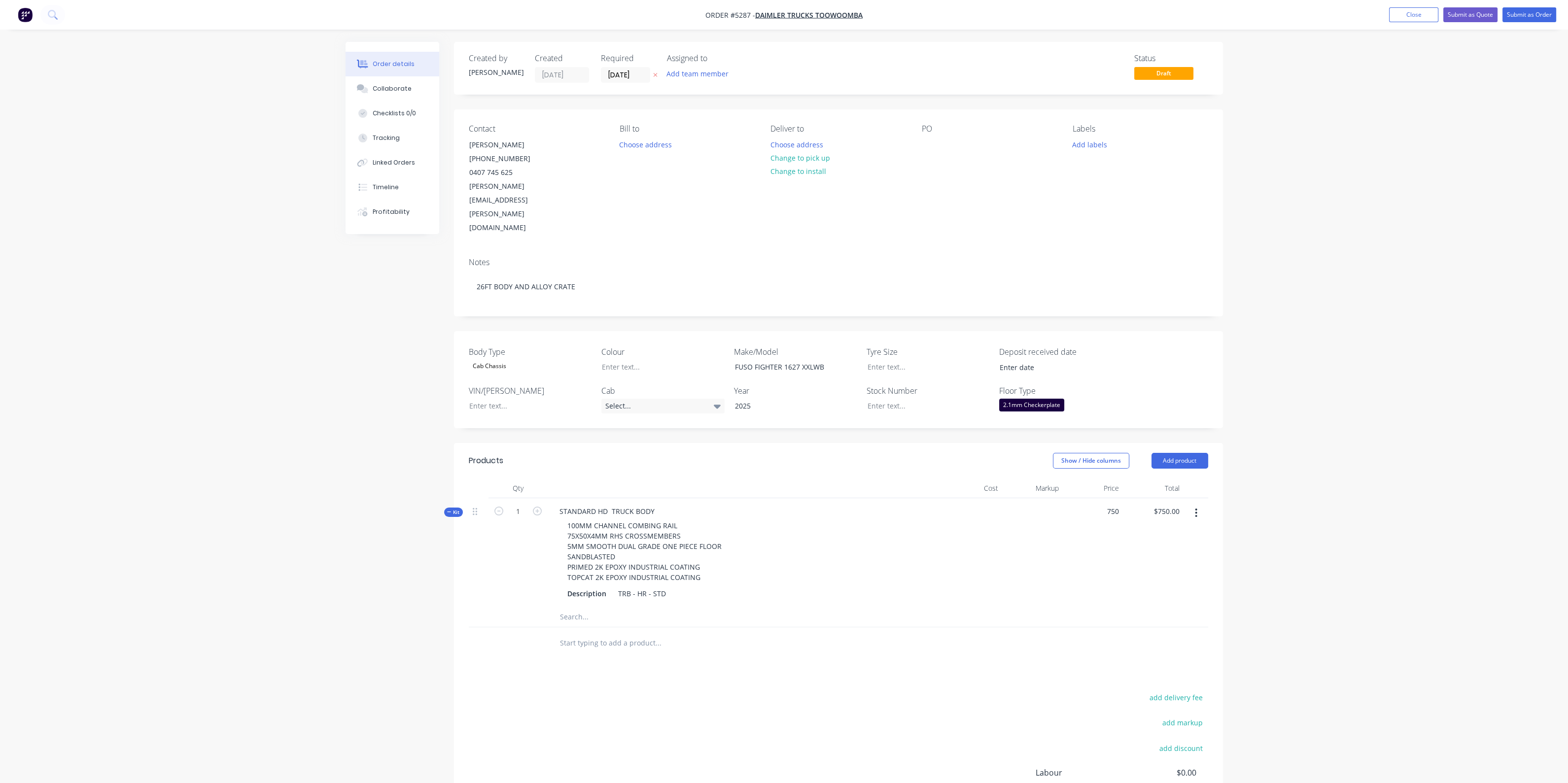
click at [1098, 498] on div "750 $750.00" at bounding box center [1093, 553] width 61 height 109
click at [1097, 498] on div "$750.00 $750.00" at bounding box center [1093, 553] width 61 height 109
click at [1101, 498] on div "750 $750.00" at bounding box center [1093, 553] width 61 height 109
type input "$750.00"
click at [1101, 498] on div "$750.00 $750.00" at bounding box center [1093, 553] width 61 height 109
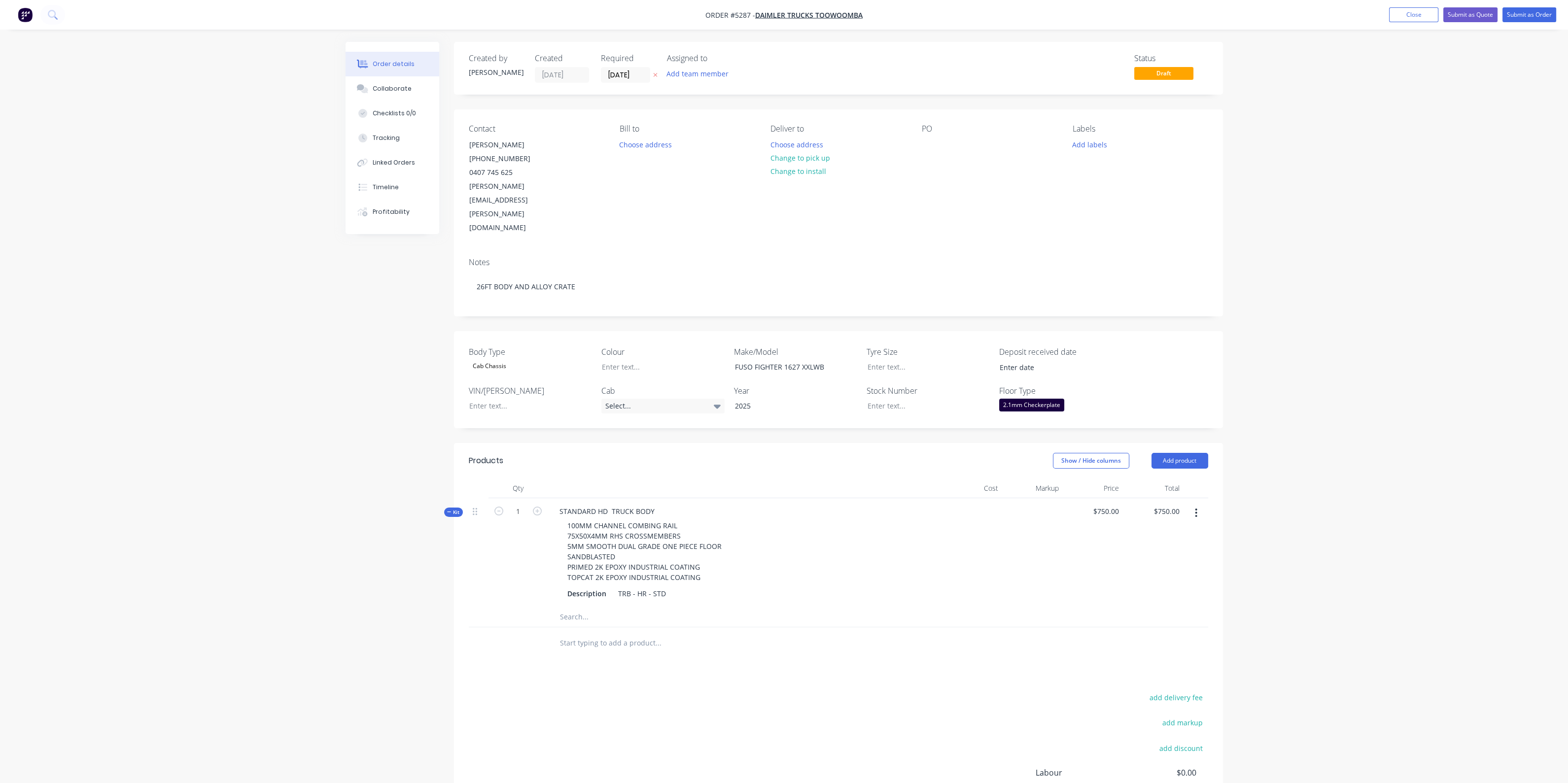
click at [663, 498] on div "STANDARD HD TRUCK BODY 100MM CHANNEL COMBING RAIL 75X50X4MM RHS CROSSMEMBERS 5M…" at bounding box center [745, 553] width 394 height 109
click at [657, 504] on div "STANDARD HD TRUCK BODY" at bounding box center [607, 511] width 111 height 14
click at [561, 504] on div "STANDARD HD TRUCK BODY" at bounding box center [607, 511] width 111 height 14
click at [561, 504] on div "STANDARD HD TRUCK BODY" at bounding box center [607, 511] width 111 height 14
click at [931, 537] on div "100MM CHANNEL COMBING RAIL 75X50X4MM RHS CROSSMEMBERS 5MM SMOOTH DUAL GRADE ONE…" at bounding box center [745, 552] width 386 height 66
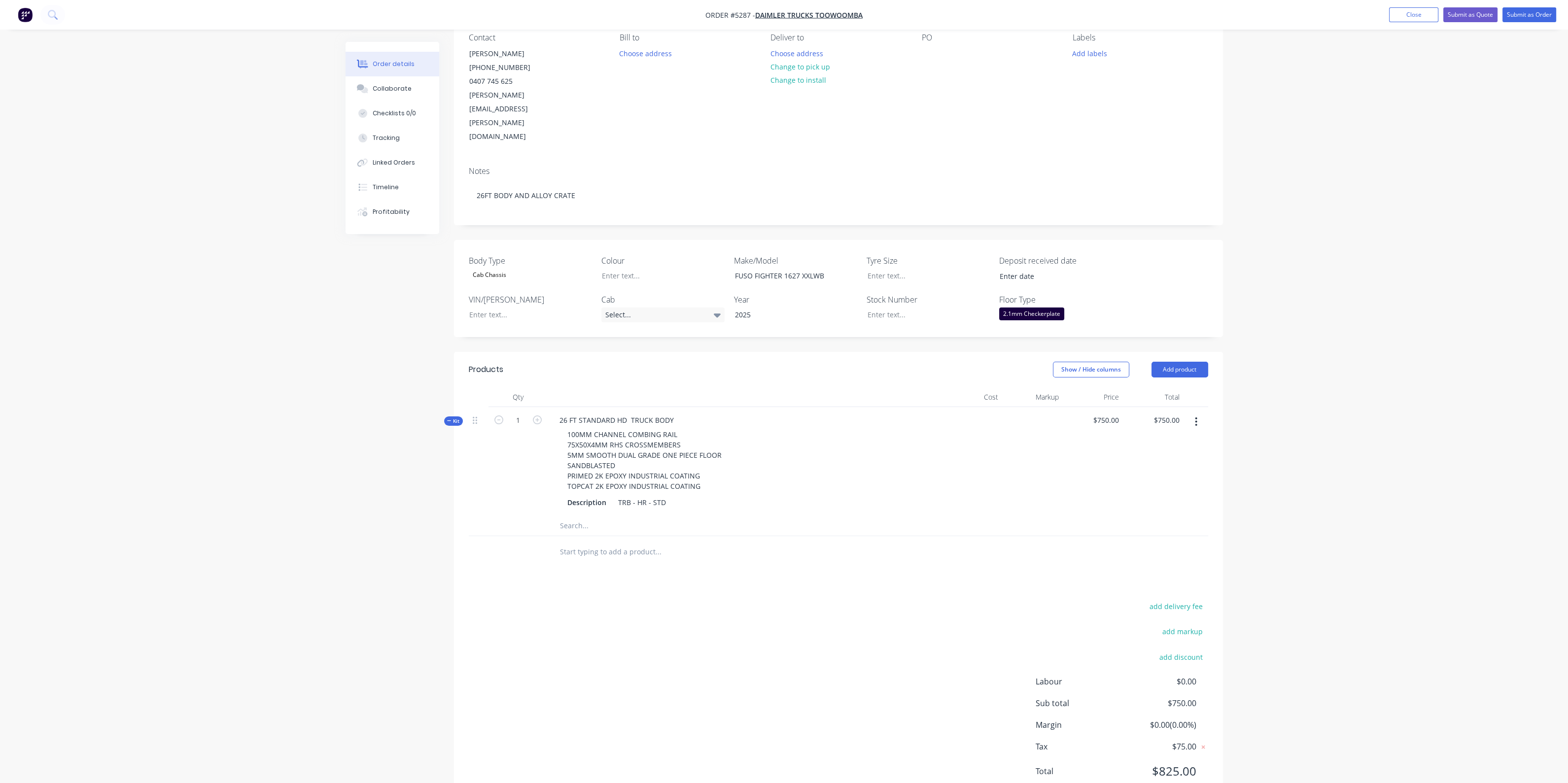
scroll to position [96, 0]
drag, startPoint x: 659, startPoint y: 501, endPoint x: 657, endPoint y: 514, distance: 13.2
click at [659, 532] on div at bounding box center [725, 548] width 355 height 32
click at [656, 538] on input "text" at bounding box center [658, 547] width 197 height 20
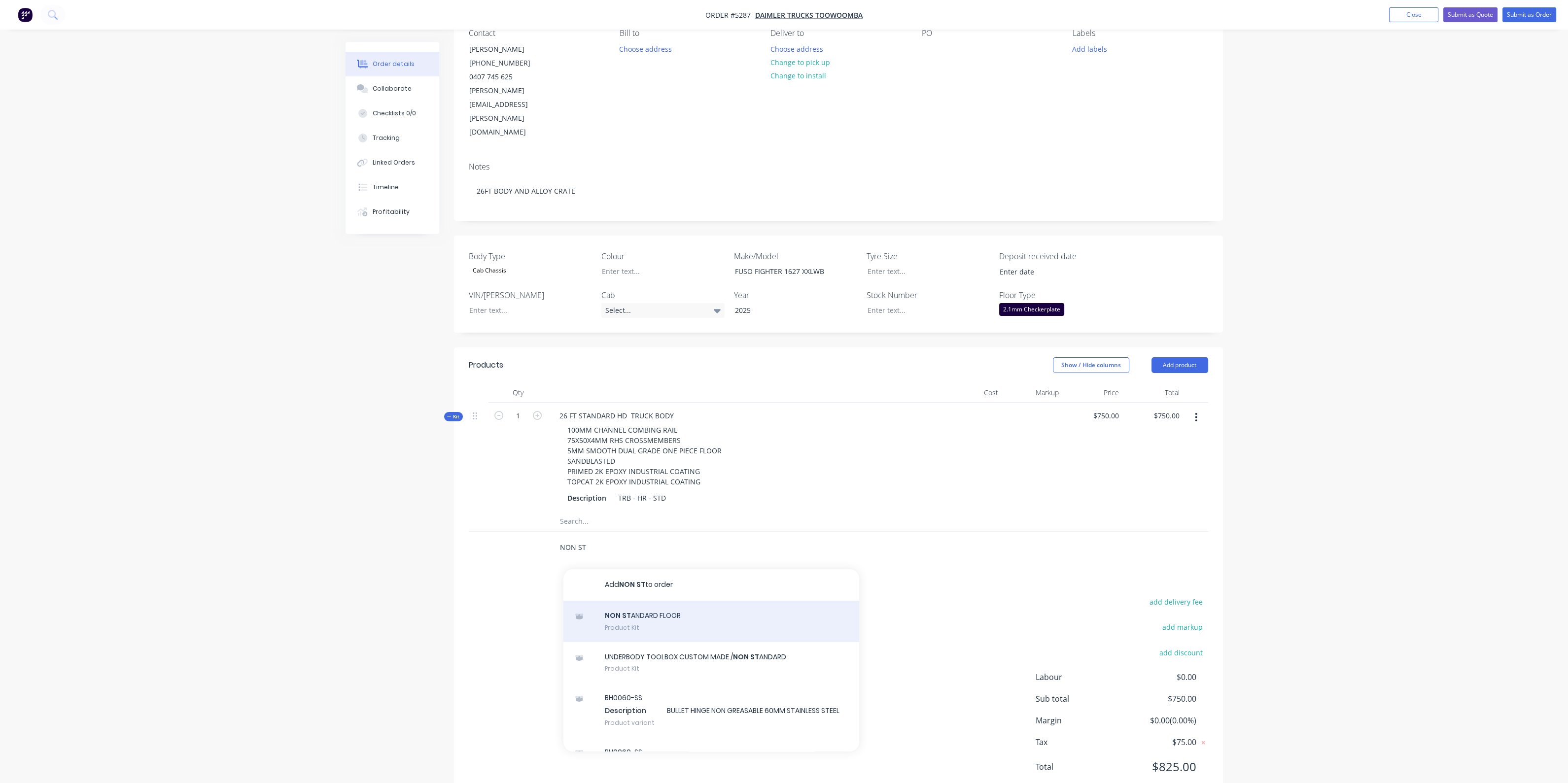
type input "NON ST"
click at [661, 601] on div "NON ST ANDARD FLOOR Product Kit" at bounding box center [711, 621] width 296 height 42
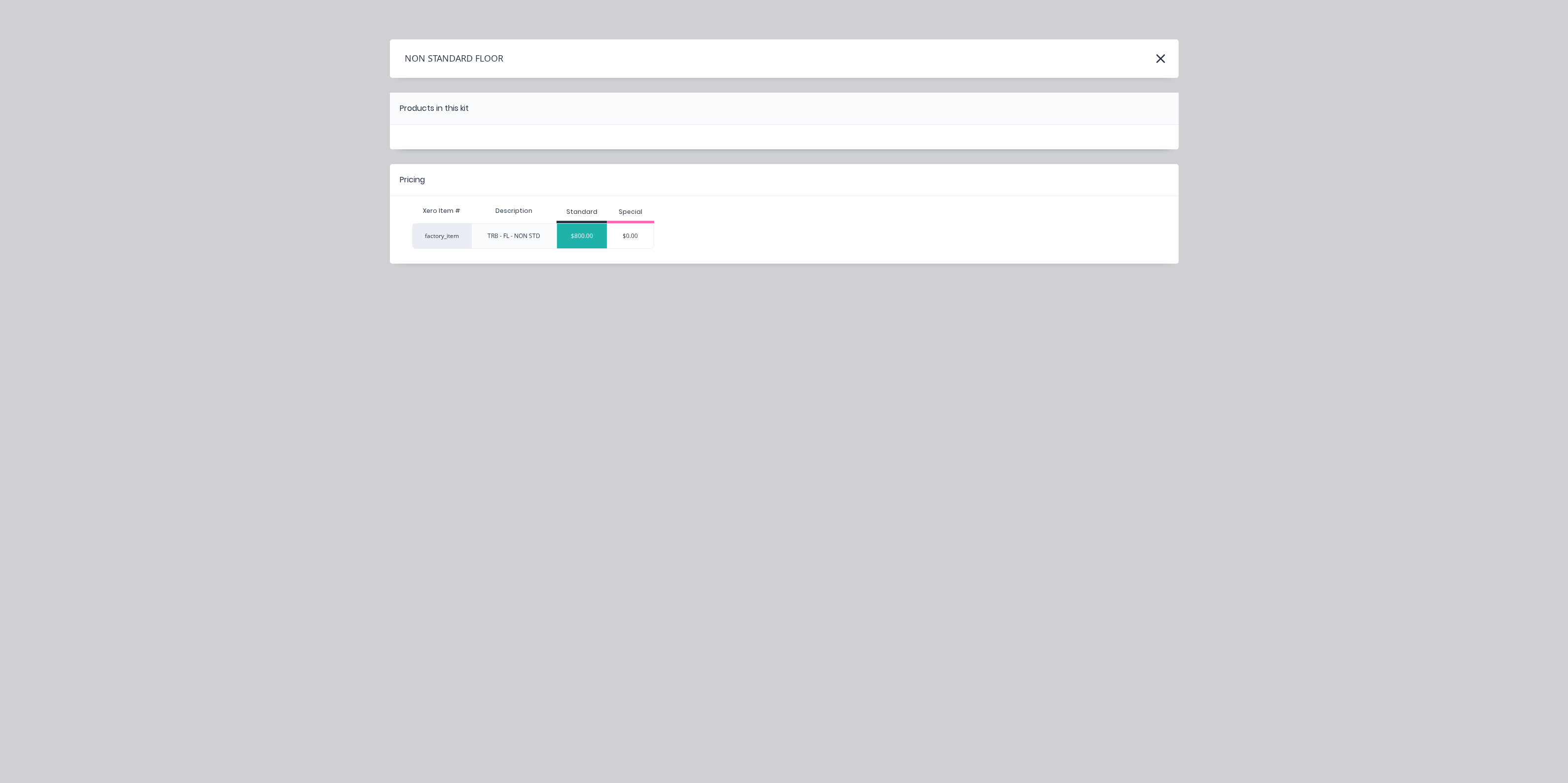
click at [587, 240] on div "$800.00" at bounding box center [582, 236] width 50 height 24
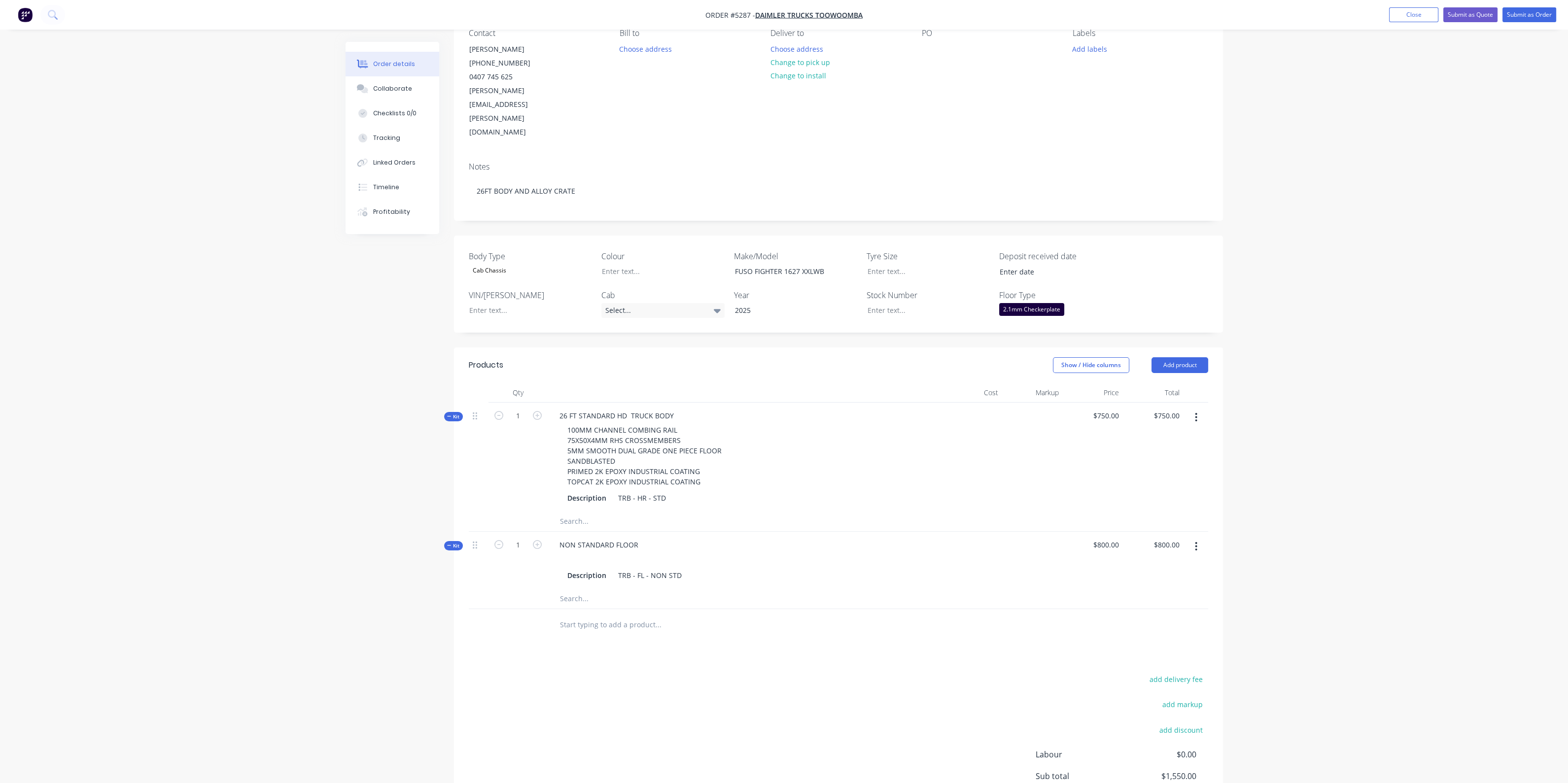
click at [602, 589] on input "text" at bounding box center [658, 599] width 197 height 20
type input "5 MM CHECKER PLATE FLOOR"
click at [762, 479] on div "26 FT STANDARD HD TRUCK BODY 100MM CHANNEL COMBING RAIL 75X50X4MM RHS CROSSMEMB…" at bounding box center [745, 457] width 394 height 109
click at [742, 615] on input "text" at bounding box center [658, 625] width 197 height 20
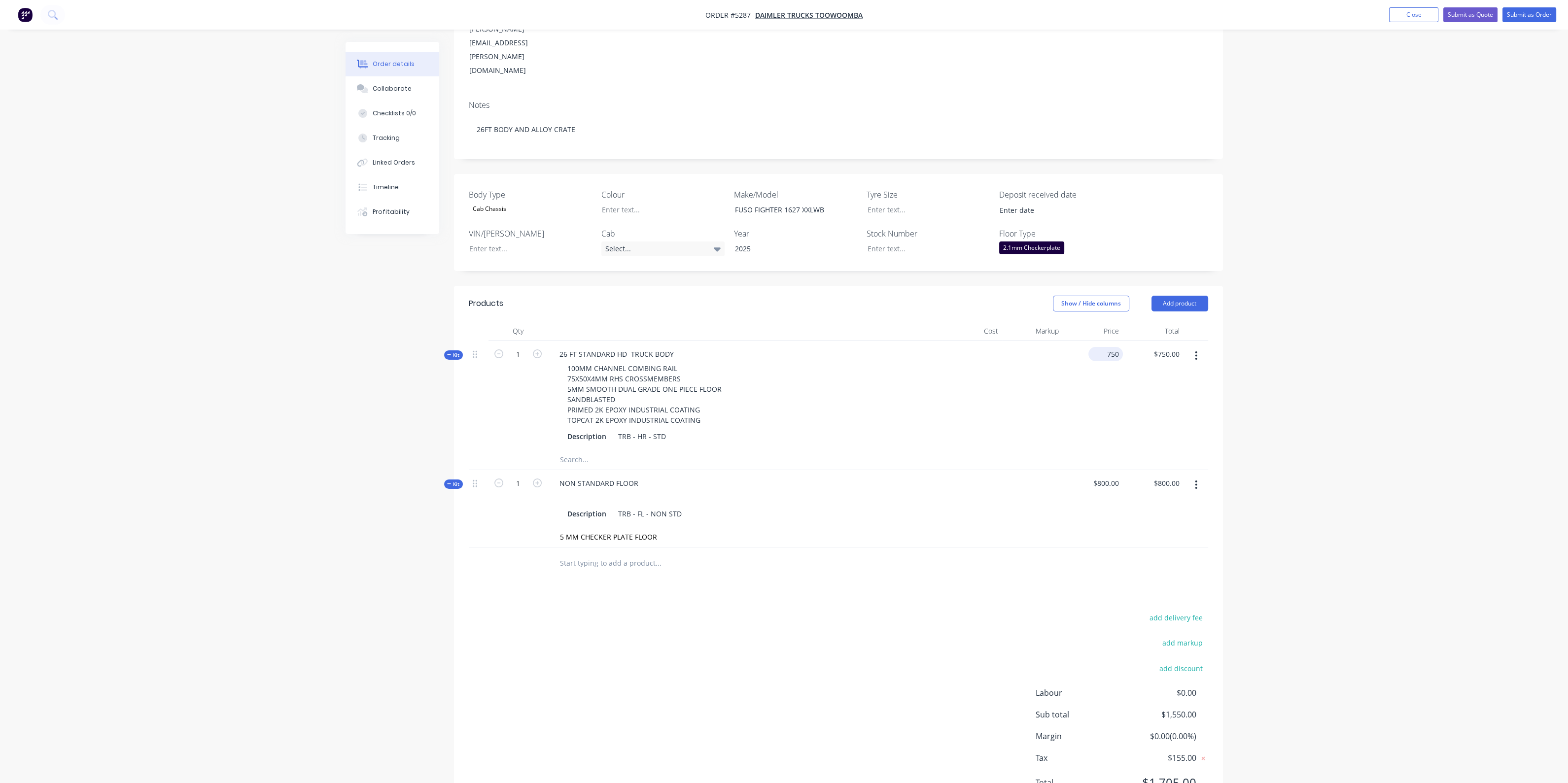
click at [1101, 341] on div "750 $750.00" at bounding box center [1093, 395] width 61 height 109
click at [1101, 341] on div "$750.00 $750.00" at bounding box center [1093, 395] width 61 height 109
click at [1111, 347] on input "750" at bounding box center [1108, 354] width 31 height 14
click at [1111, 347] on input "750" at bounding box center [1114, 354] width 17 height 14
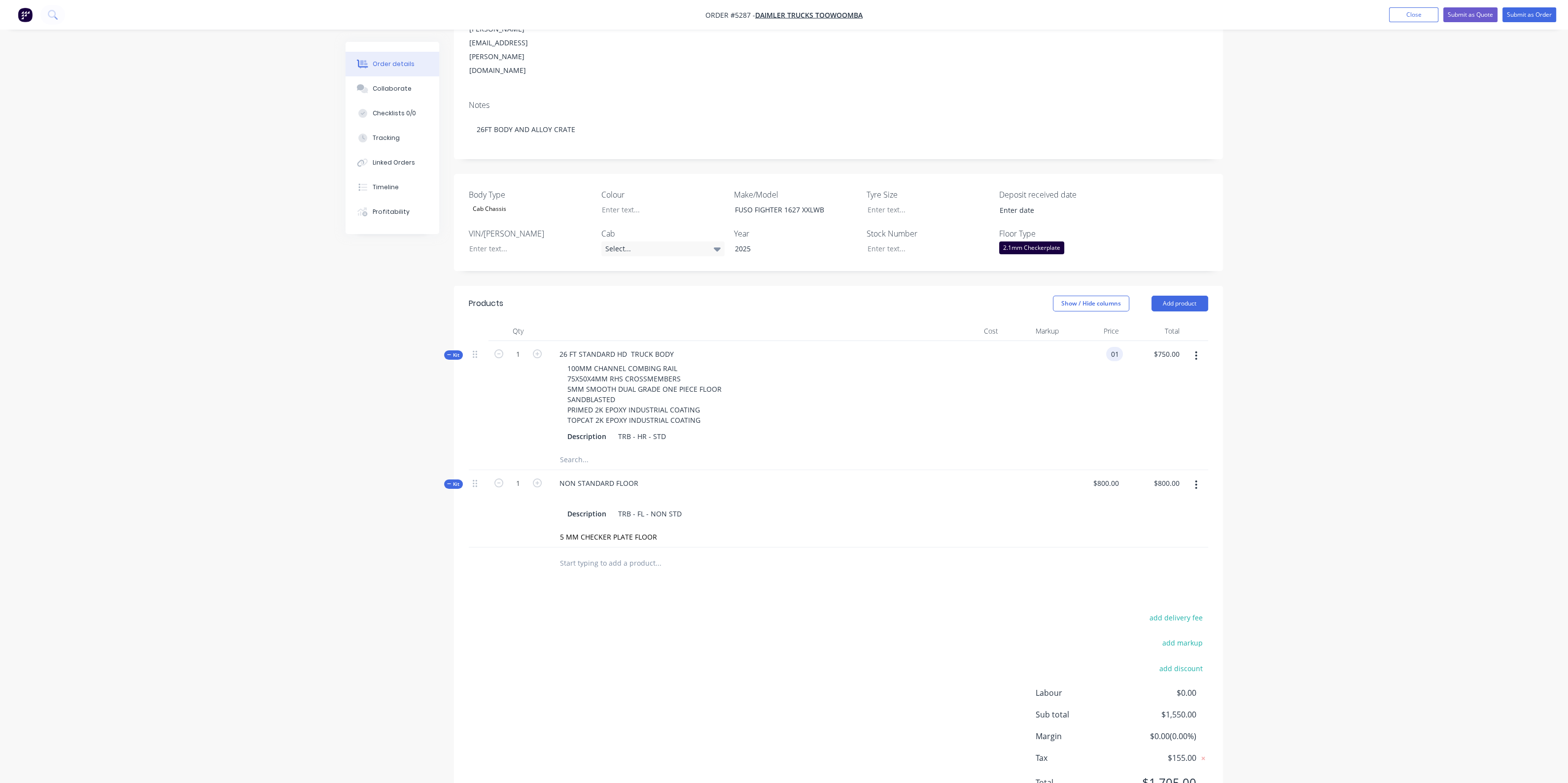
type input "0"
type input "$19,500.00"
click at [942, 612] on div "add delivery fee add markup add discount Labour $0.00 Sub total $20,300.00 Marg…" at bounding box center [839, 706] width 740 height 190
click at [636, 553] on input "text" at bounding box center [658, 563] width 197 height 20
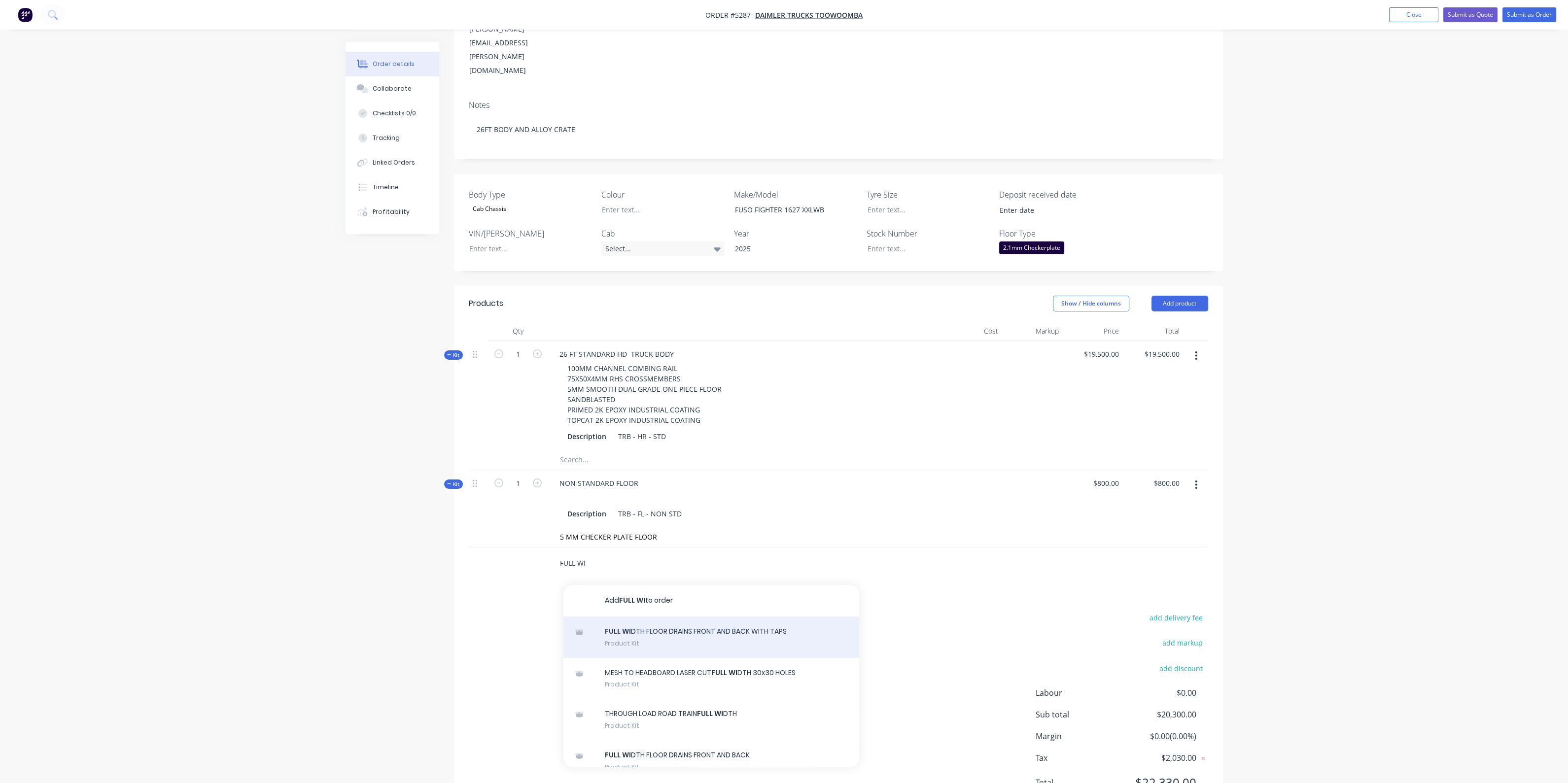
type input "FULL WI"
click at [754, 616] on div "FULL WI DTH FLOOR DRAINS FRONT AND BACK WITH TAPS Product Kit" at bounding box center [711, 637] width 296 height 42
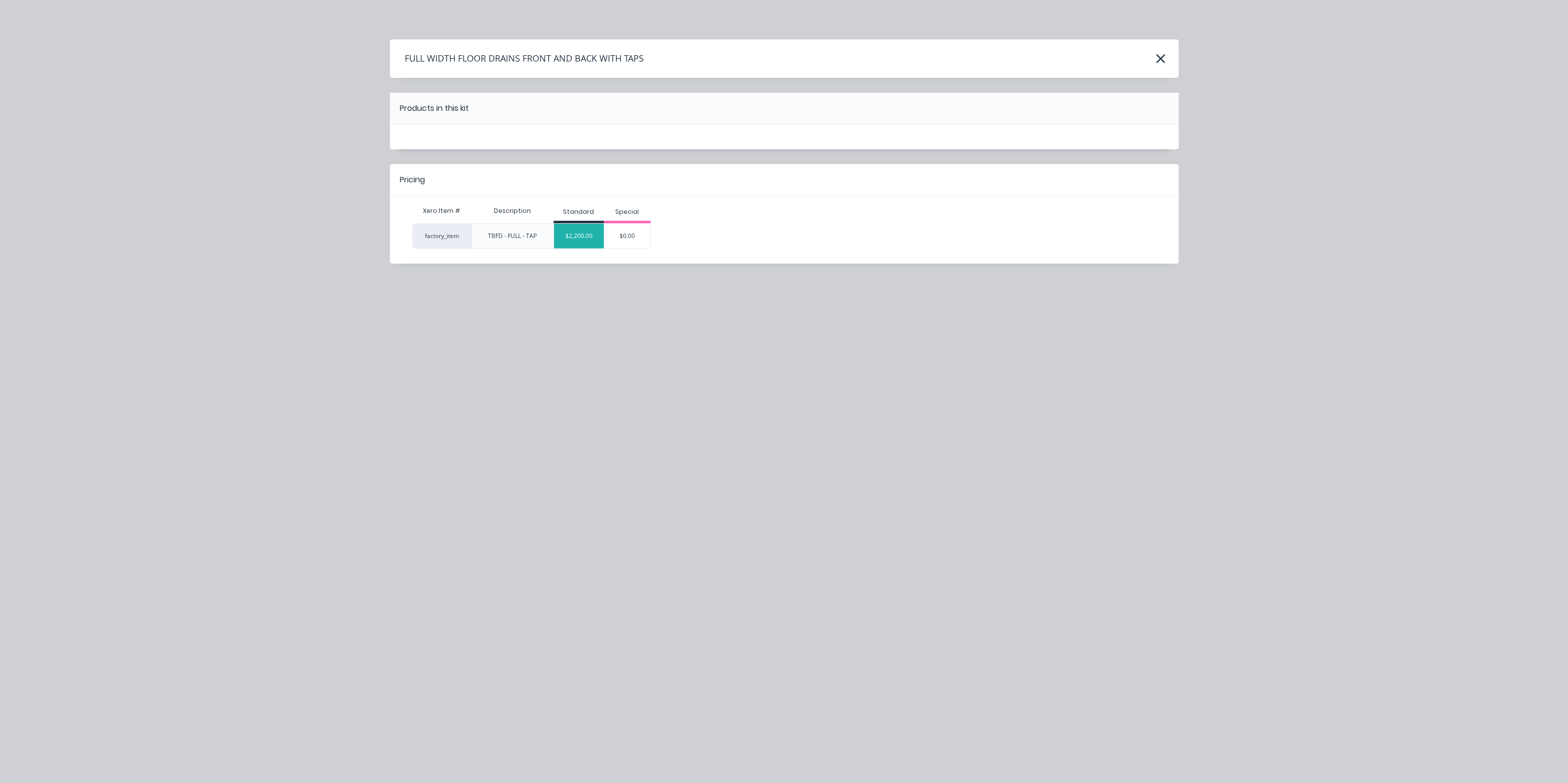
click at [582, 245] on div "$2,200.00" at bounding box center [579, 236] width 50 height 24
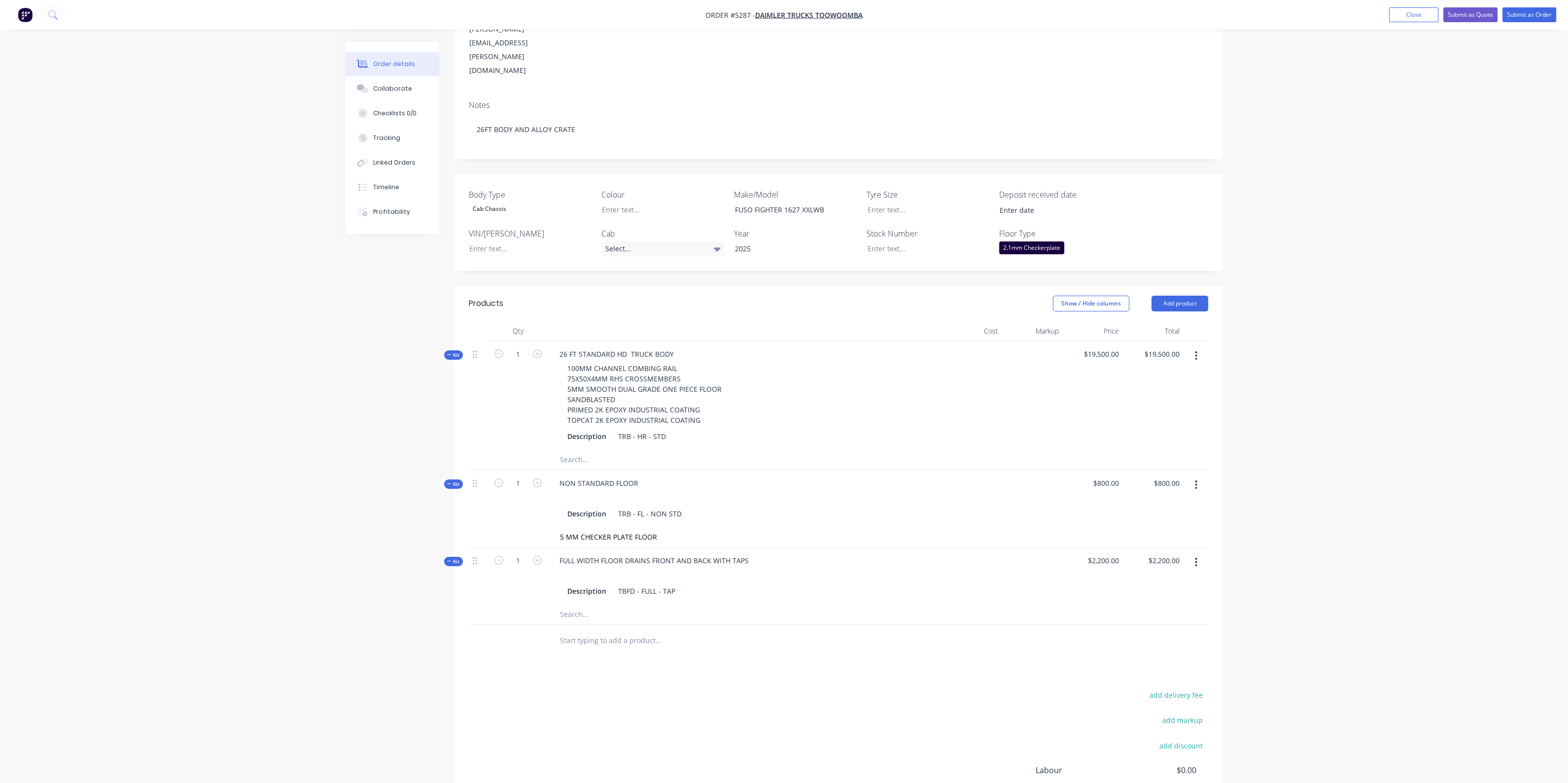
click at [657, 631] on input "text" at bounding box center [658, 640] width 197 height 20
type input "LED SIDE"
click at [669, 694] on div "LED SIDE LIGHTS Product Kit" at bounding box center [711, 714] width 296 height 42
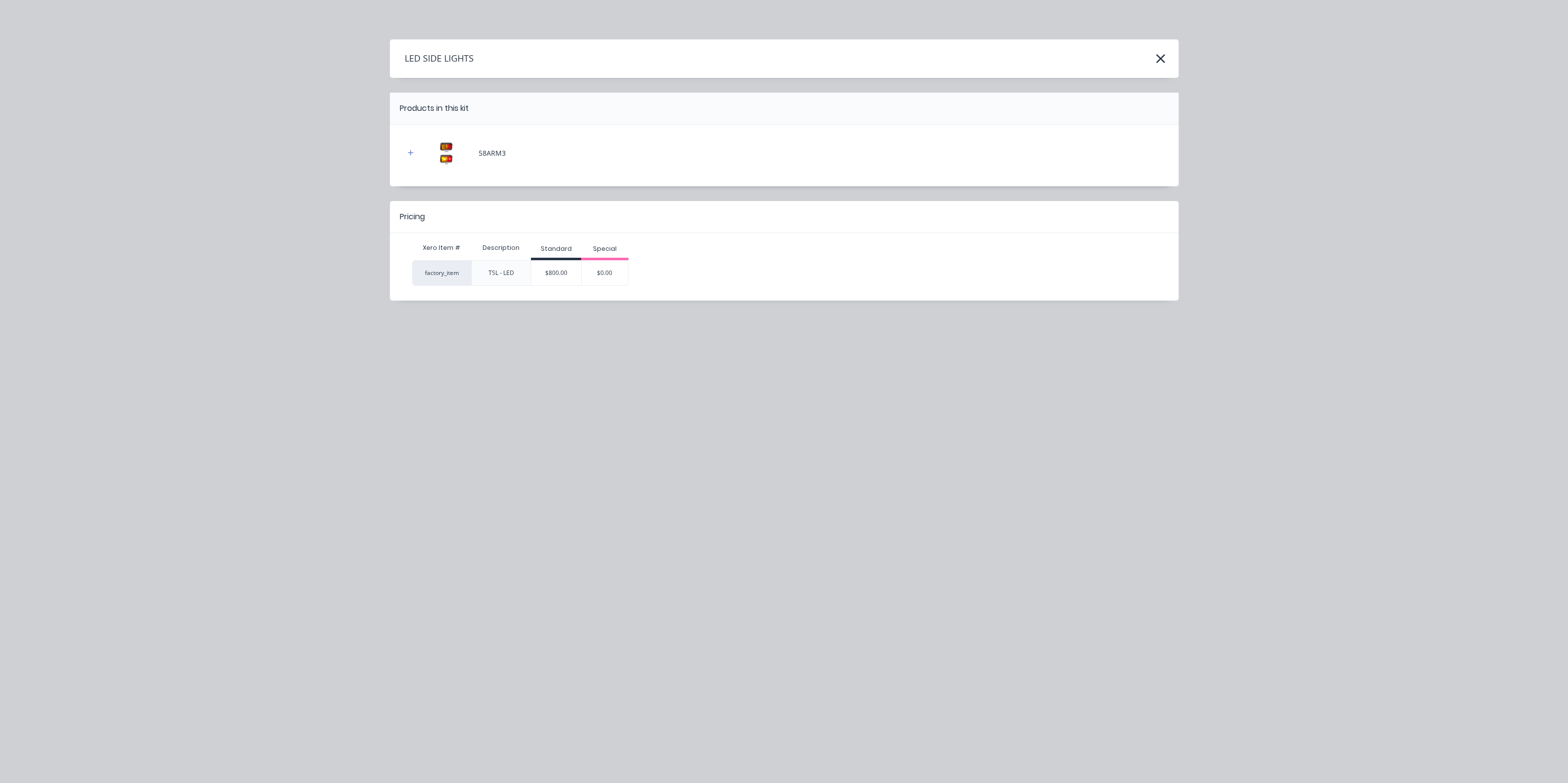
drag, startPoint x: 547, startPoint y: 267, endPoint x: 550, endPoint y: 279, distance: 12.4
click at [547, 267] on div "$800.00" at bounding box center [556, 273] width 50 height 24
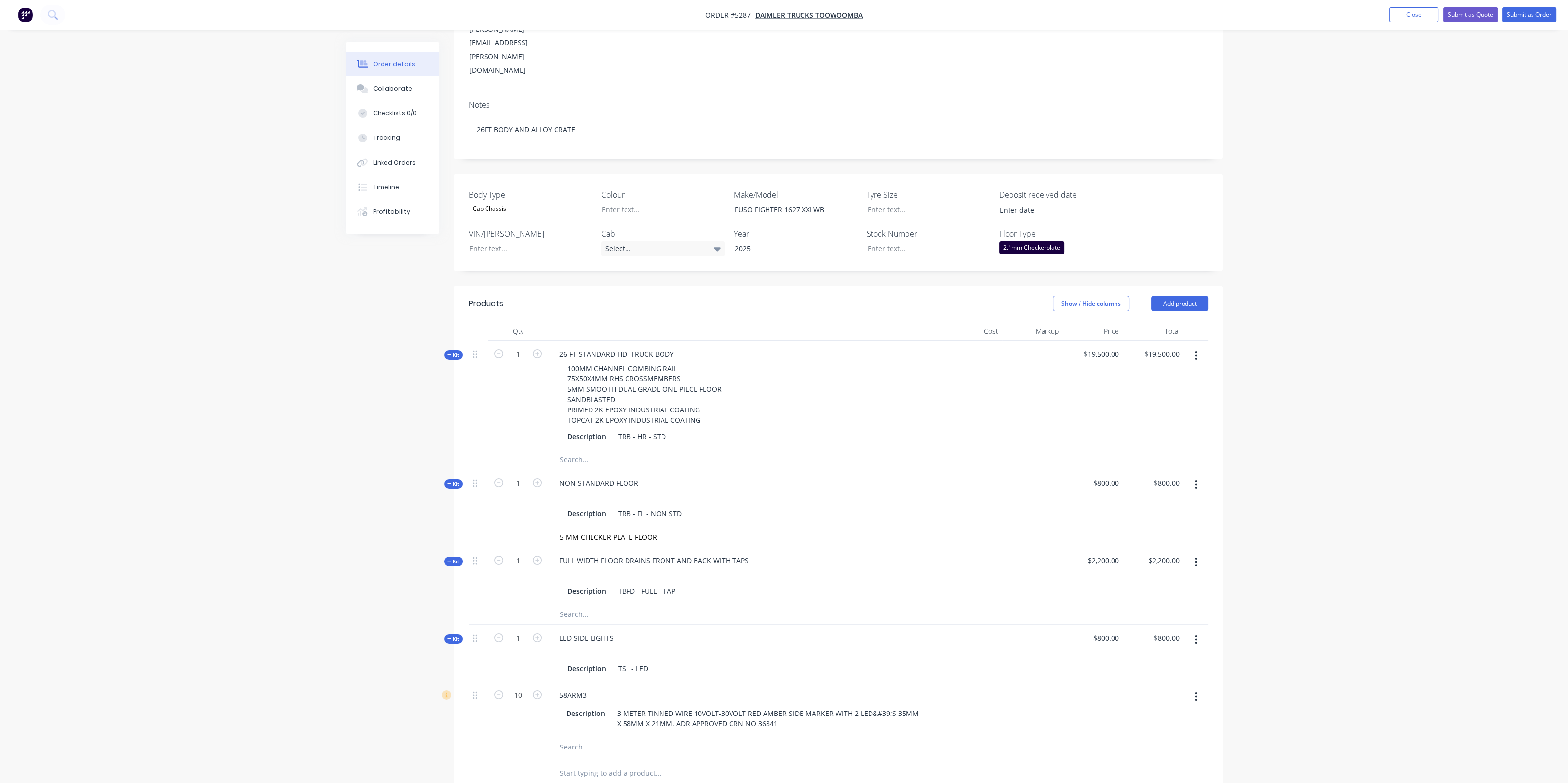
click at [603, 763] on input "text" at bounding box center [658, 773] width 197 height 20
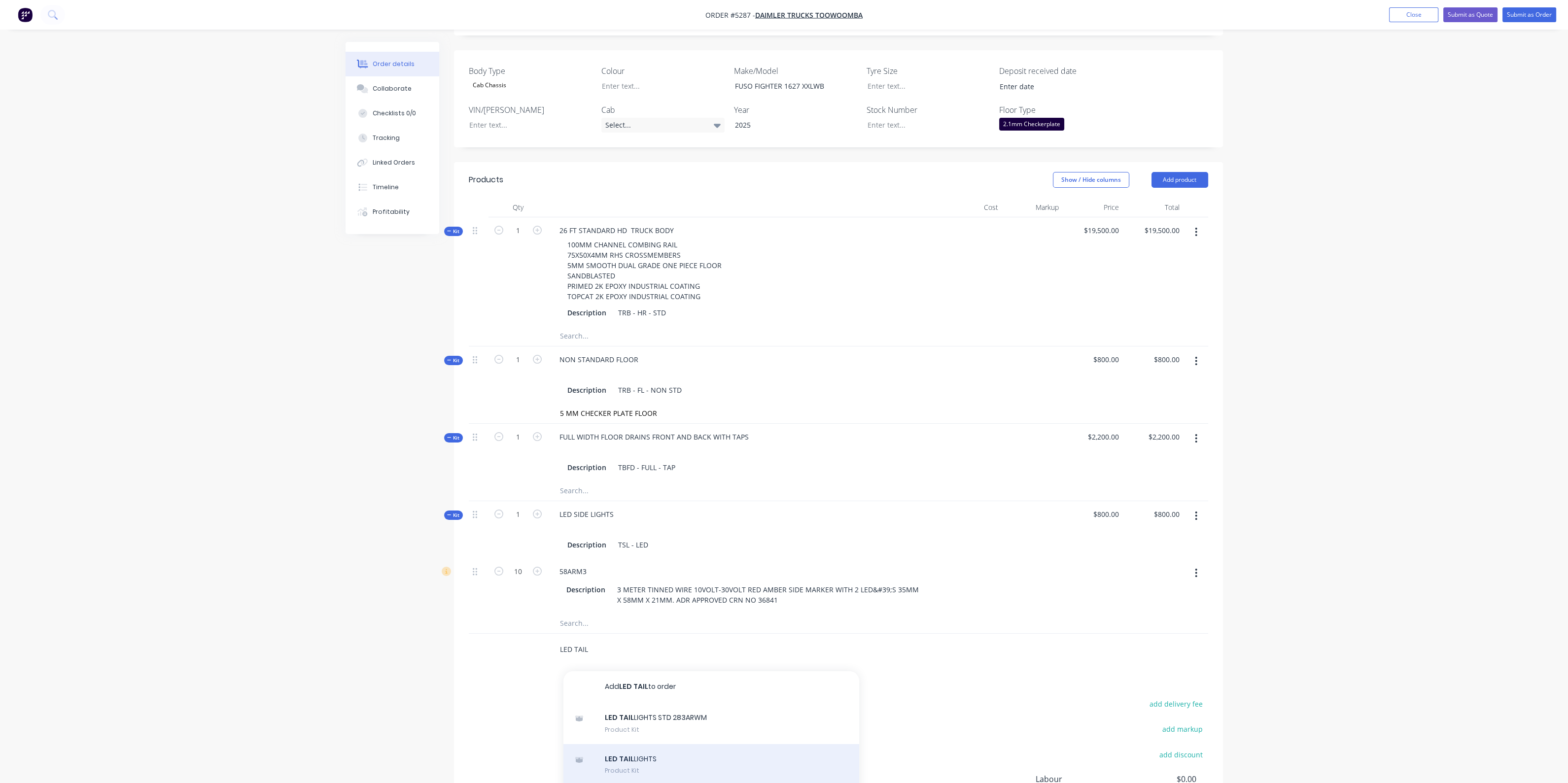
scroll to position [280, 0]
type input "LED TAIL"
click at [656, 744] on div "LED TAIL LIGHTS Product Kit" at bounding box center [711, 765] width 296 height 42
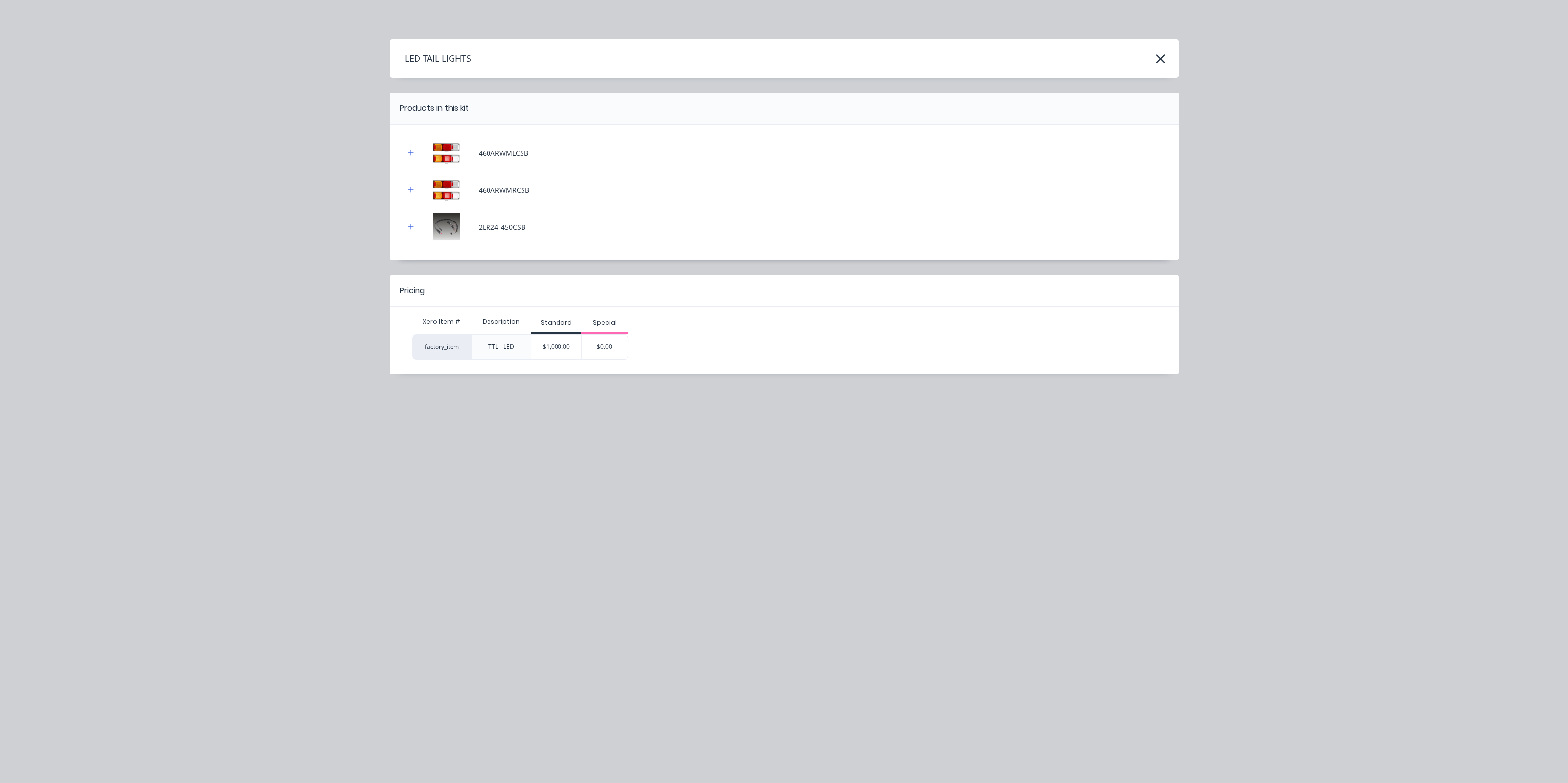
click at [551, 346] on div "$1,000.00" at bounding box center [556, 347] width 50 height 24
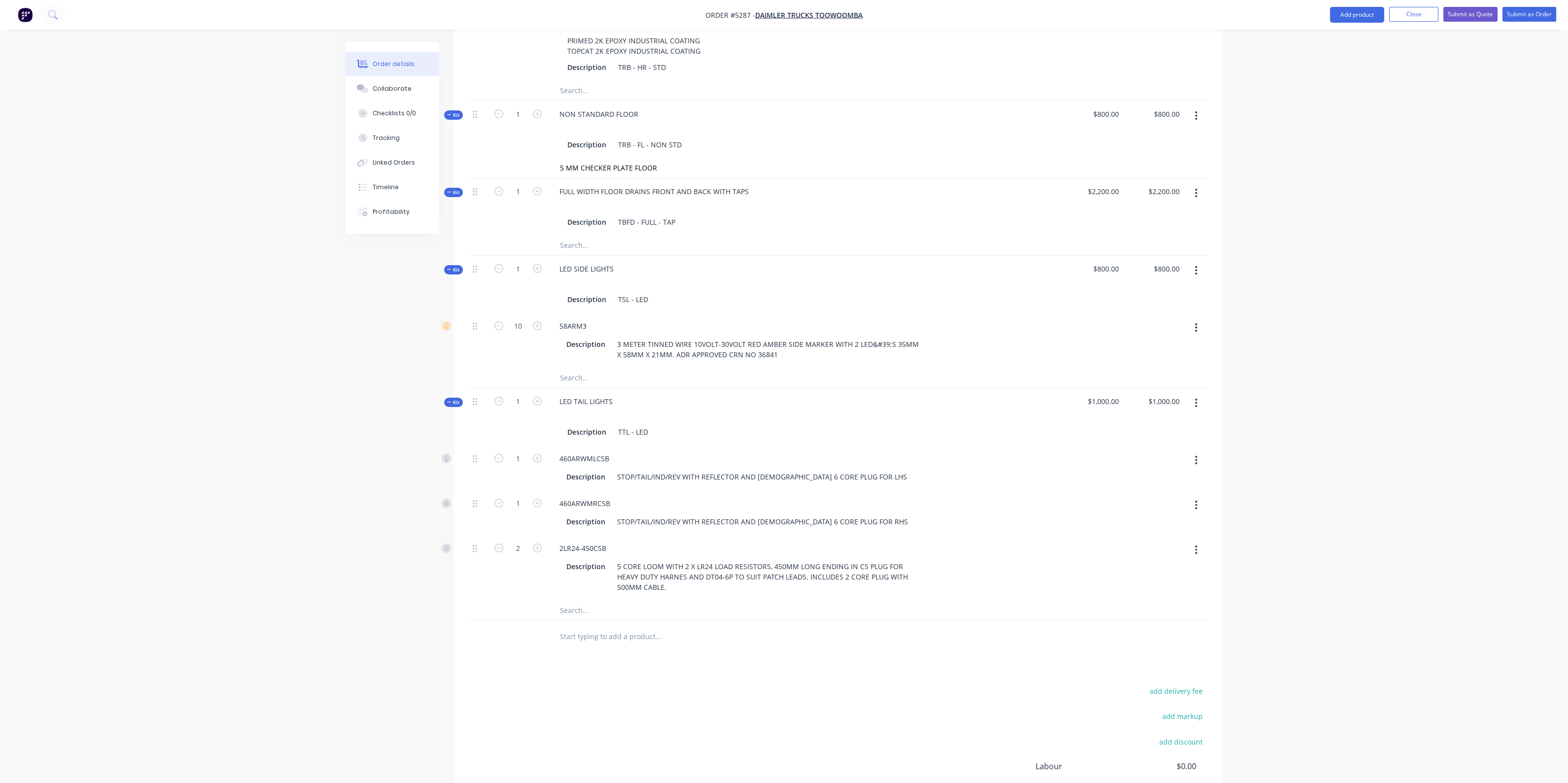
scroll to position [527, 0]
click at [599, 626] on input "text" at bounding box center [658, 636] width 197 height 20
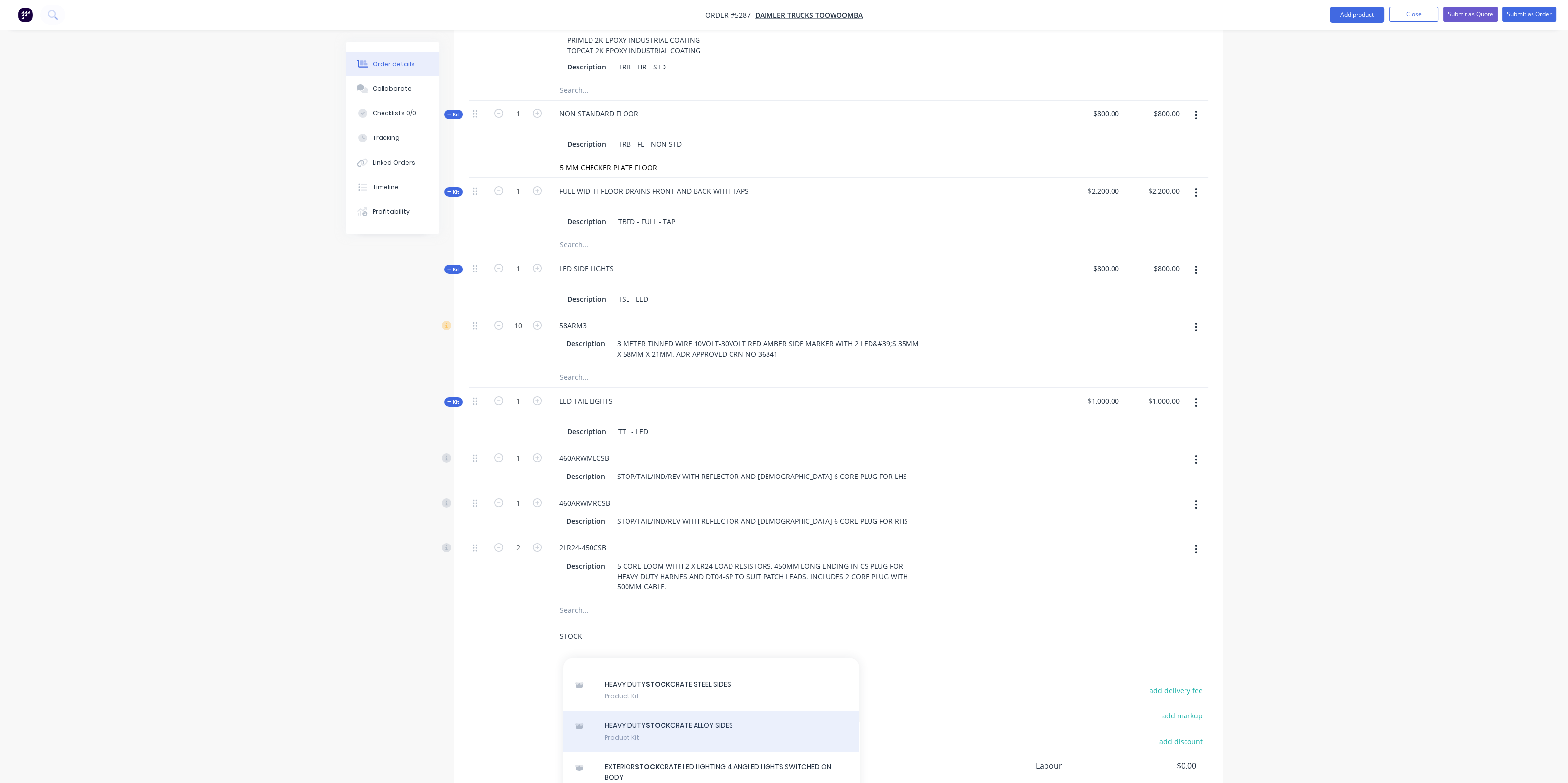
type input "STOCK"
click at [700, 711] on div "HEAVY DUTY STOCK CRATE ALLOY SIDES Product Kit" at bounding box center [711, 732] width 296 height 42
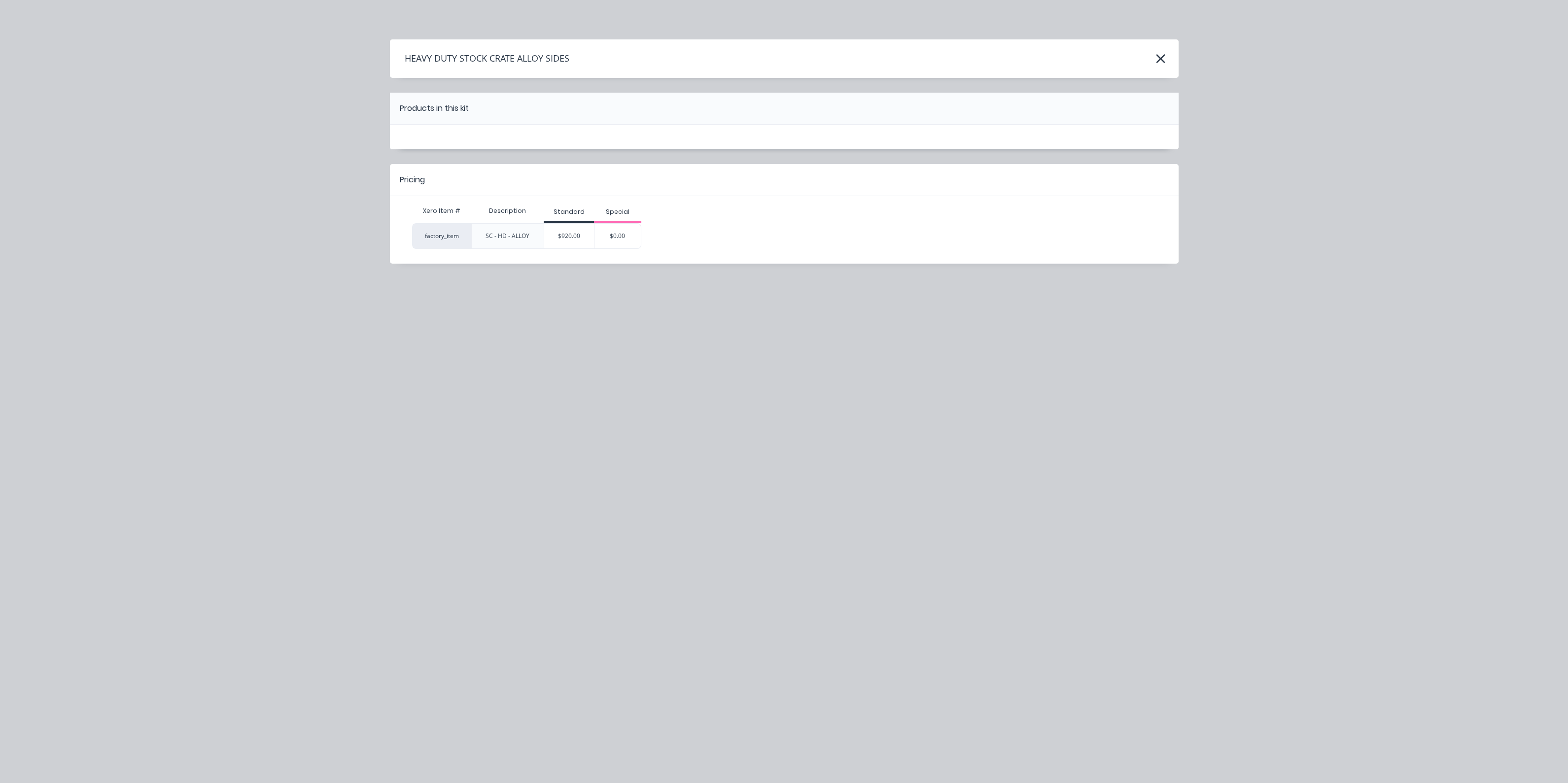
click at [563, 220] on div "Standard" at bounding box center [569, 213] width 50 height 20
click at [567, 238] on div "$920.00" at bounding box center [569, 236] width 50 height 24
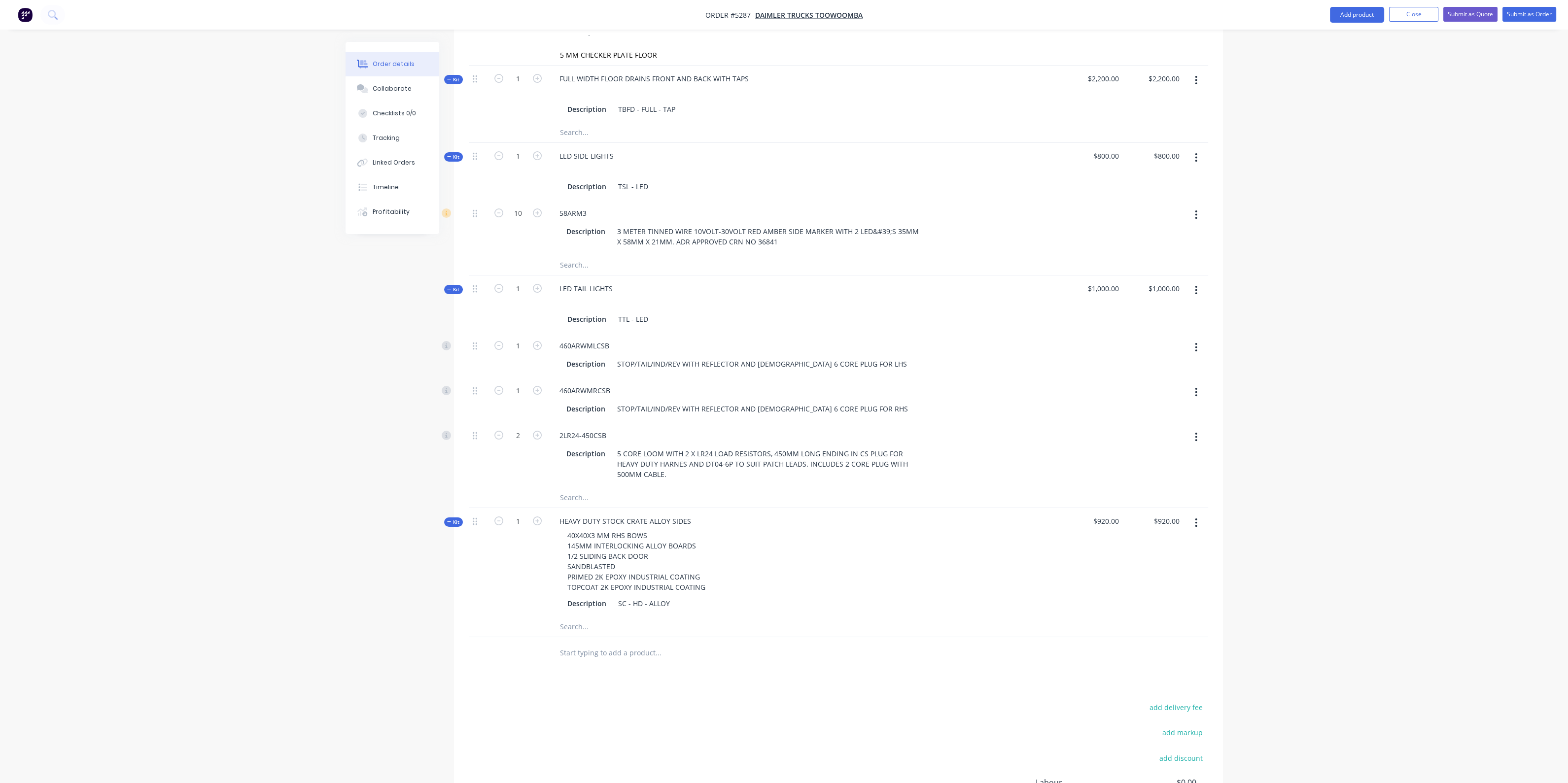
scroll to position [650, 0]
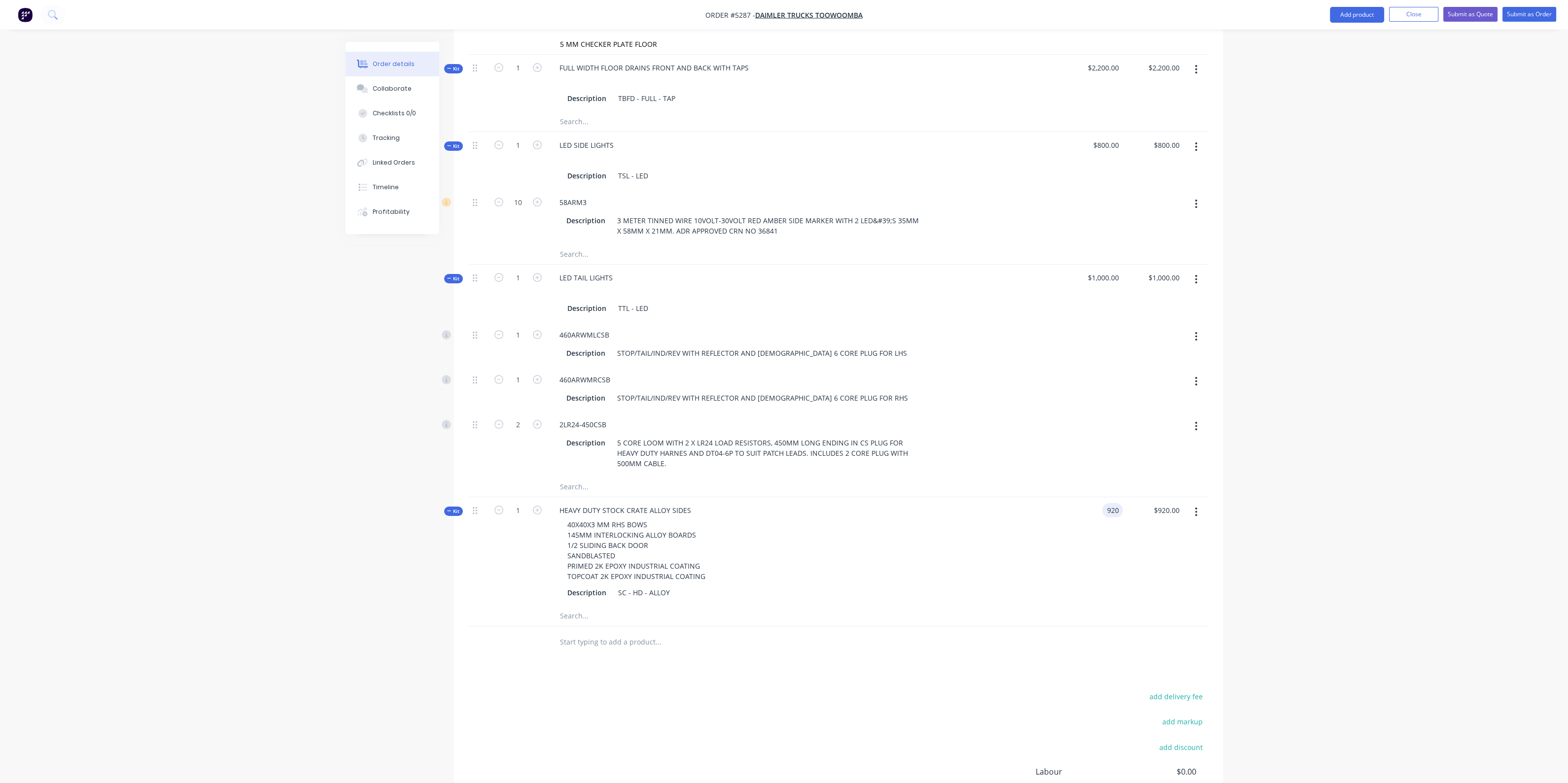
click at [1099, 497] on div "920 920" at bounding box center [1093, 552] width 61 height 109
click at [1098, 497] on div "920 920" at bounding box center [1093, 552] width 61 height 109
type input "$23,920.00"
click at [1027, 566] on div at bounding box center [1032, 552] width 61 height 109
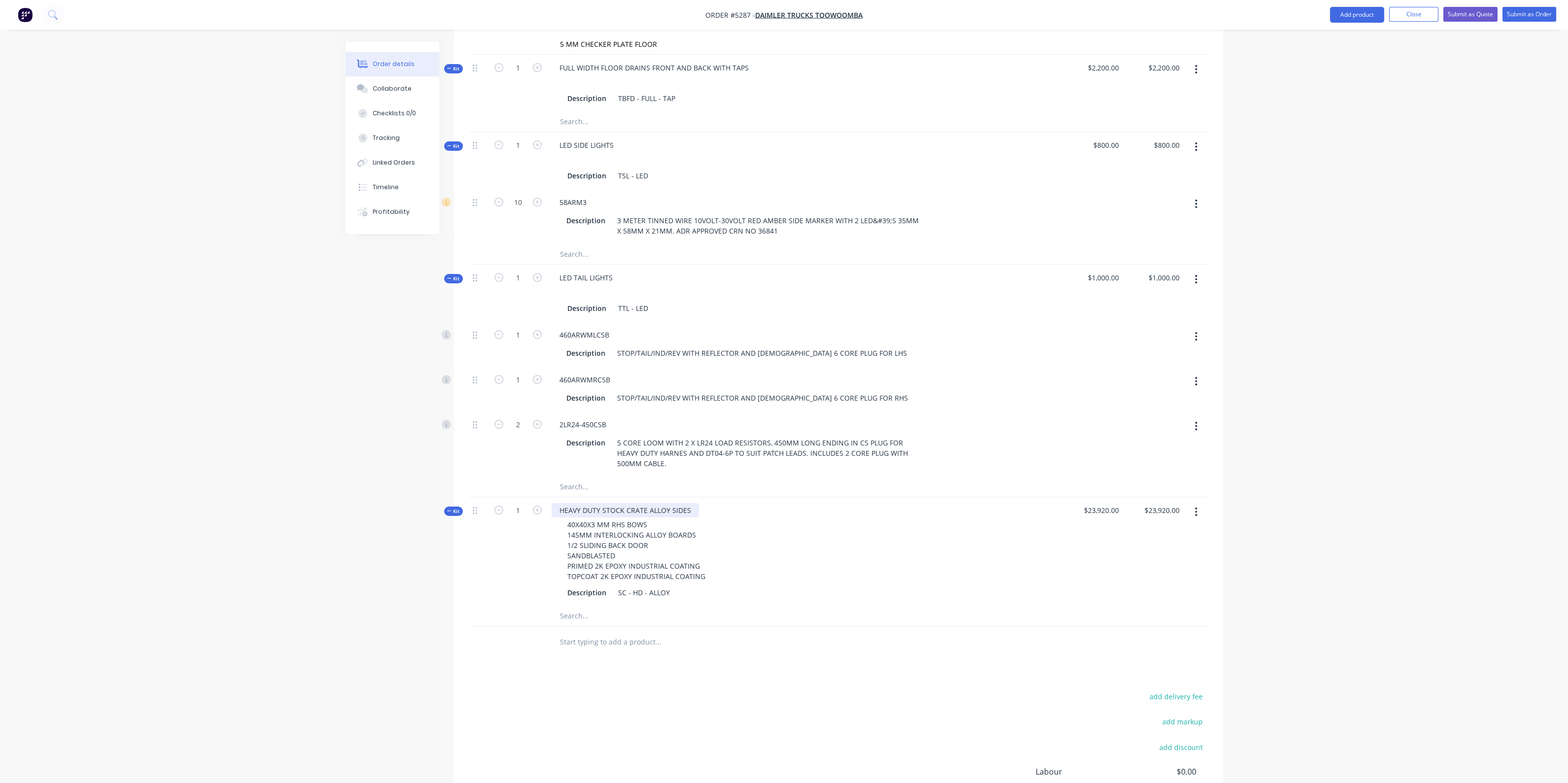
click at [559, 503] on div "HEAVY DUTY STOCK CRATE ALLOY SIDES" at bounding box center [625, 510] width 148 height 14
click at [885, 517] on div "40X40X3 MM RHS BOWS 145MM INTERLOCKING ALLOY BOARDS 1/2 SLIDING BACK DOOR SANDB…" at bounding box center [745, 550] width 386 height 66
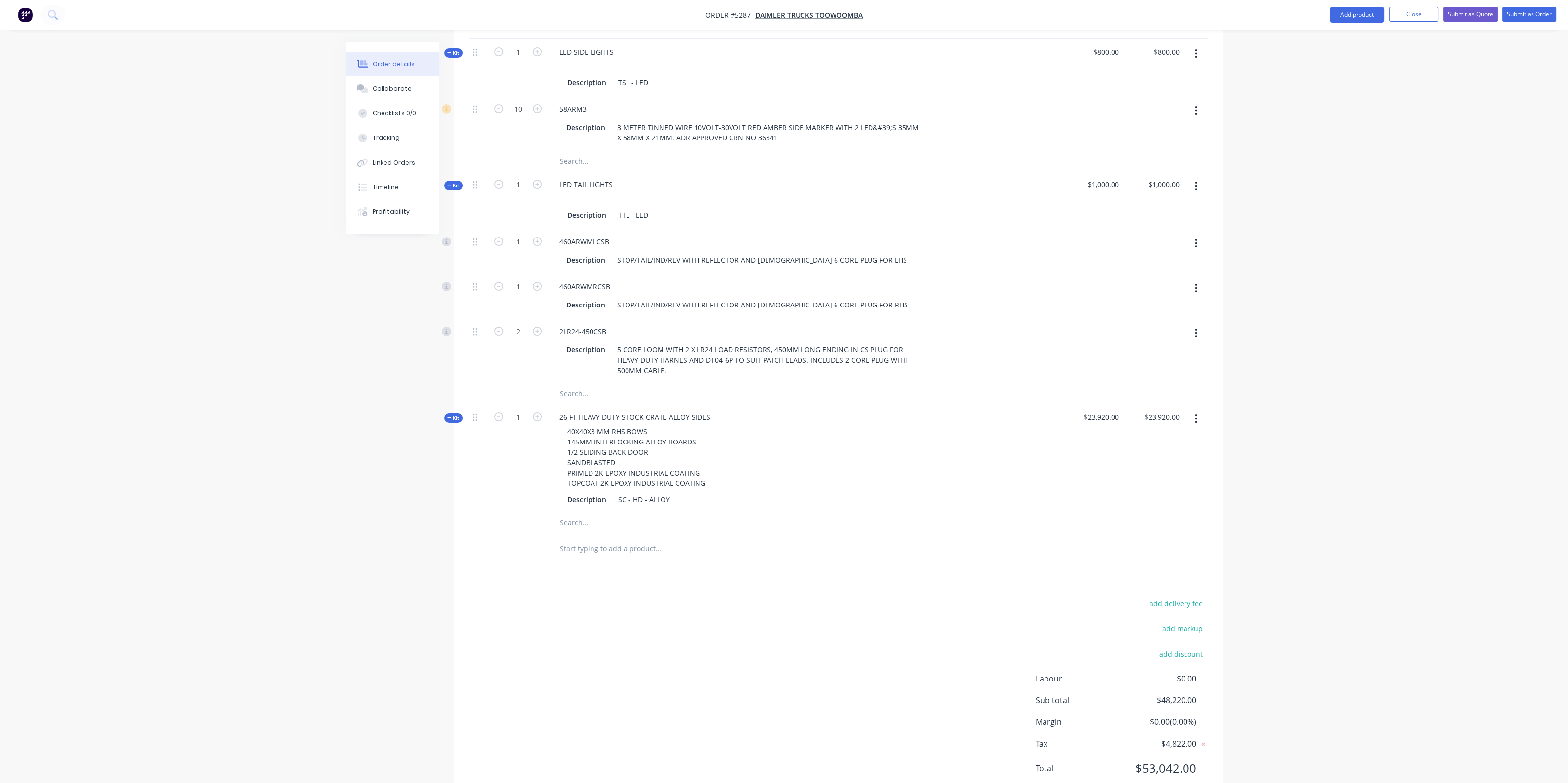
scroll to position [754, 0]
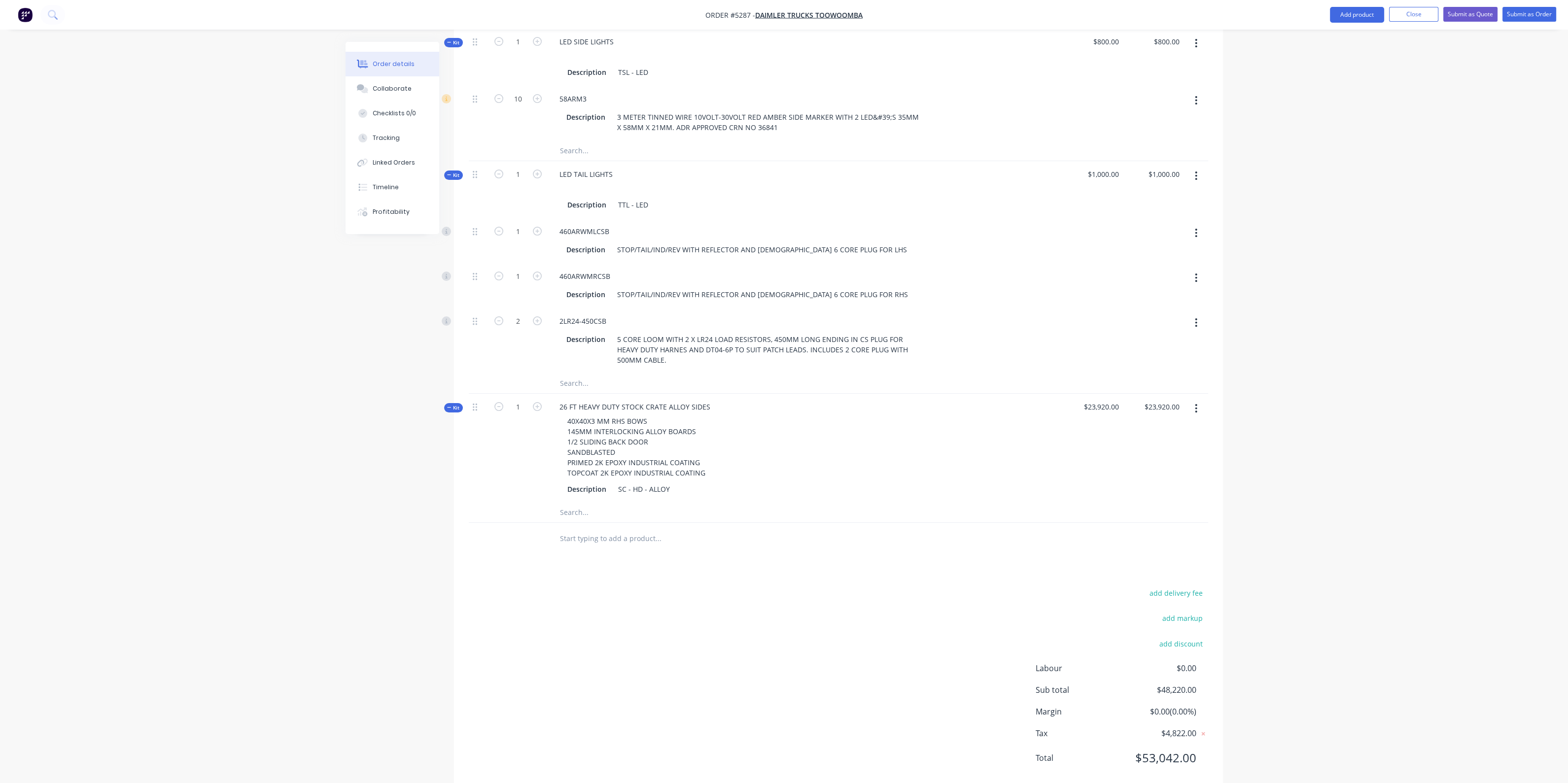
click at [616, 529] on input "text" at bounding box center [658, 539] width 197 height 20
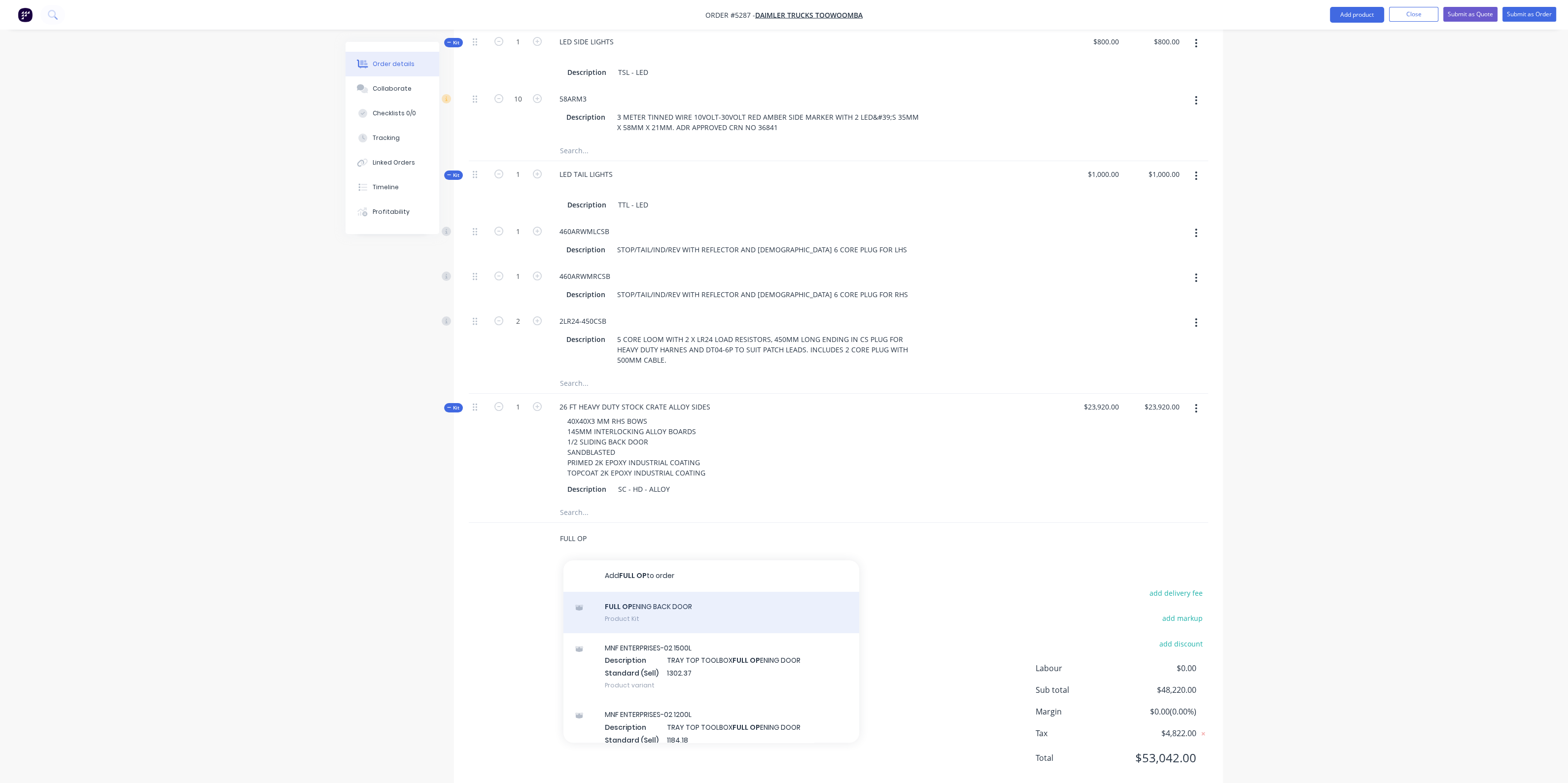
type input "FULL OP"
click at [631, 592] on div "FULL OP ENING BACK DOOR Product Kit" at bounding box center [711, 613] width 296 height 42
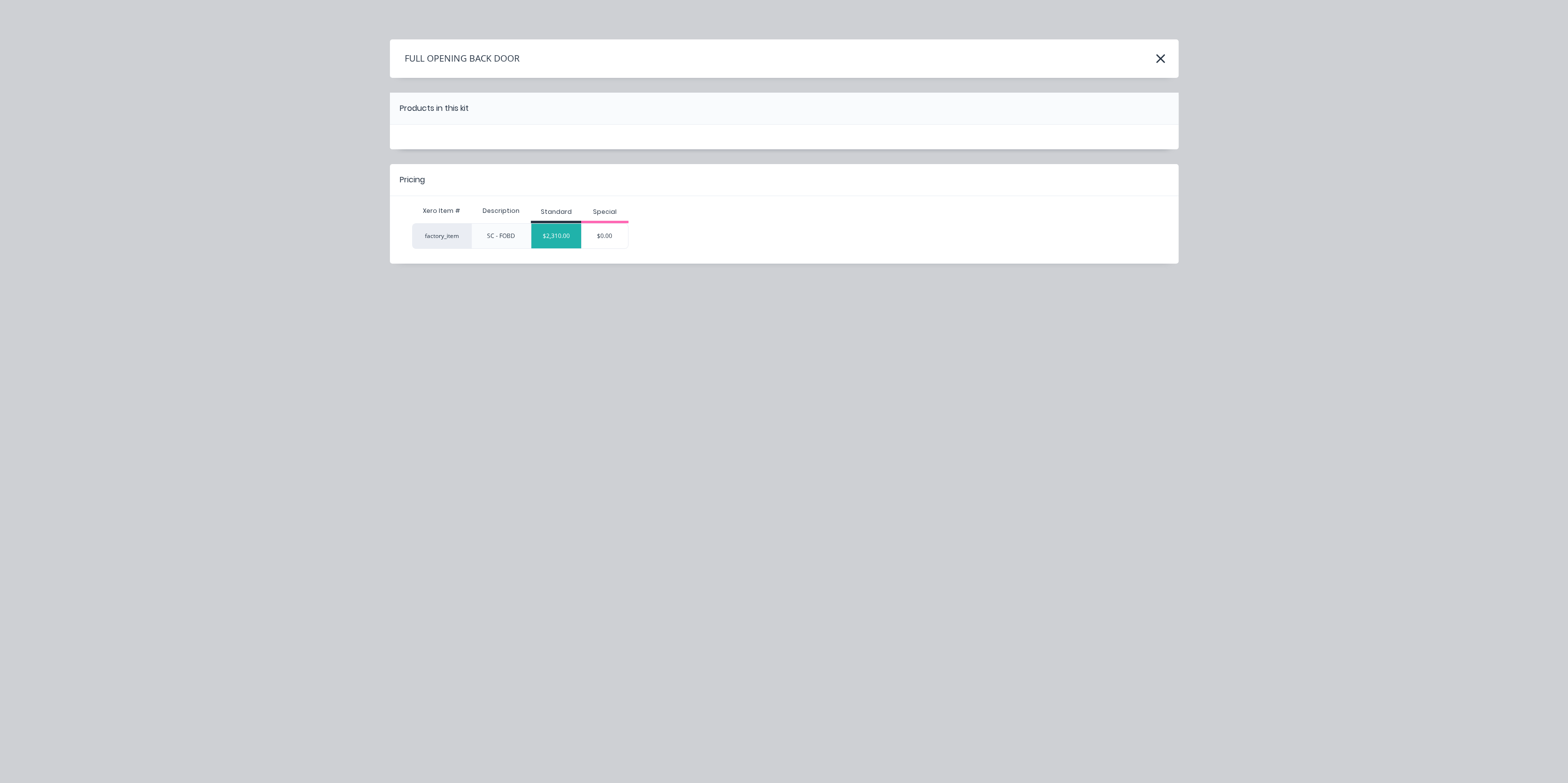
click at [571, 241] on div "$2,310.00" at bounding box center [556, 236] width 50 height 24
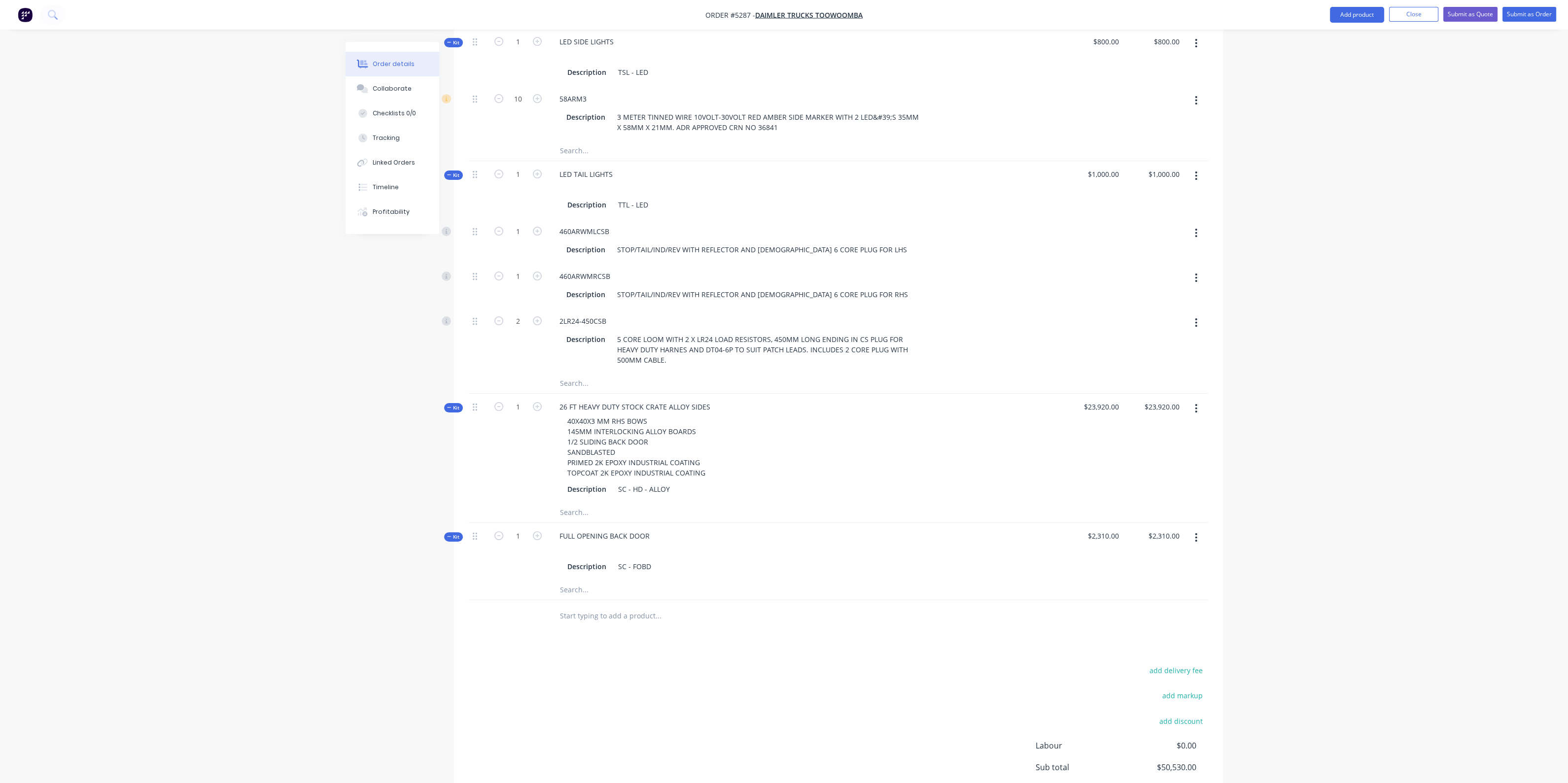
click at [626, 606] on input "text" at bounding box center [658, 616] width 197 height 20
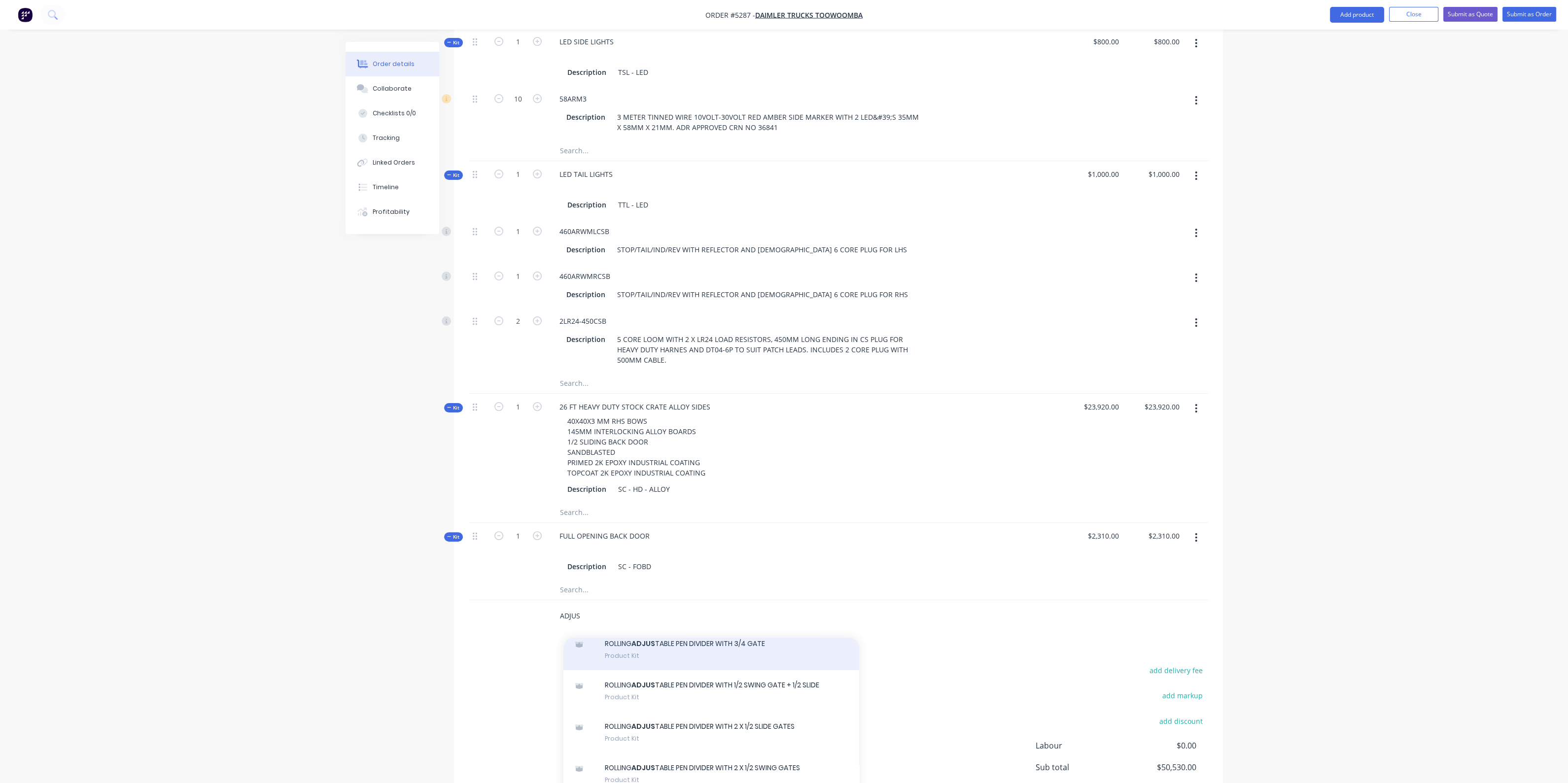
type input "ADJUS"
click at [694, 634] on div "ROLLING ADJUS TABLE PEN DIVIDER WITH 3/4 GATE Product Kit" at bounding box center [711, 650] width 296 height 42
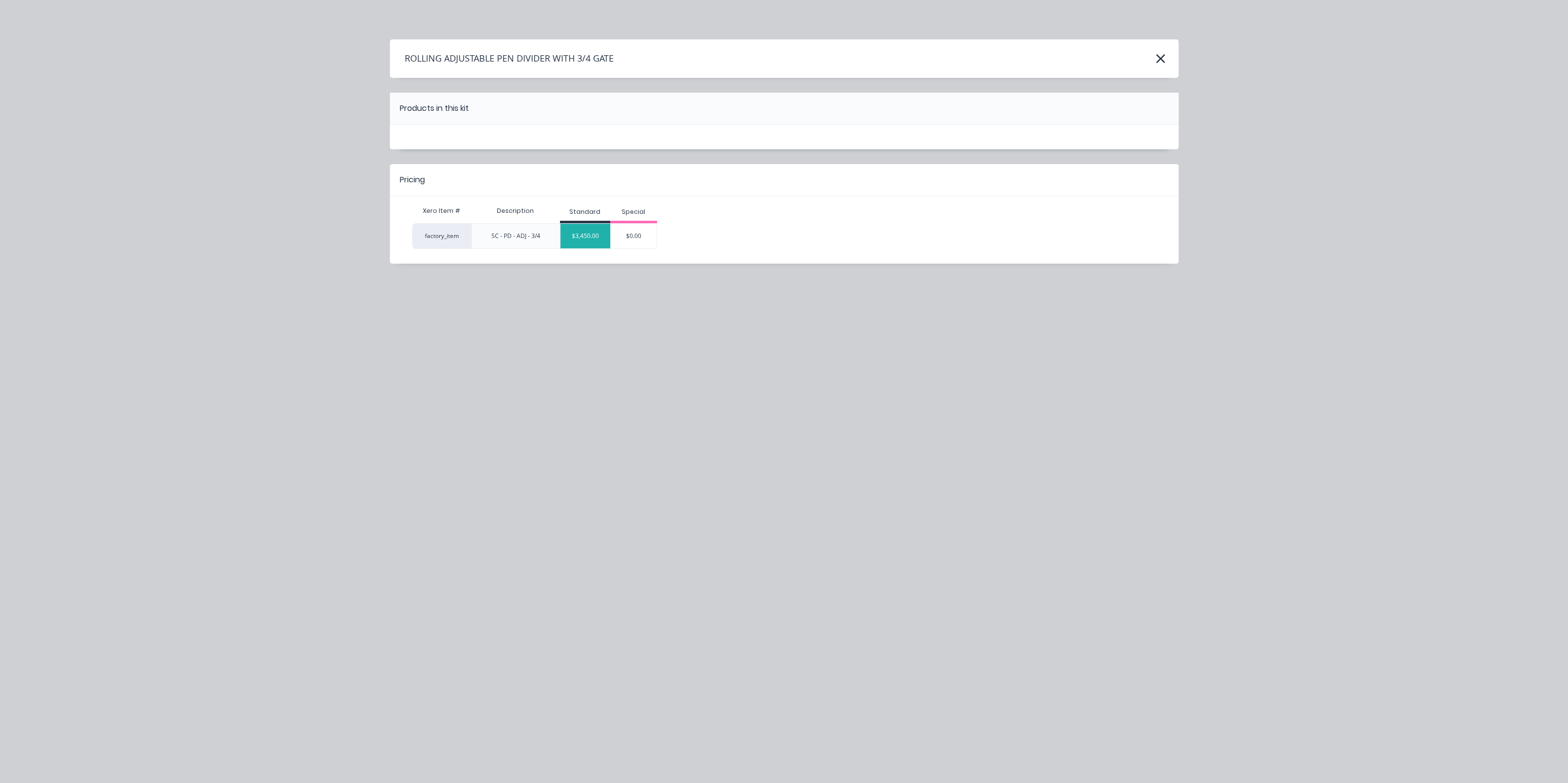
click at [586, 223] on div "$3,450.00" at bounding box center [585, 236] width 50 height 24
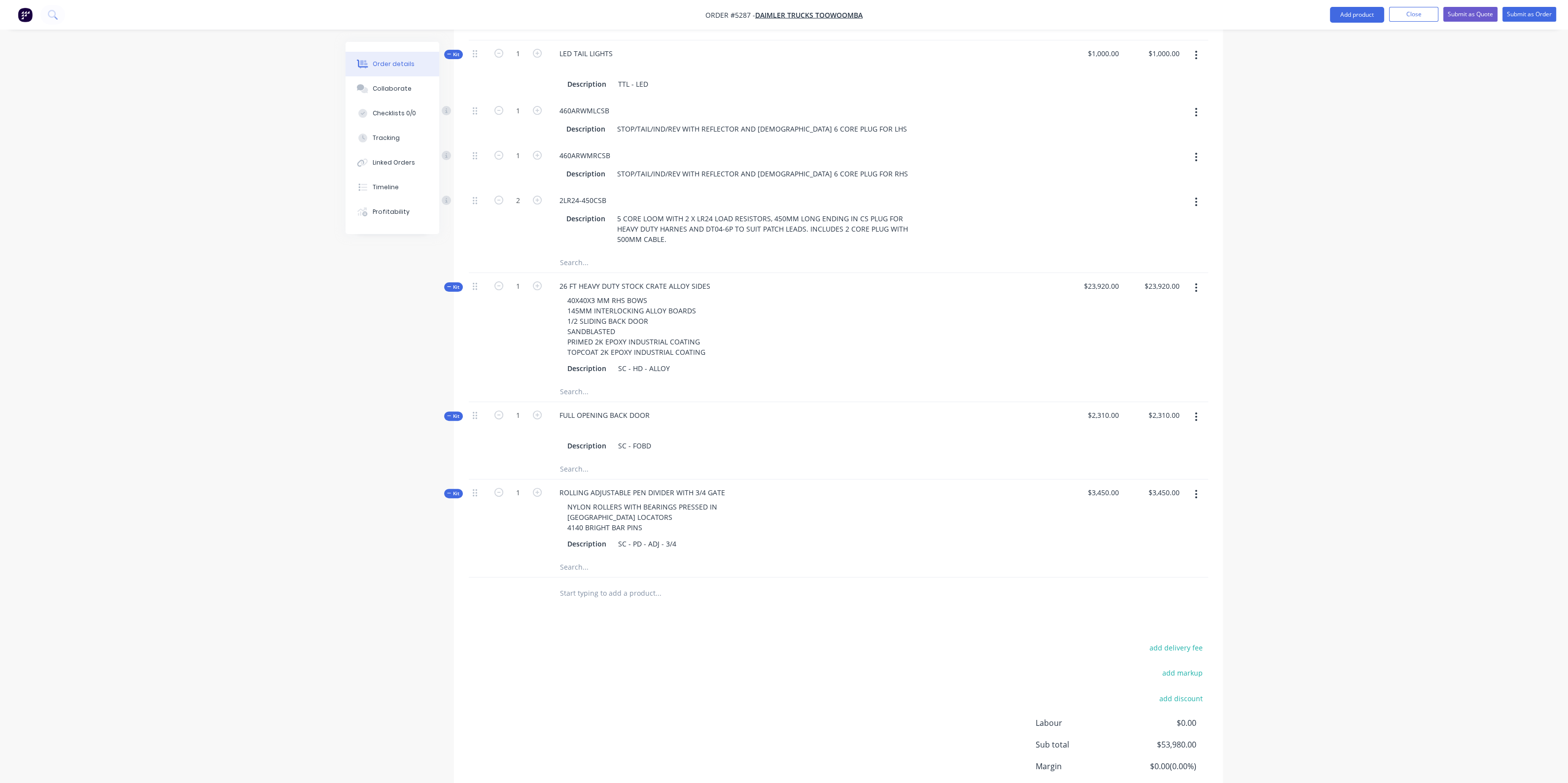
scroll to position [877, 0]
